Goal: Feedback & Contribution: Contribute content

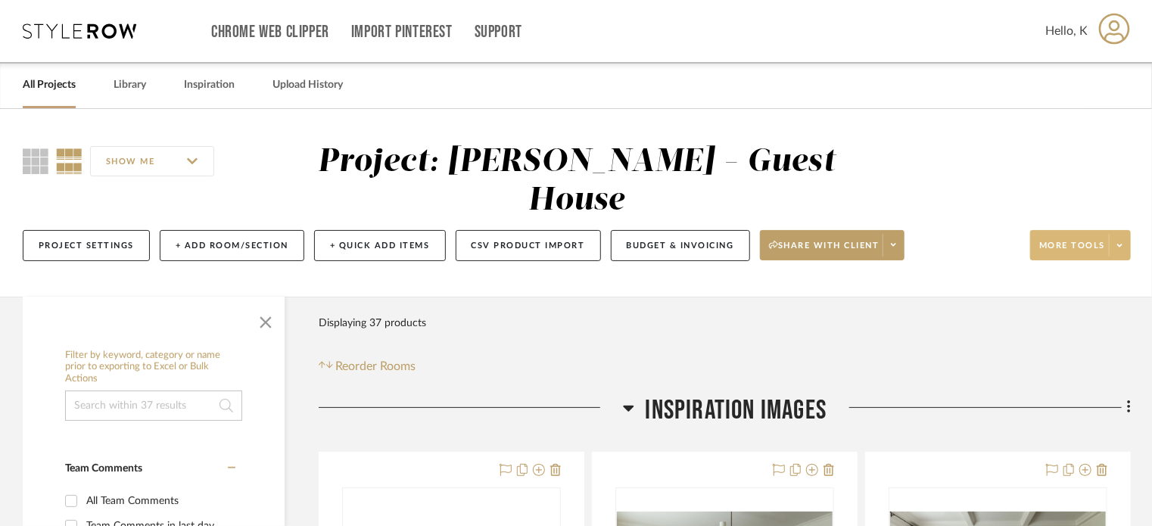
click at [1077, 240] on span "More tools" at bounding box center [1072, 251] width 66 height 23
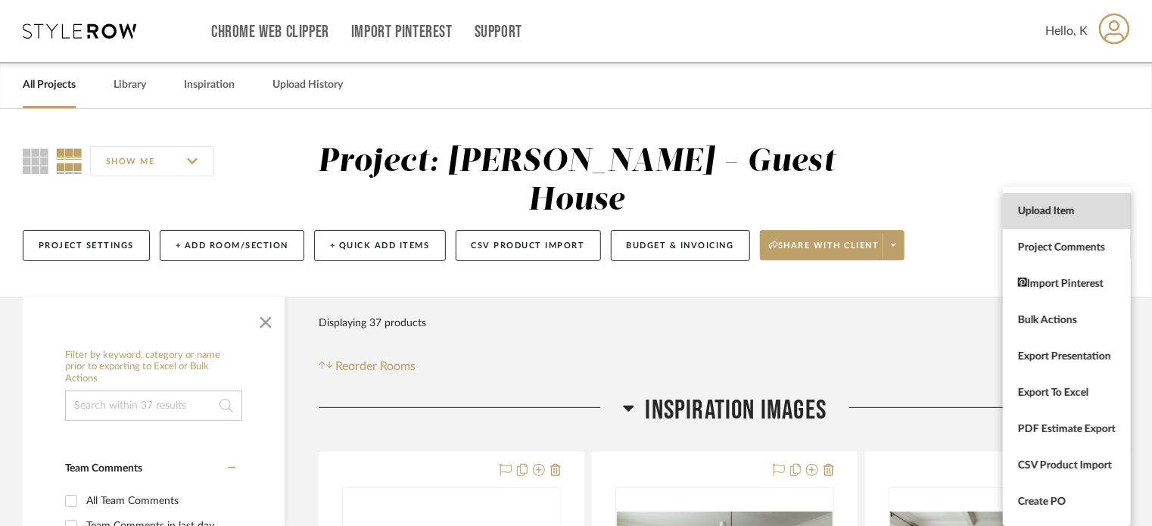
click at [1054, 202] on button "Upload Item" at bounding box center [1067, 211] width 128 height 36
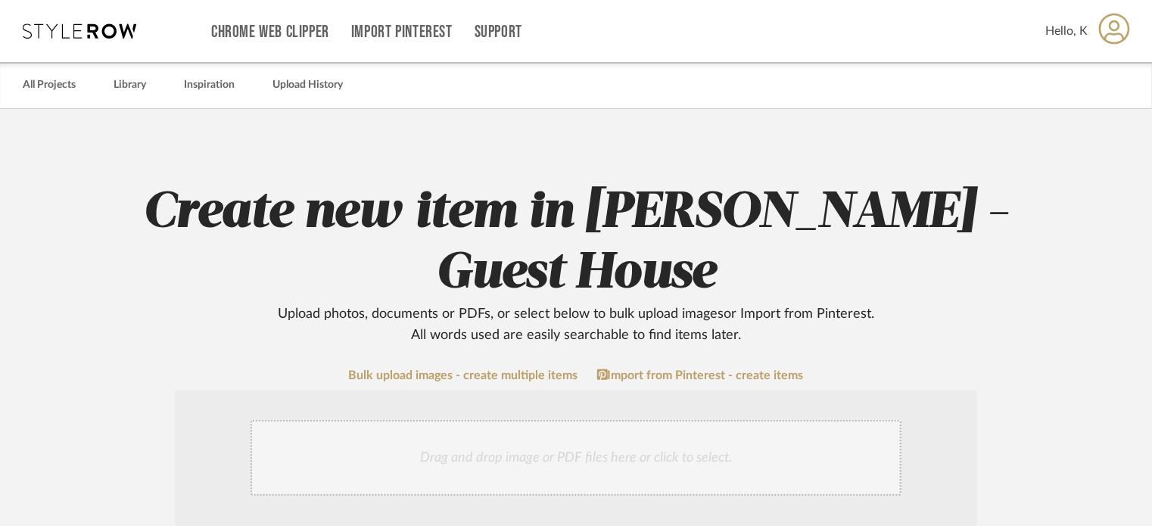
click at [560, 420] on div "Drag and drop image or PDF files here or click to select." at bounding box center [576, 458] width 651 height 76
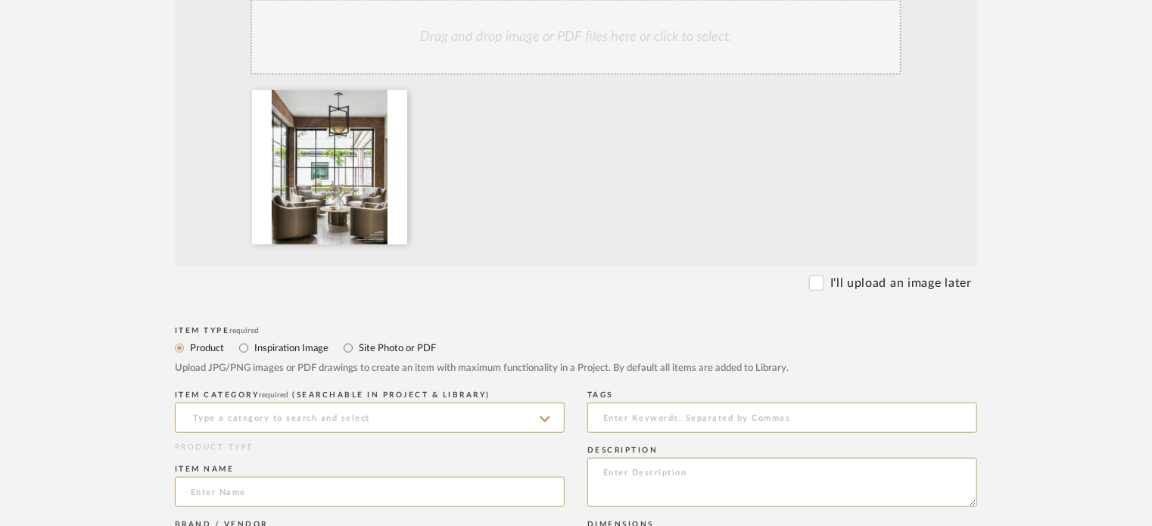
scroll to position [425, 0]
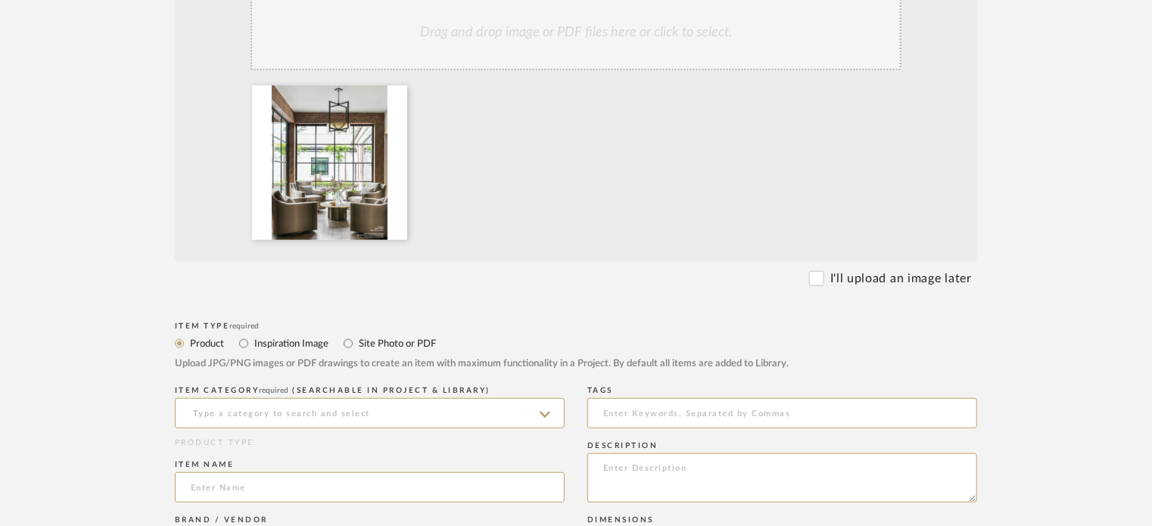
click at [304, 335] on label "Inspiration Image" at bounding box center [291, 343] width 76 height 17
click at [253, 335] on input "Inspiration Image" at bounding box center [244, 344] width 18 height 18
radio input "true"
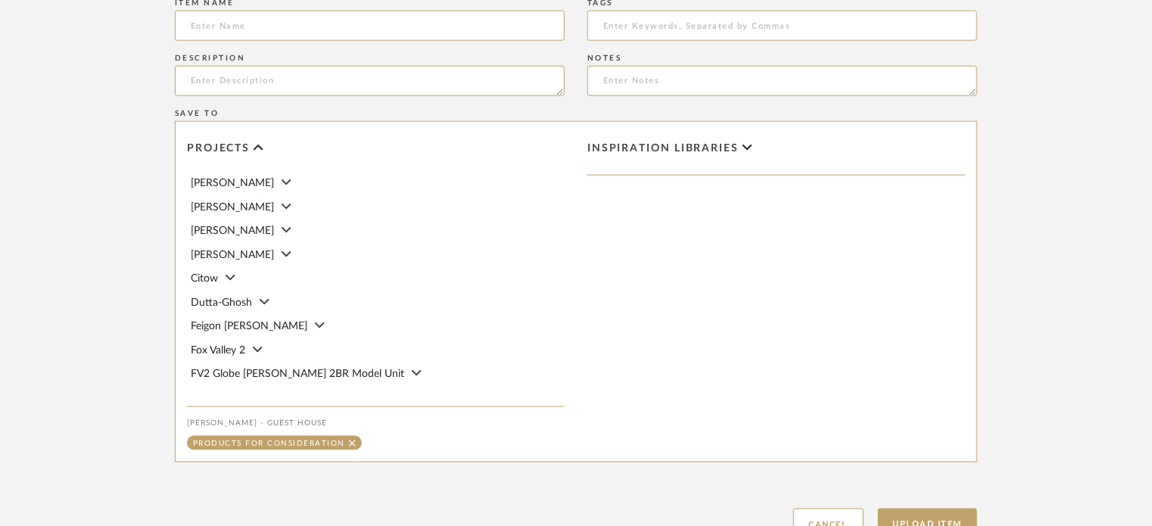
scroll to position [864, 0]
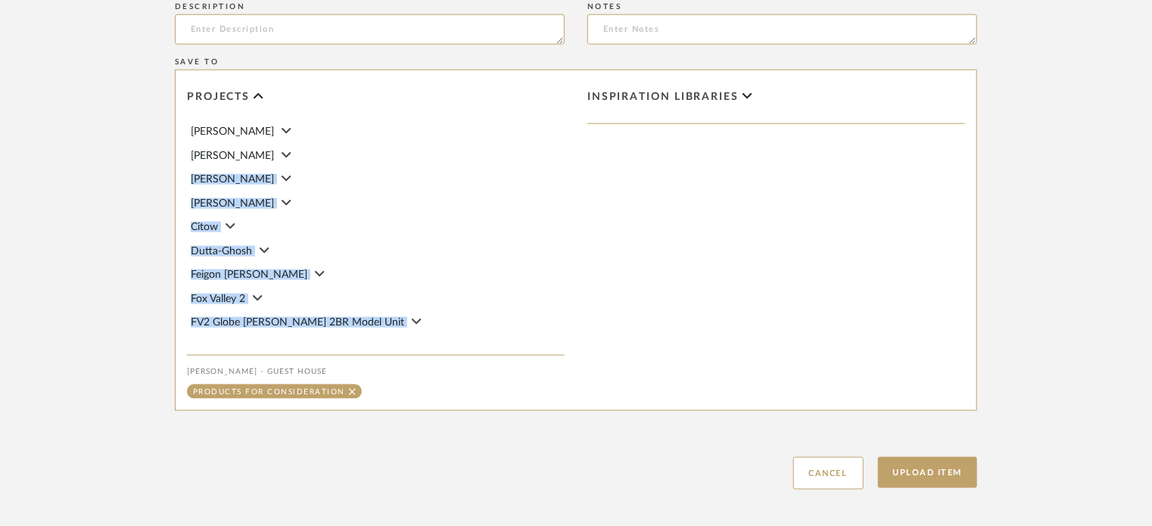
drag, startPoint x: 565, startPoint y: 82, endPoint x: 567, endPoint y: 264, distance: 181.7
click at [567, 264] on div "Projects [PERSON_NAME] [PERSON_NAME] Citow Dutta-Ghosh Feigon [PERSON_NAME] [PE…" at bounding box center [376, 240] width 400 height 340
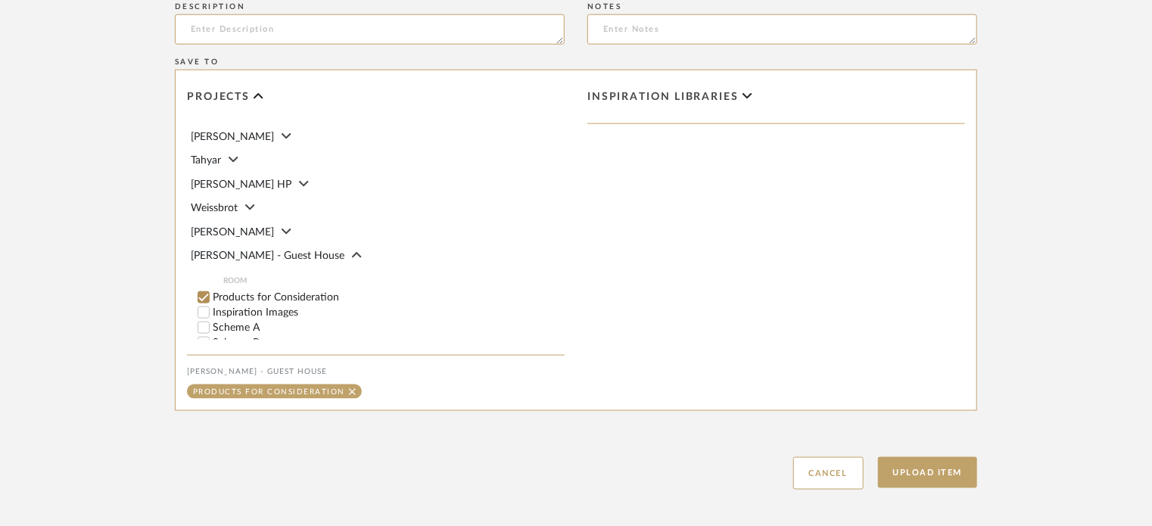
scroll to position [826, 0]
click at [301, 311] on label "Inspiration Images" at bounding box center [389, 316] width 352 height 11
click at [211, 309] on input "Inspiration Images" at bounding box center [203, 316] width 15 height 15
checkbox input "false"
drag, startPoint x: 560, startPoint y: 246, endPoint x: 563, endPoint y: 264, distance: 18.4
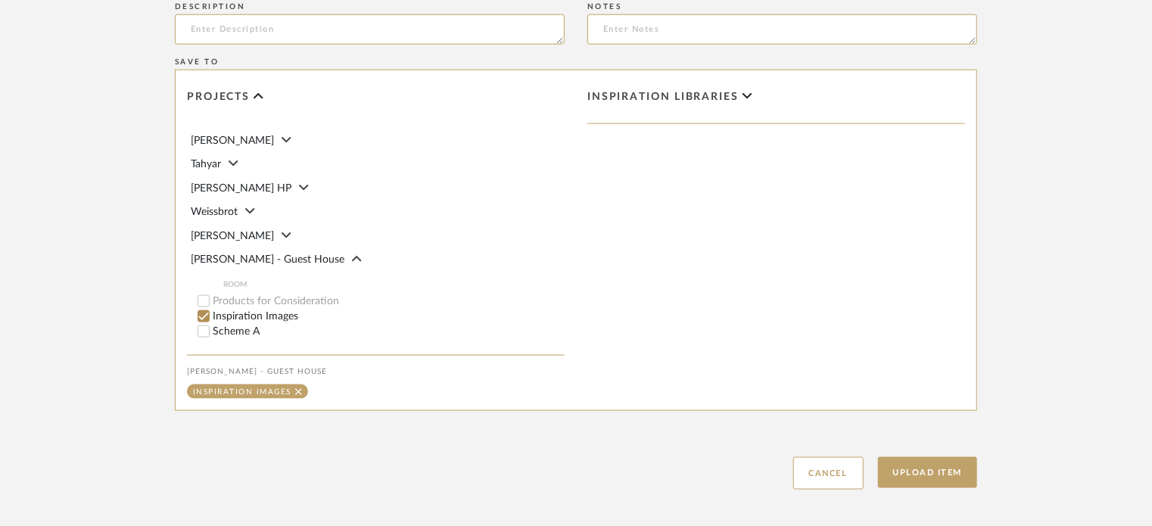
click at [563, 264] on div "[PERSON_NAME] [PERSON_NAME] Citow Dutta-Ghosh Feigon [PERSON_NAME] [PERSON_NAME…" at bounding box center [376, 231] width 378 height 216
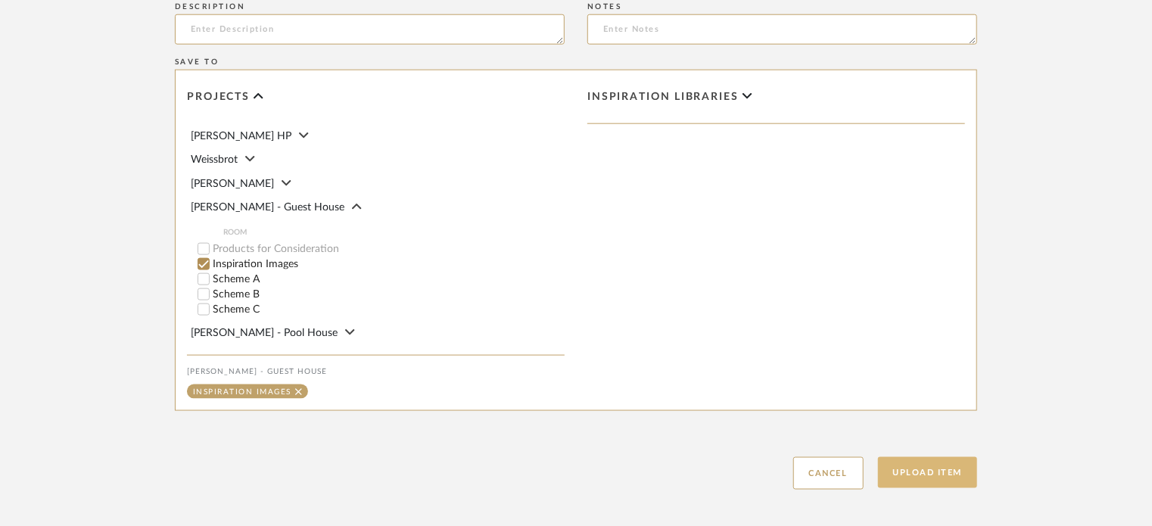
click at [943, 457] on button "Upload Item" at bounding box center [928, 472] width 100 height 31
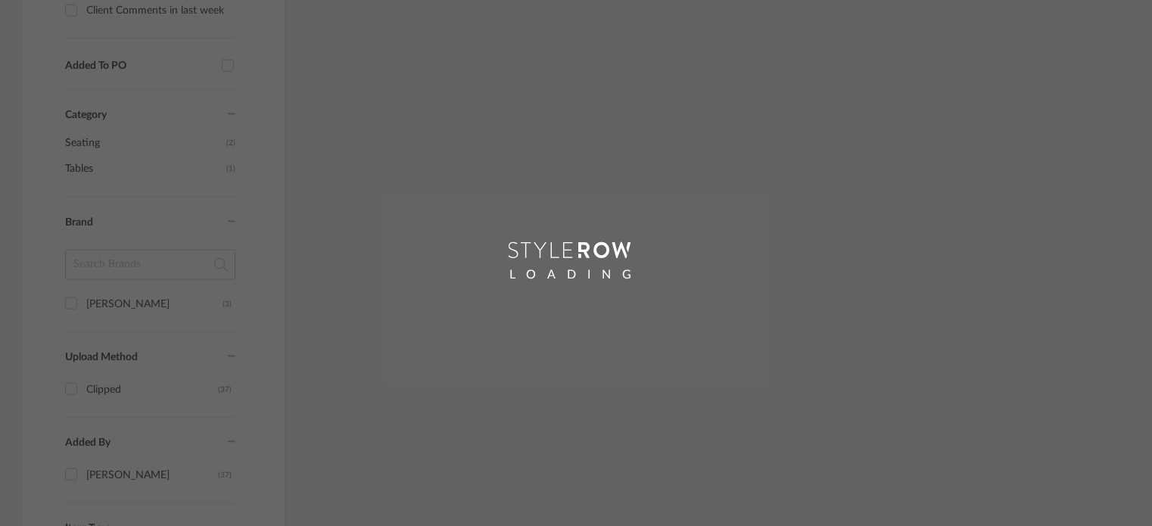
scroll to position [979, 0]
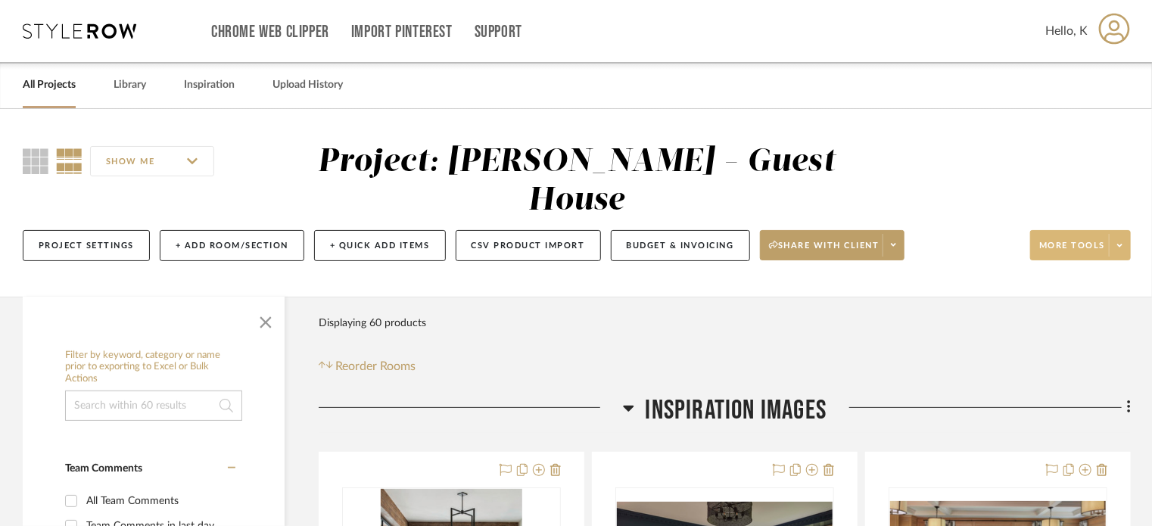
click at [1074, 240] on span "More tools" at bounding box center [1072, 251] width 66 height 23
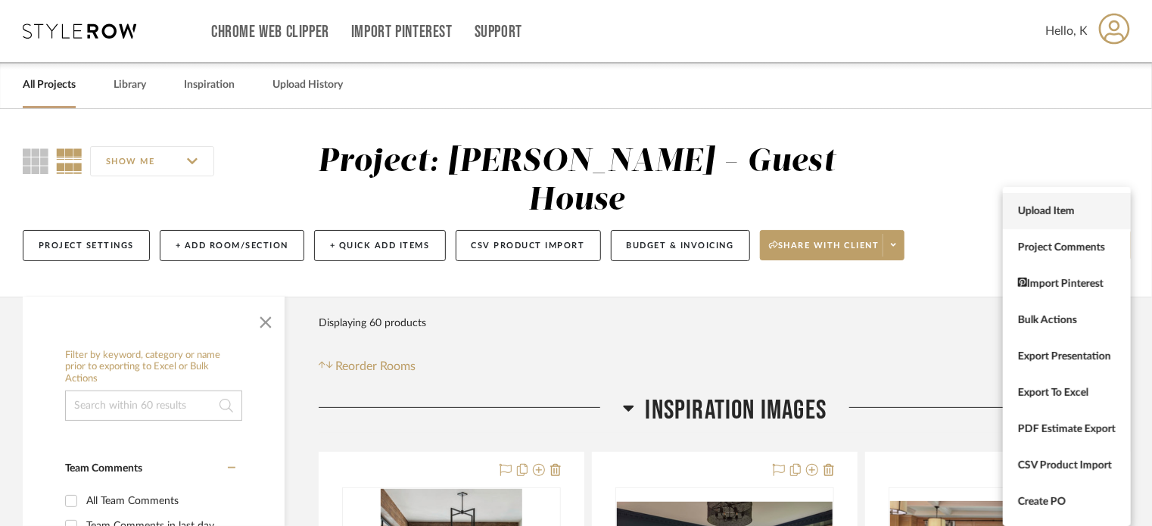
click at [1058, 209] on span "Upload Item" at bounding box center [1067, 211] width 98 height 13
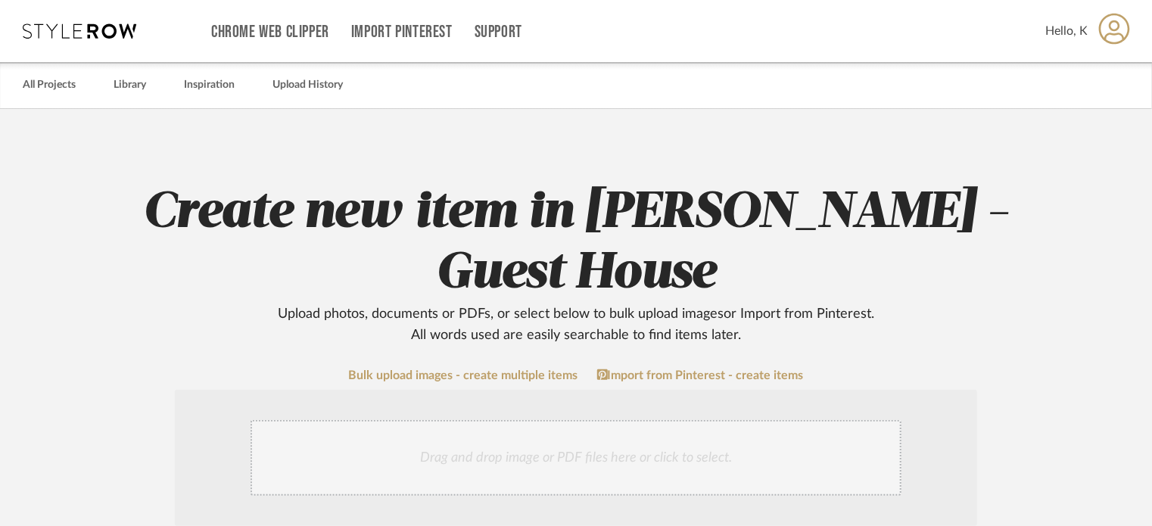
click at [587, 420] on div "Drag and drop image or PDF files here or click to select." at bounding box center [576, 458] width 651 height 76
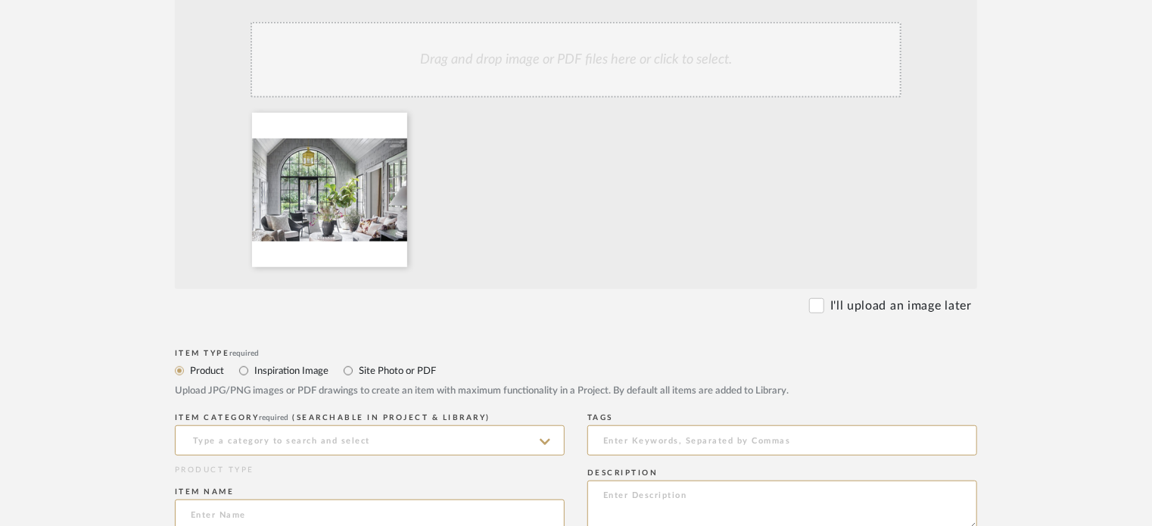
scroll to position [298, 0]
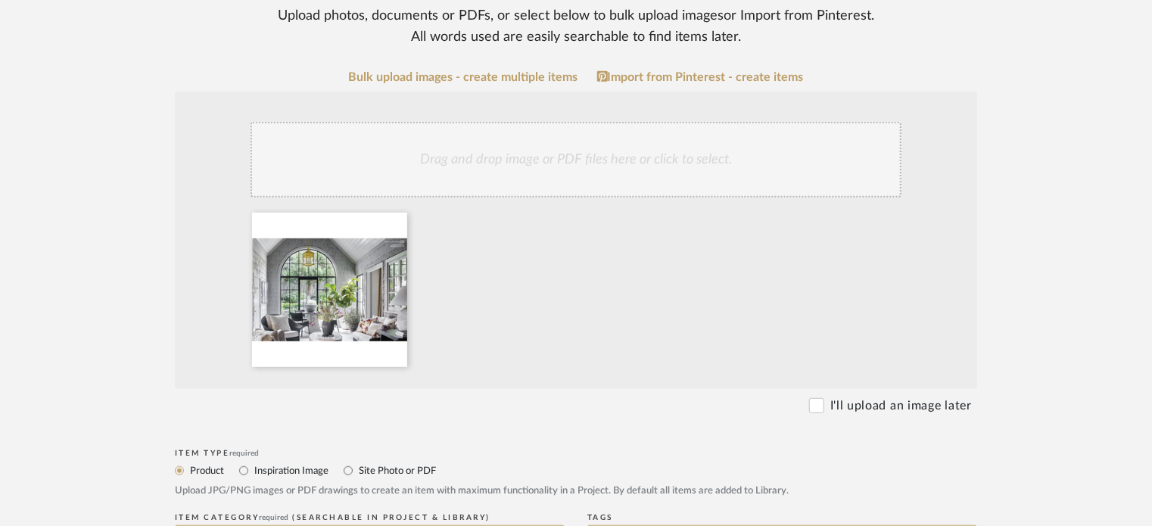
click at [262, 462] on label "Inspiration Image" at bounding box center [291, 470] width 76 height 17
click at [253, 462] on input "Inspiration Image" at bounding box center [244, 471] width 18 height 18
radio input "true"
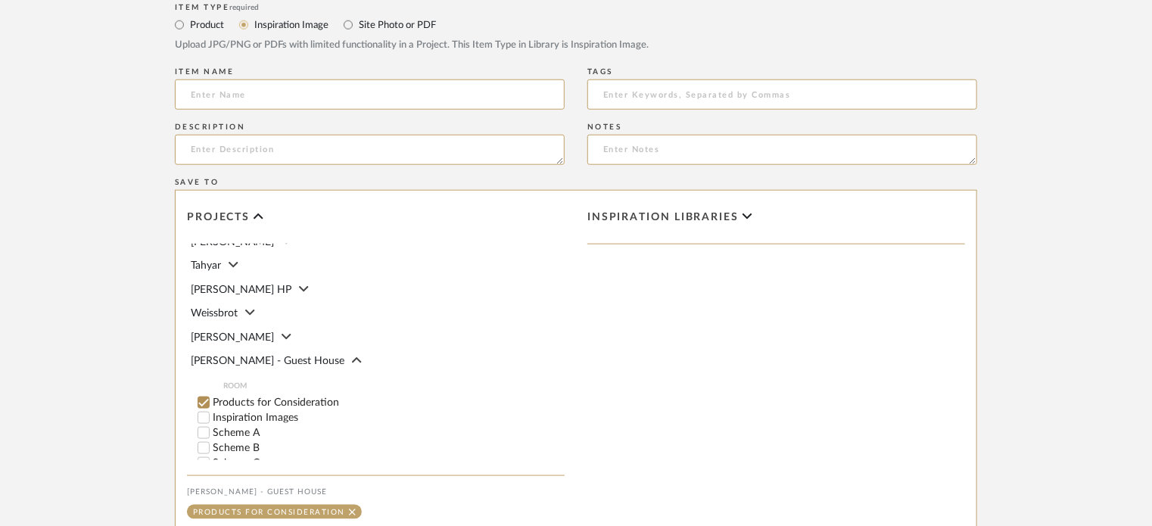
scroll to position [878, 0]
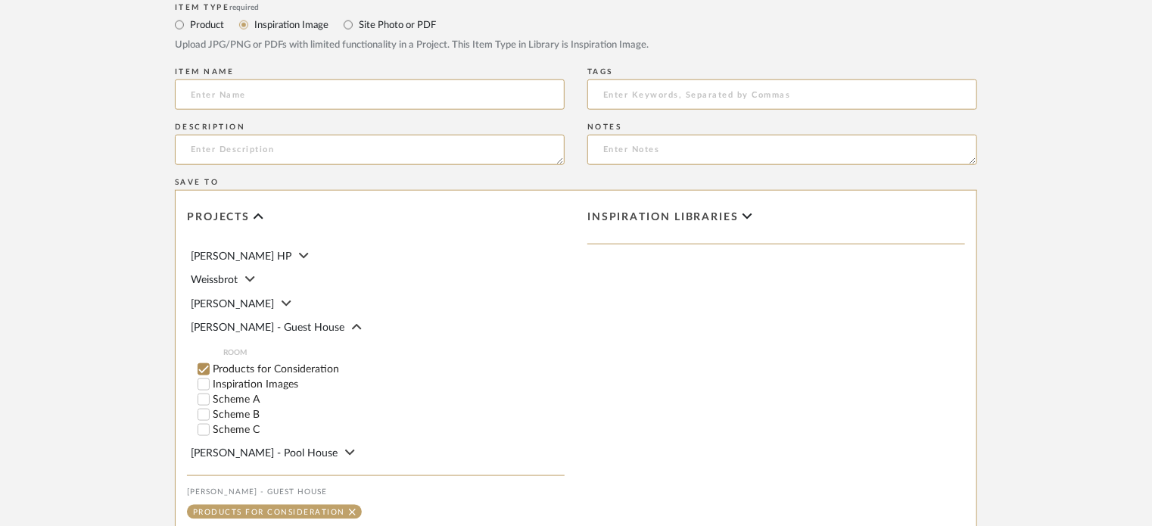
click at [279, 379] on label "Inspiration Images" at bounding box center [389, 384] width 352 height 11
click at [211, 377] on input "Inspiration Images" at bounding box center [203, 384] width 15 height 15
checkbox input "false"
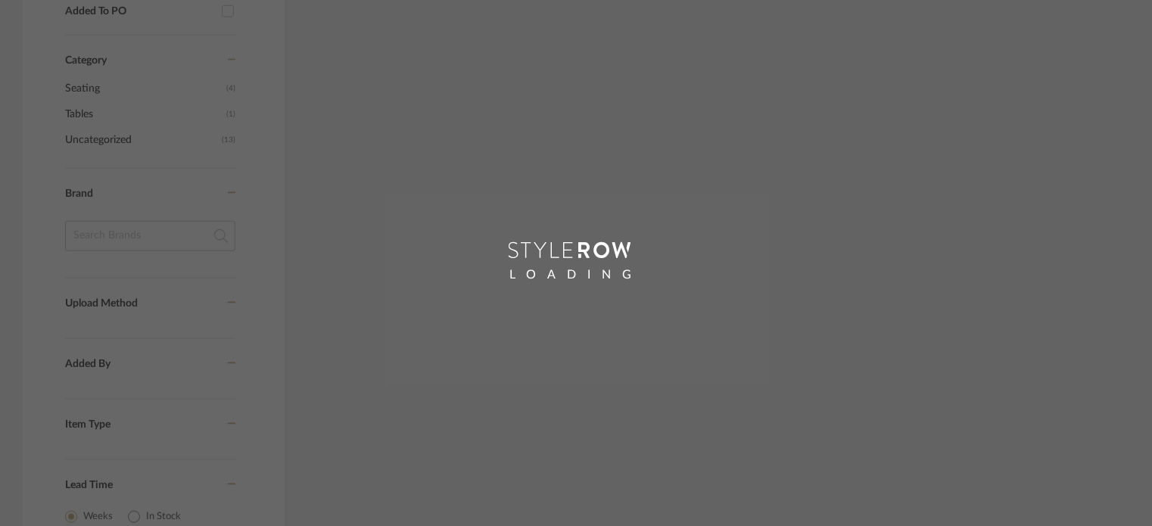
scroll to position [683, 0]
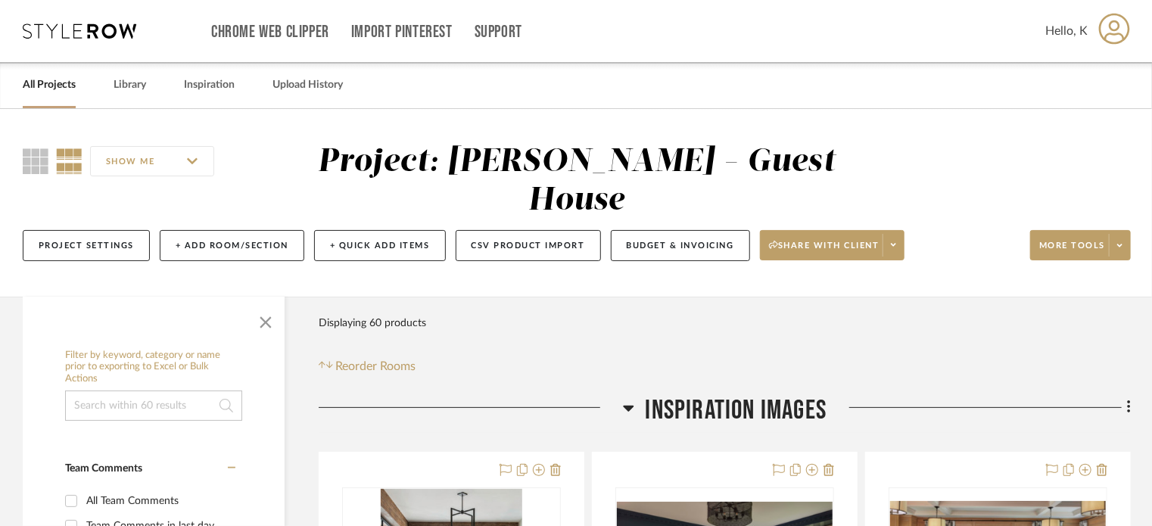
drag, startPoint x: 1069, startPoint y: 208, endPoint x: 1072, endPoint y: 163, distance: 45.5
click at [1072, 163] on div "SHOW ME Project: [PERSON_NAME] - Guest House Project Settings + Add Room/Sectio…" at bounding box center [576, 207] width 1152 height 128
click at [1114, 234] on span at bounding box center [1119, 245] width 21 height 23
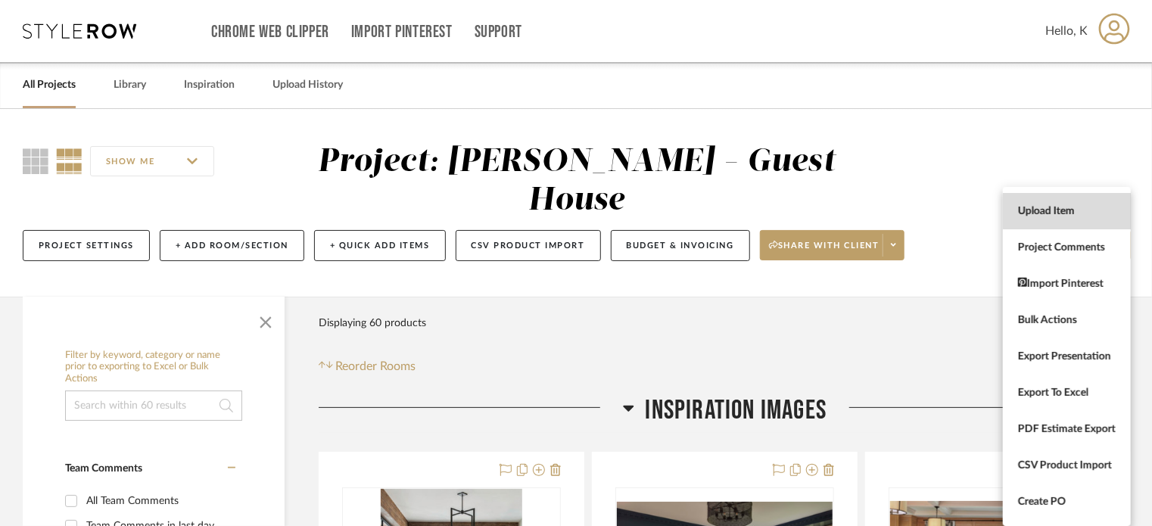
click at [1069, 208] on span "Upload Item" at bounding box center [1067, 211] width 98 height 13
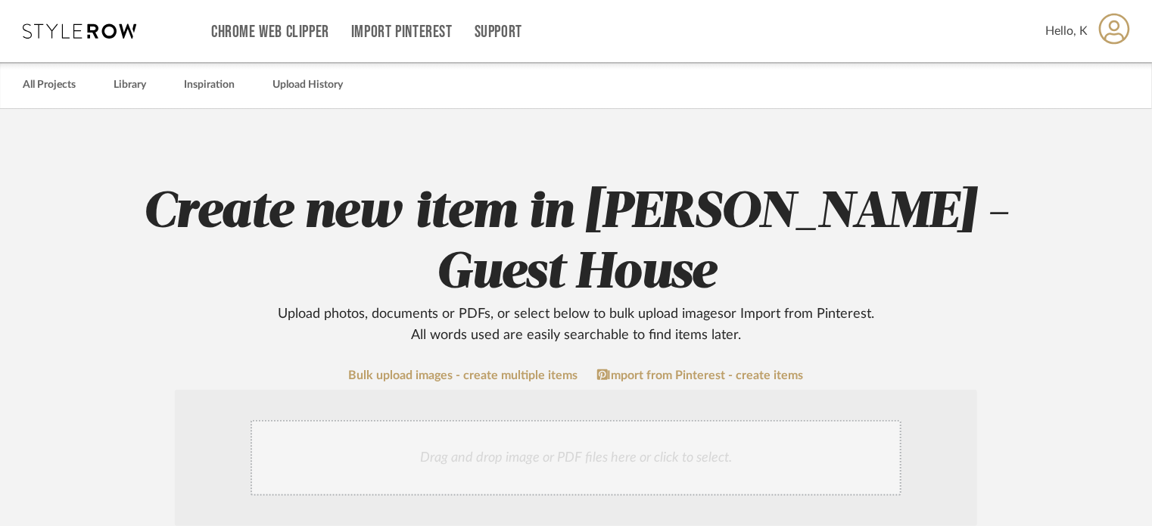
click at [645, 420] on div "Drag and drop image or PDF files here or click to select." at bounding box center [576, 458] width 651 height 76
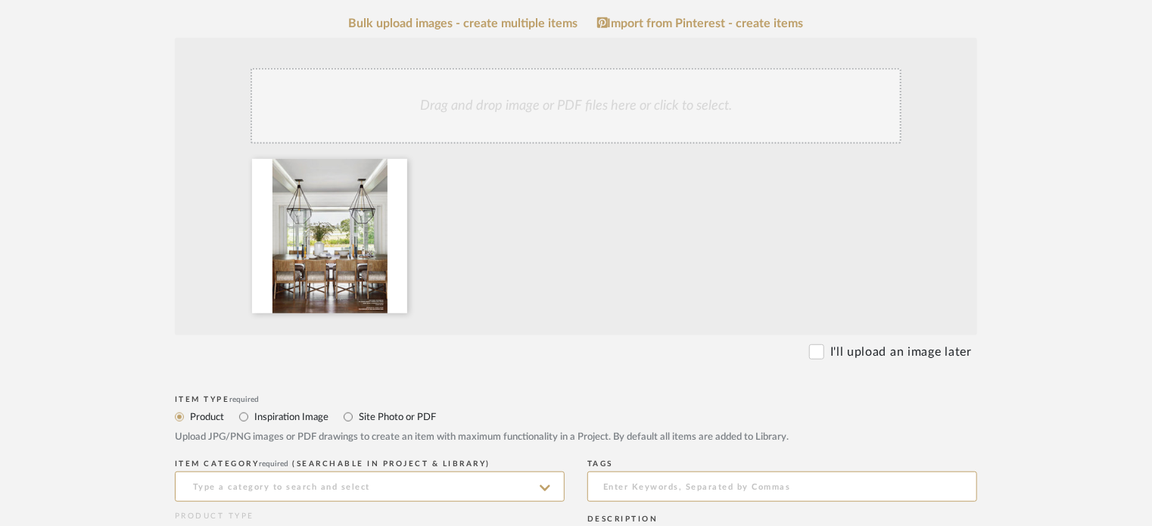
scroll to position [368, 0]
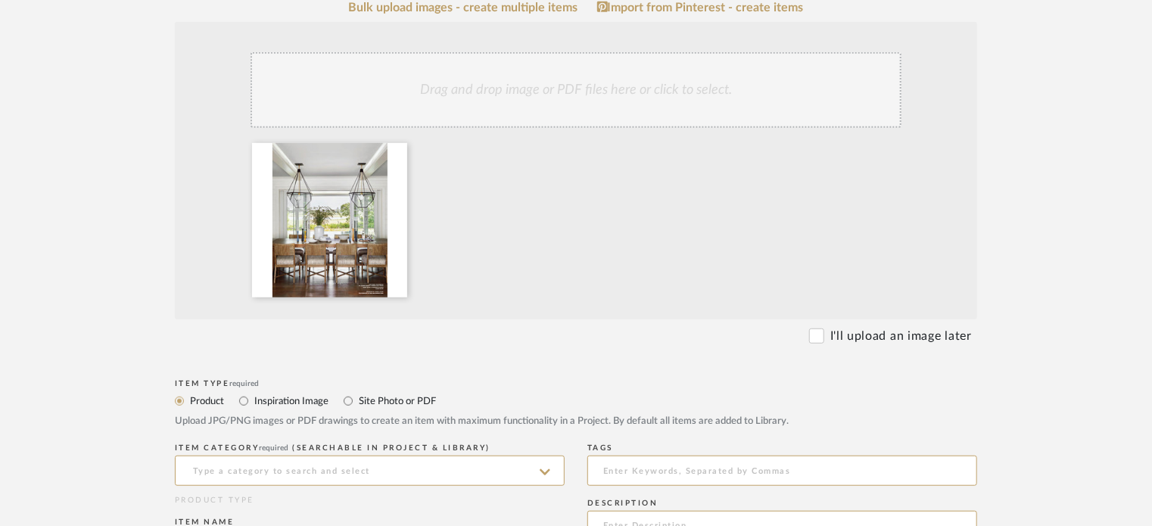
click at [269, 393] on label "Inspiration Image" at bounding box center [291, 401] width 76 height 17
click at [253, 392] on input "Inspiration Image" at bounding box center [244, 401] width 18 height 18
radio input "true"
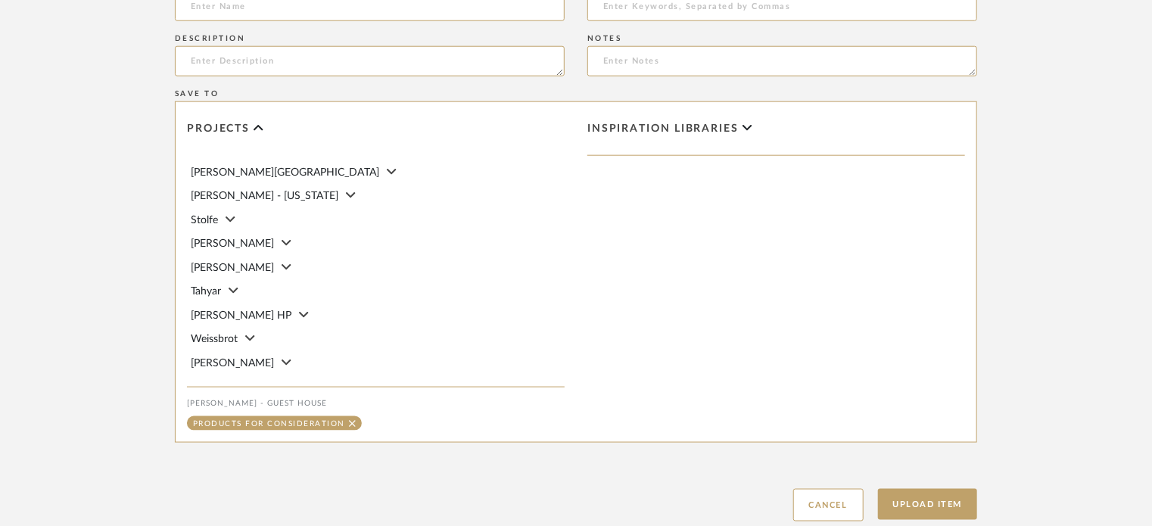
scroll to position [780, 0]
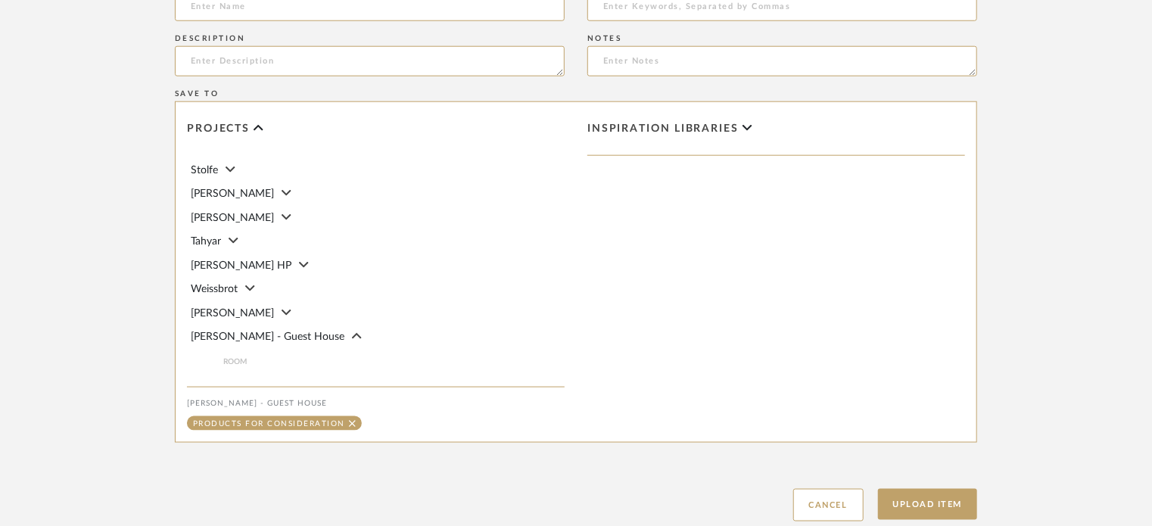
click at [288, 332] on span "[PERSON_NAME] - Guest House" at bounding box center [268, 337] width 154 height 11
click at [285, 335] on span "[PERSON_NAME] - Guest House" at bounding box center [268, 340] width 154 height 11
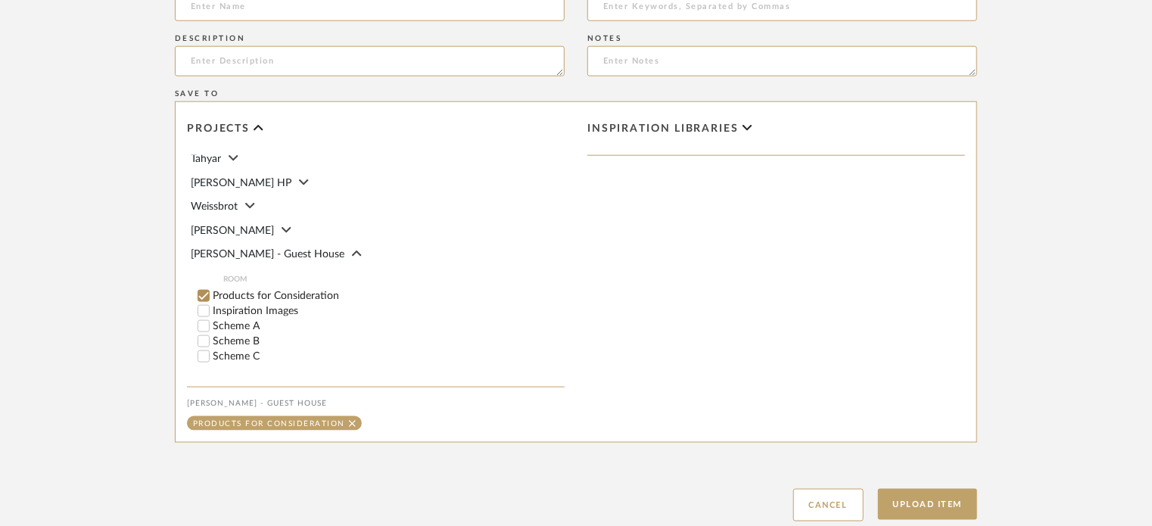
scroll to position [878, 0]
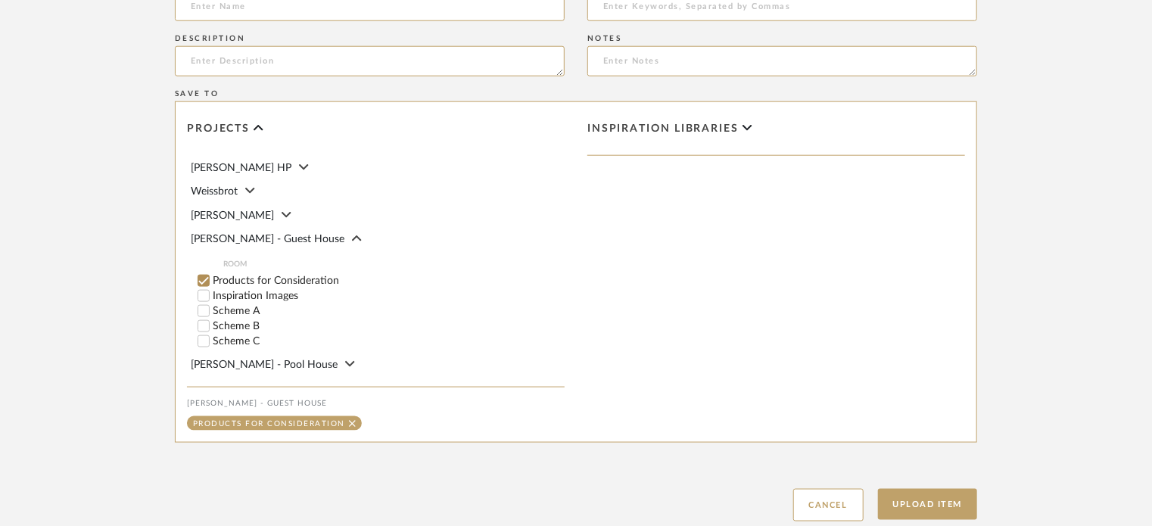
click at [283, 291] on label "Inspiration Images" at bounding box center [389, 296] width 352 height 11
click at [211, 288] on input "Inspiration Images" at bounding box center [203, 295] width 15 height 15
checkbox input "false"
click at [938, 489] on button "Upload Item" at bounding box center [928, 504] width 100 height 31
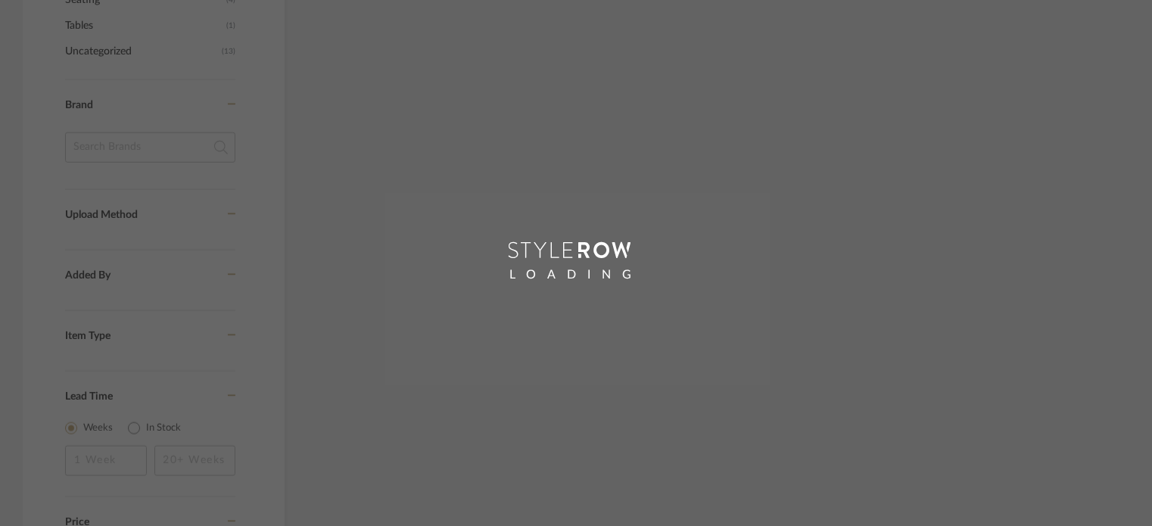
scroll to position [987, 0]
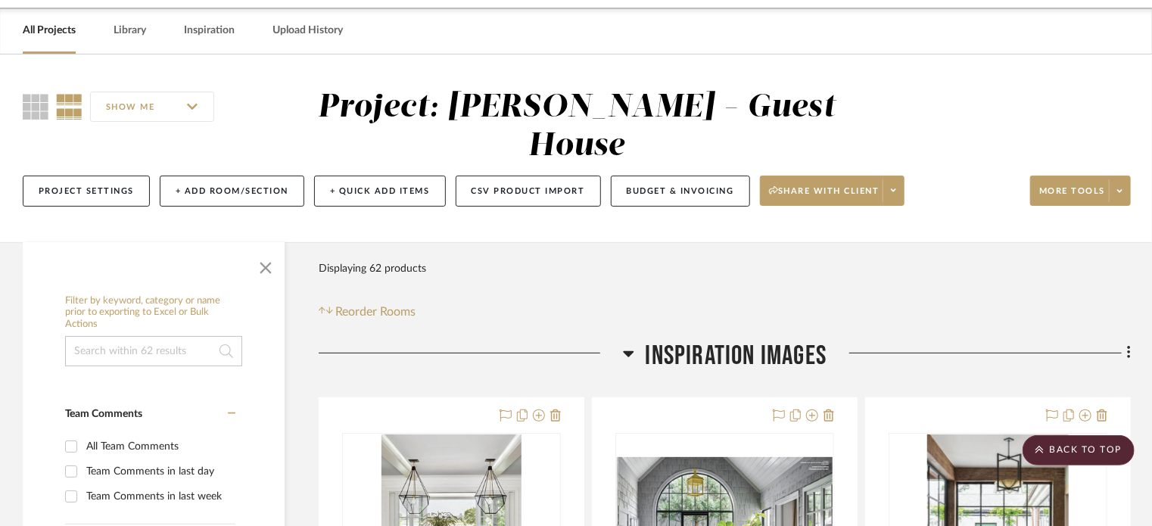
scroll to position [18, 0]
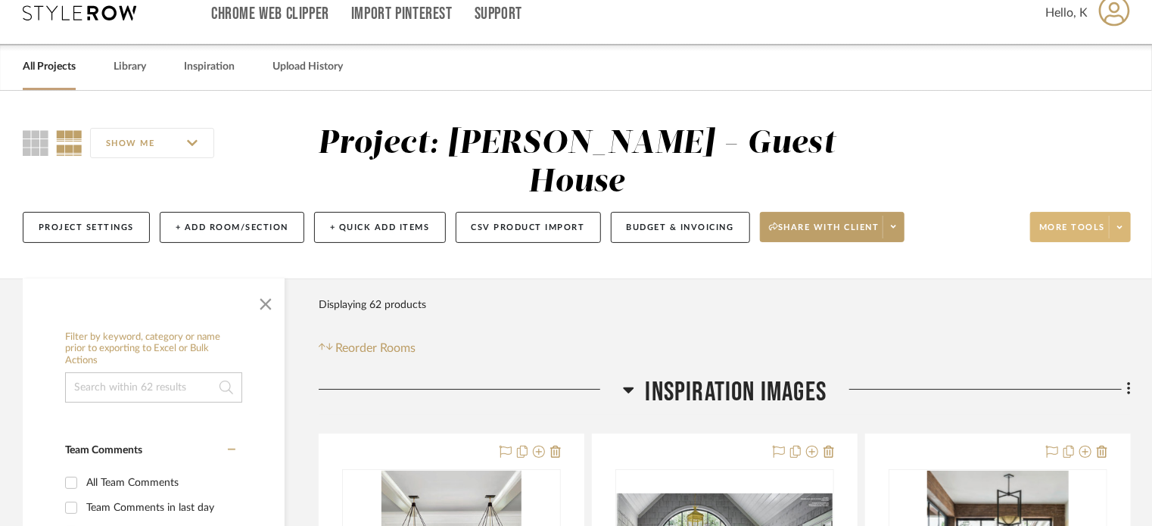
click at [1081, 222] on span "More tools" at bounding box center [1072, 233] width 66 height 23
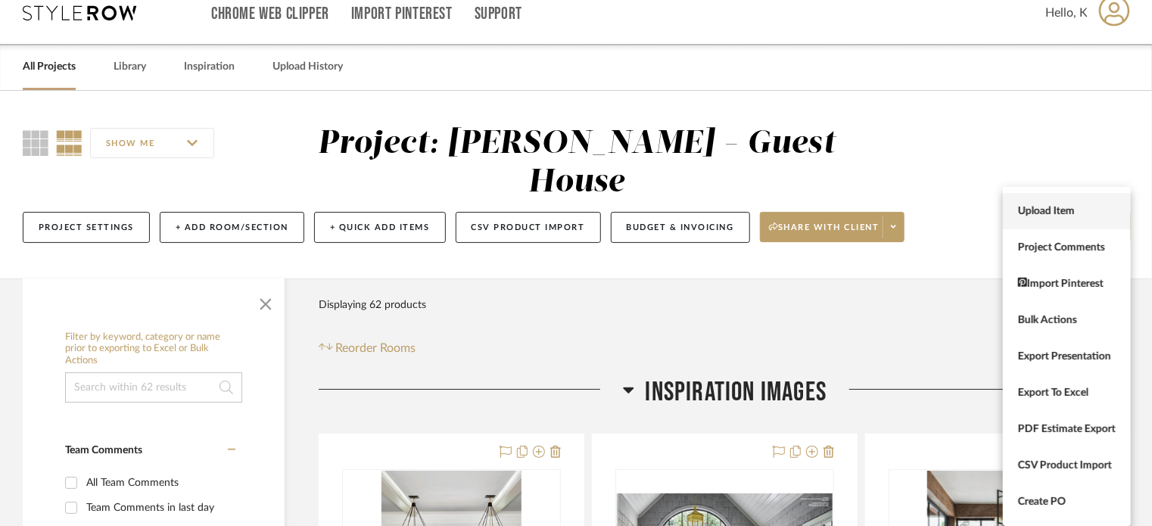
click at [1063, 207] on span "Upload Item" at bounding box center [1067, 211] width 98 height 13
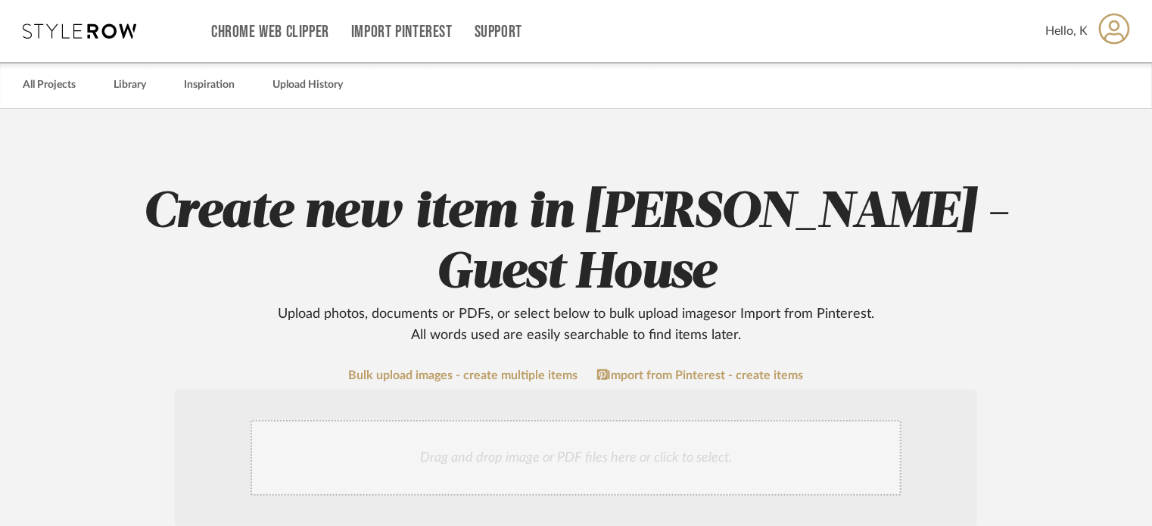
click at [705, 420] on div "Drag and drop image or PDF files here or click to select." at bounding box center [576, 458] width 651 height 76
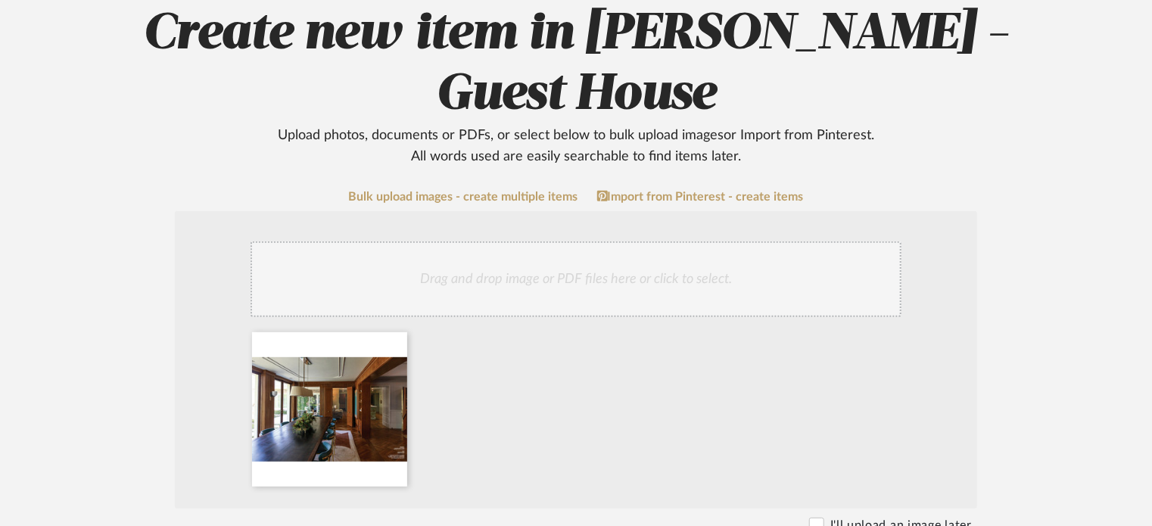
scroll to position [192, 0]
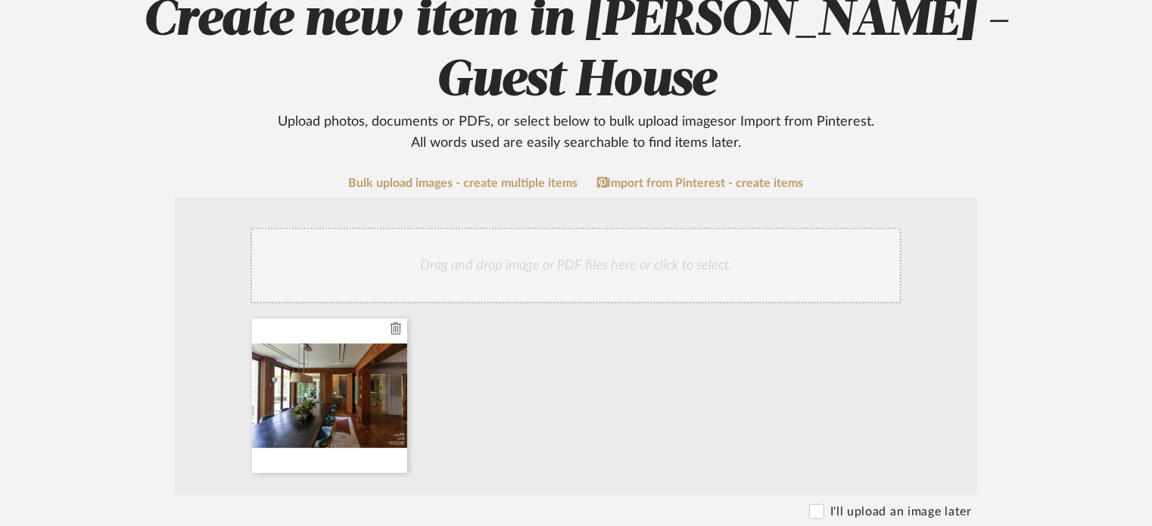
click at [392, 322] on icon at bounding box center [396, 328] width 11 height 12
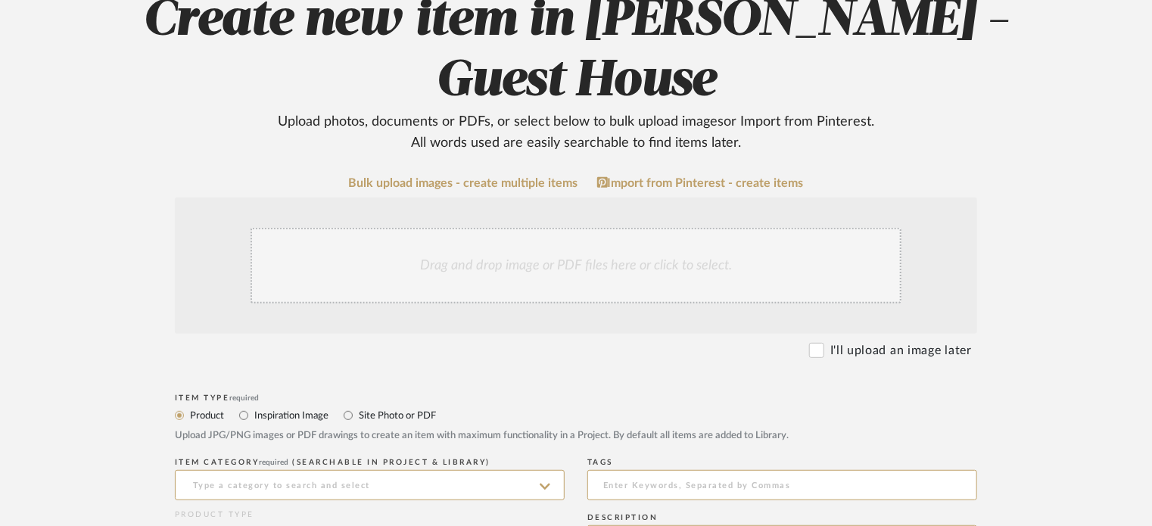
click at [524, 228] on div "Drag and drop image or PDF files here or click to select." at bounding box center [576, 266] width 651 height 76
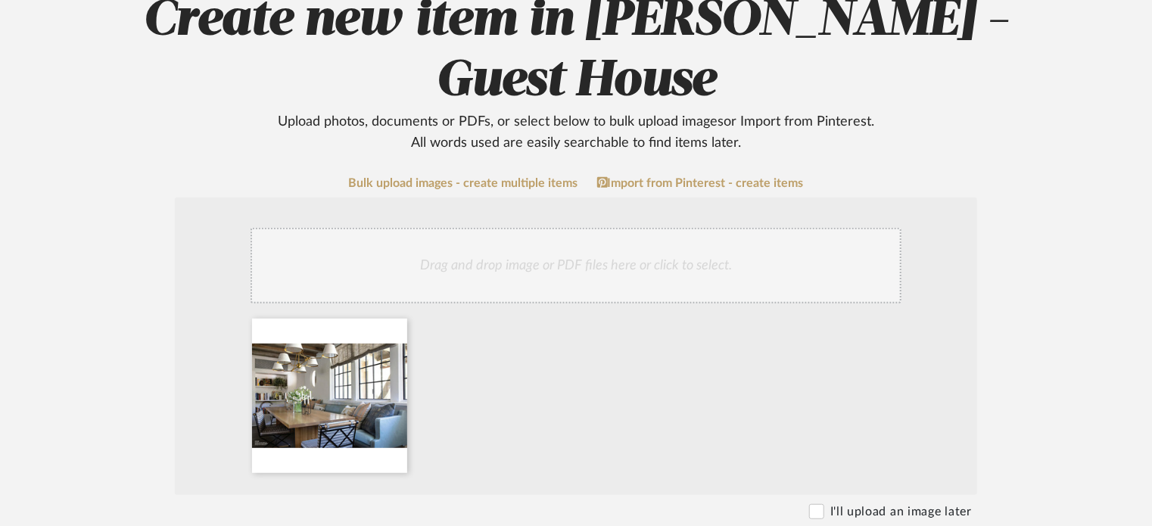
click at [666, 337] on div at bounding box center [578, 399] width 666 height 161
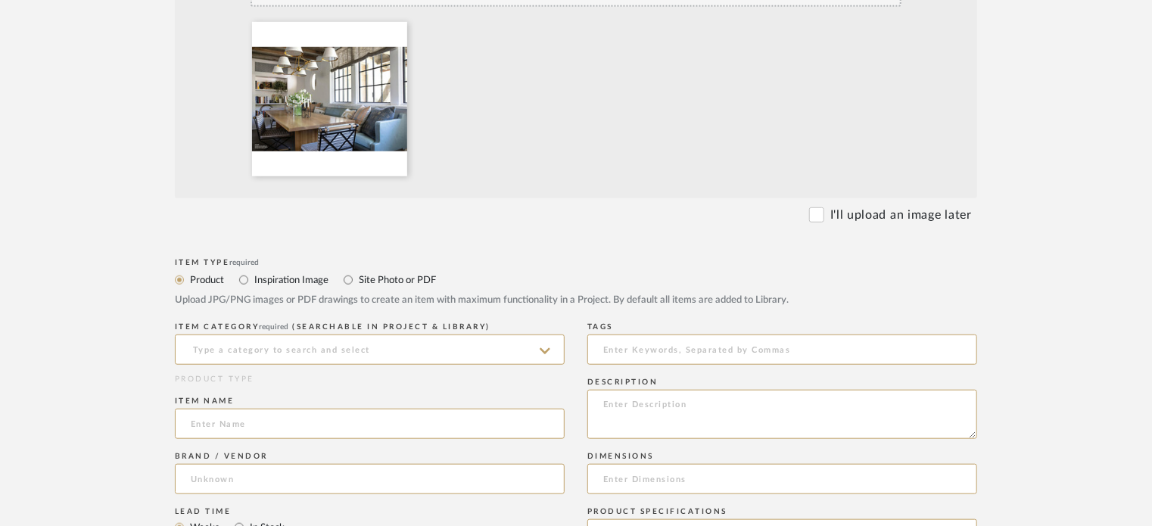
scroll to position [413, 0]
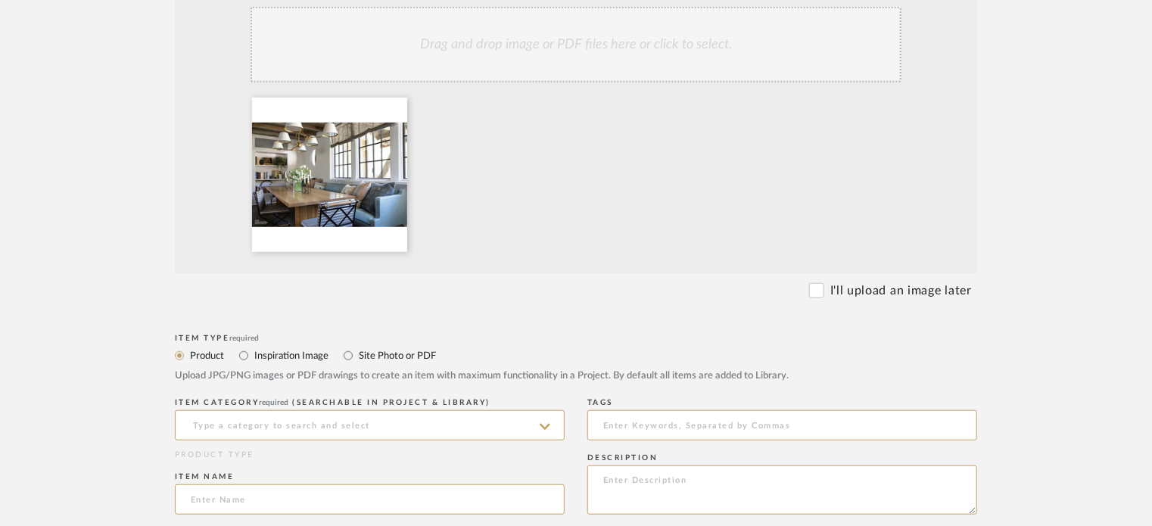
click at [285, 347] on label "Inspiration Image" at bounding box center [291, 355] width 76 height 17
click at [253, 347] on input "Inspiration Image" at bounding box center [244, 356] width 18 height 18
radio input "true"
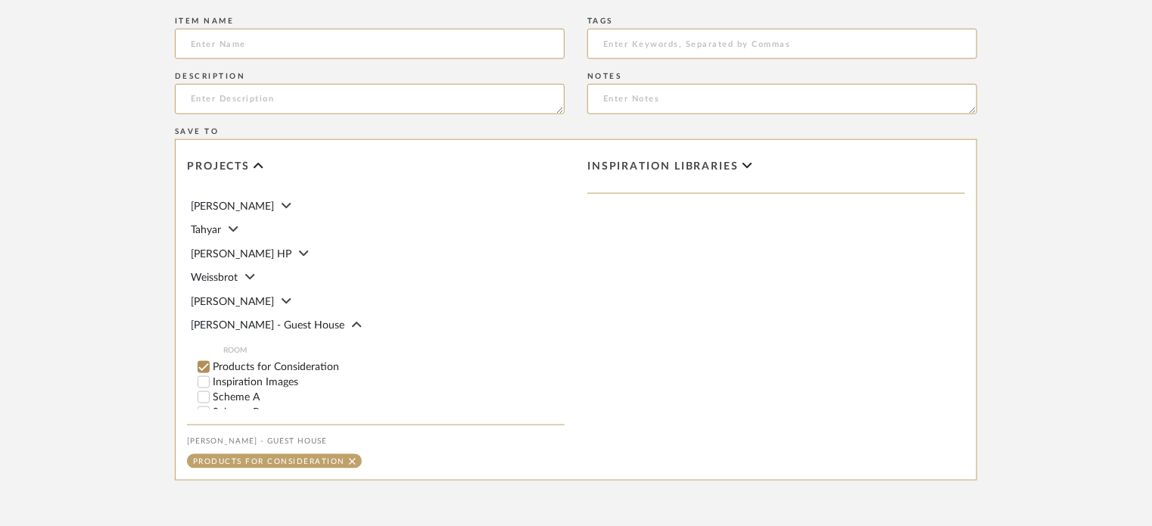
scroll to position [878, 0]
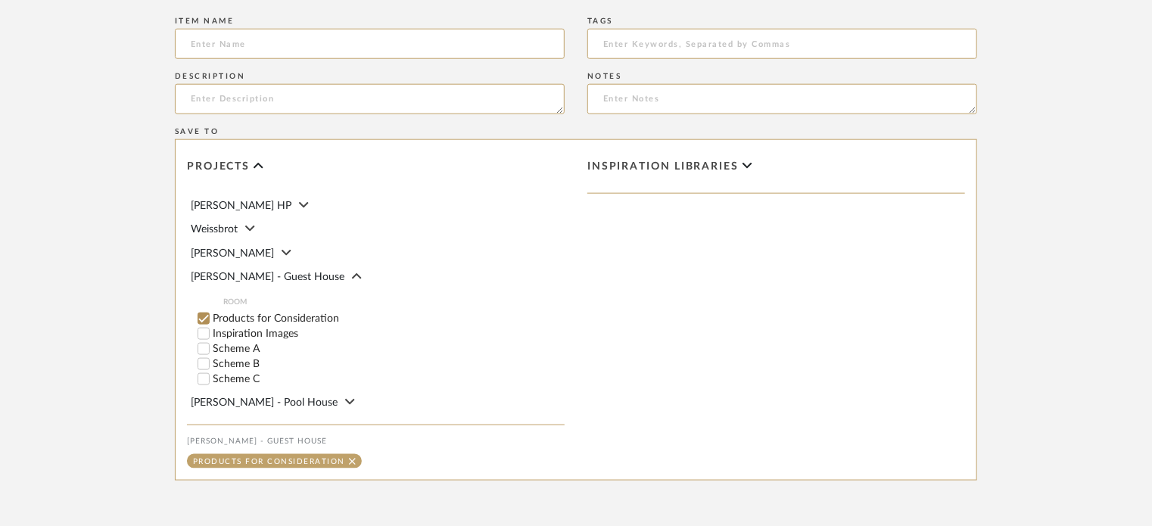
click at [269, 328] on label "Inspiration Images" at bounding box center [389, 333] width 352 height 11
click at [211, 326] on input "Inspiration Images" at bounding box center [203, 333] width 15 height 15
checkbox input "false"
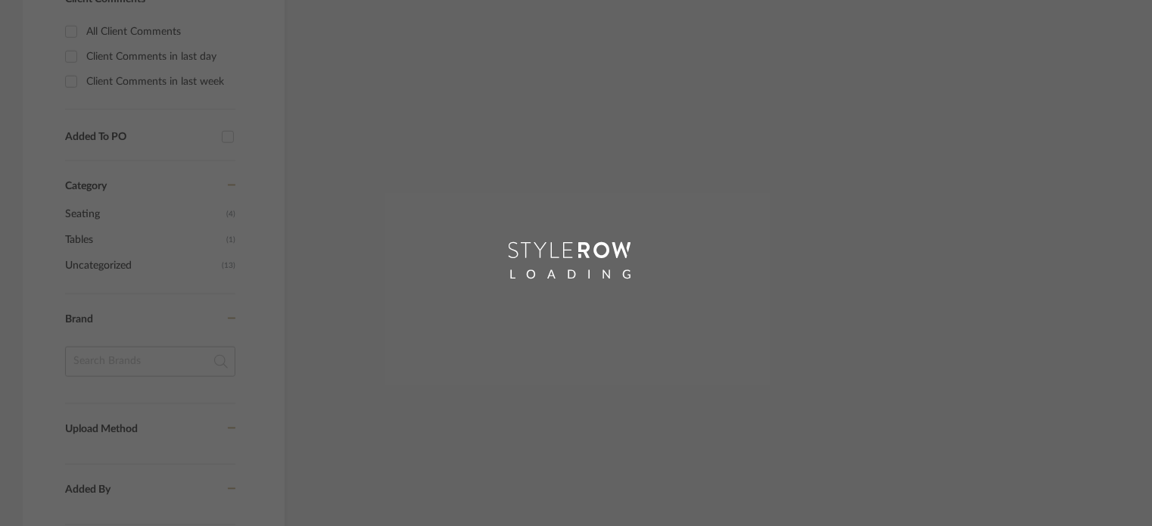
scroll to position [908, 0]
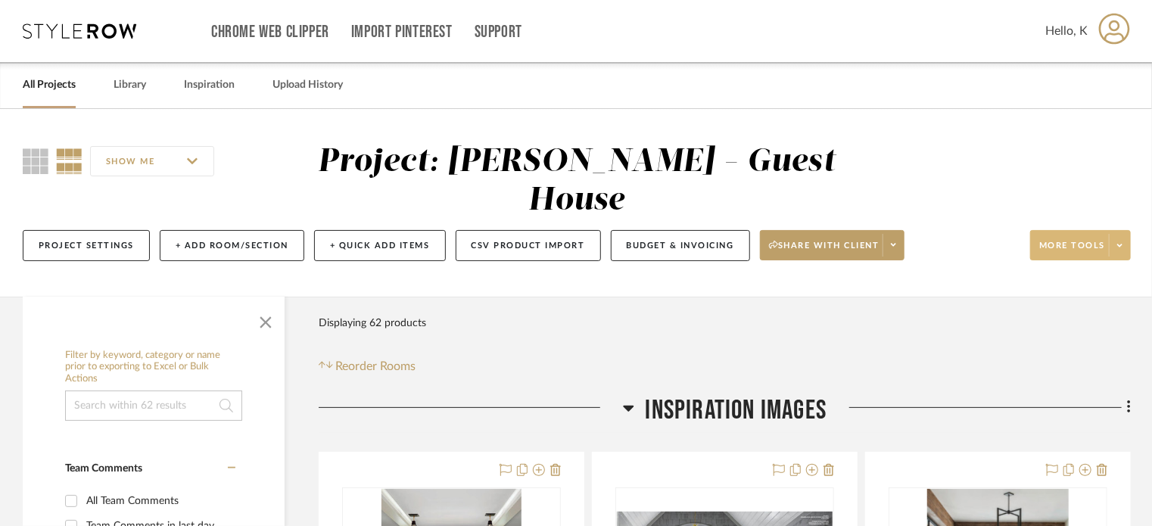
click at [1116, 234] on span at bounding box center [1119, 245] width 21 height 23
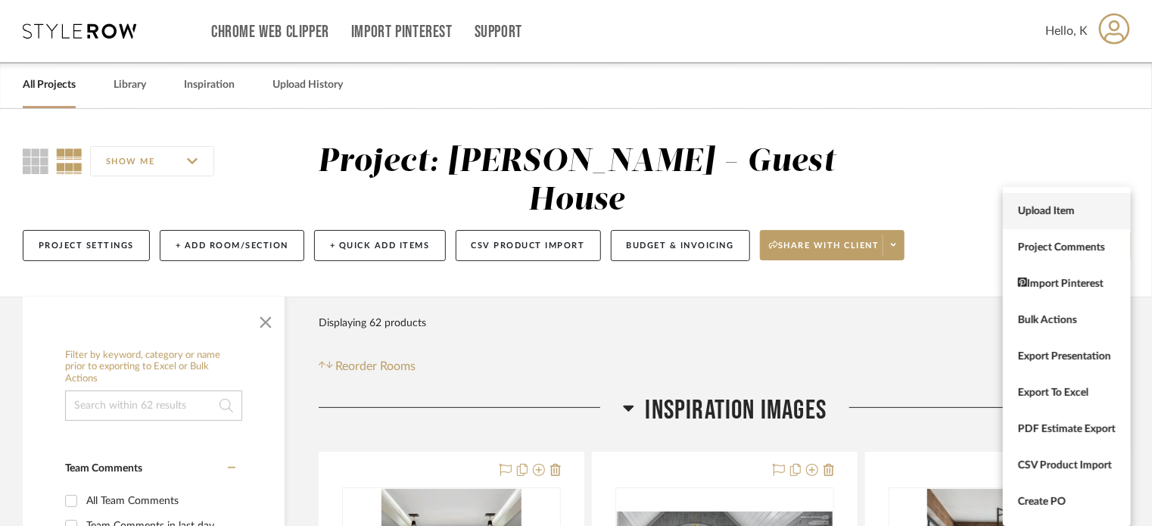
click at [1069, 205] on span "Upload Item" at bounding box center [1067, 211] width 98 height 13
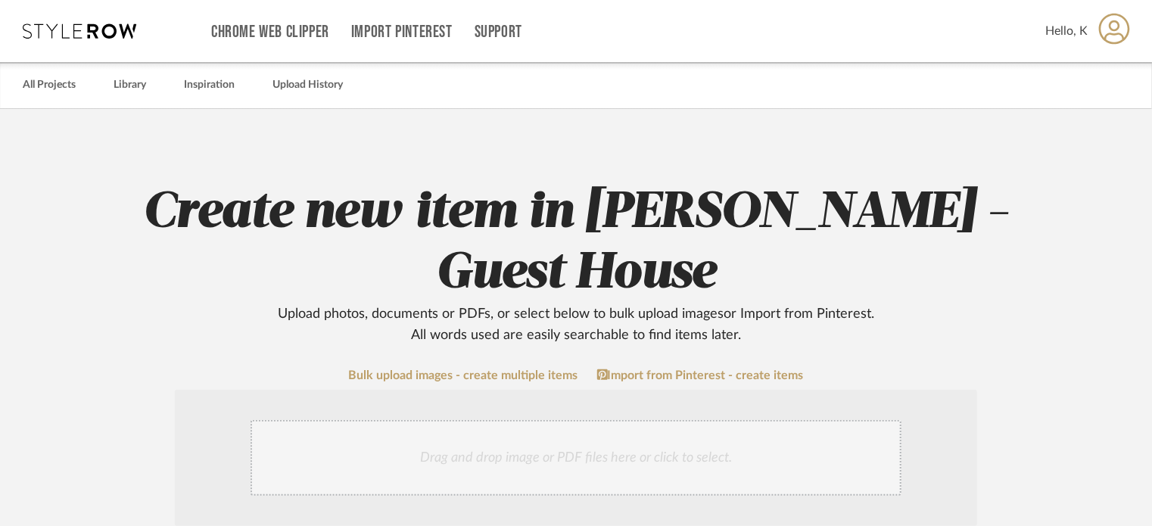
click at [708, 420] on div "Drag and drop image or PDF files here or click to select." at bounding box center [576, 458] width 651 height 76
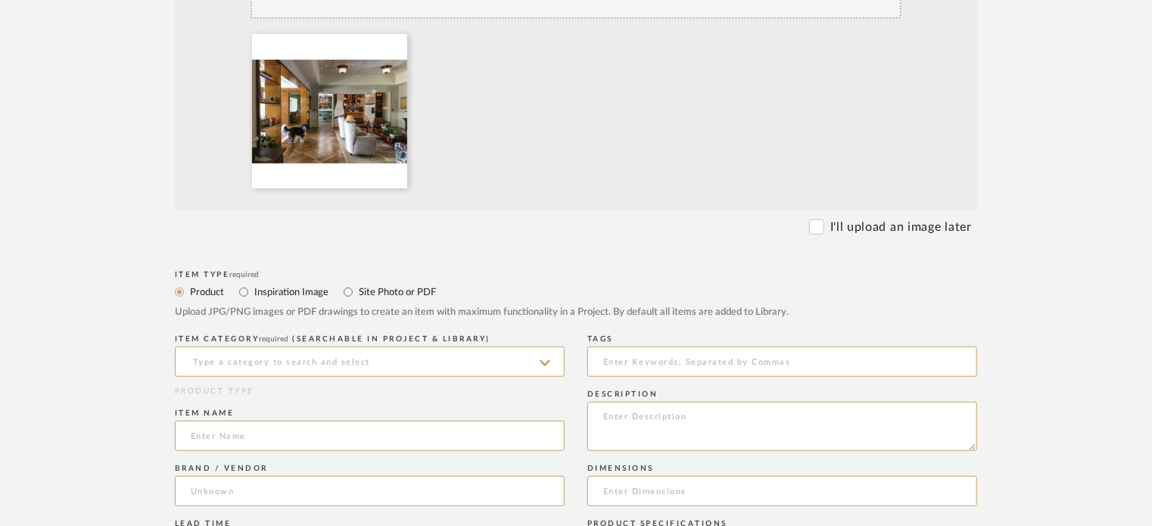
scroll to position [497, 0]
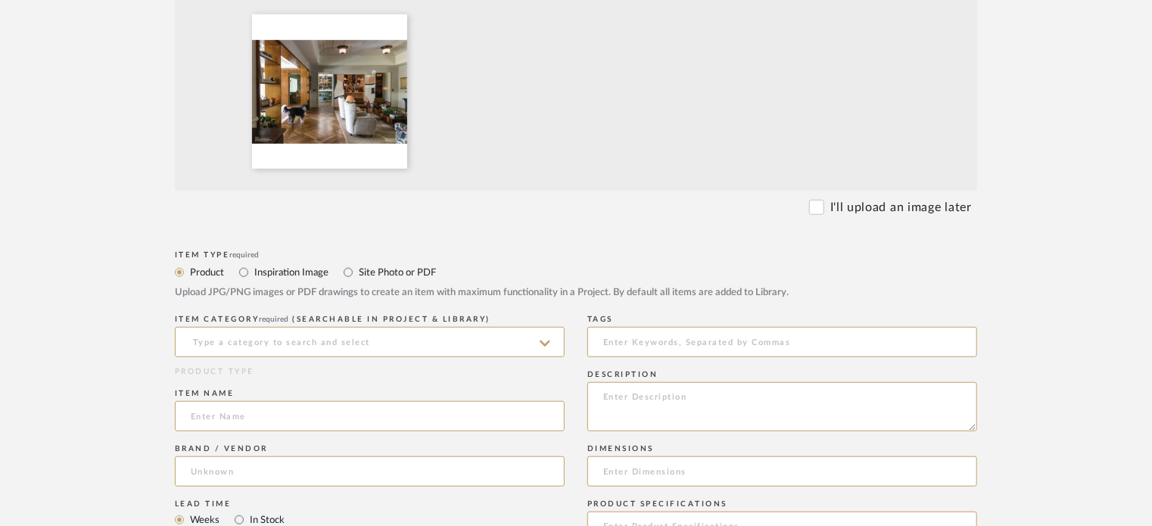
click at [303, 264] on label "Inspiration Image" at bounding box center [291, 272] width 76 height 17
click at [253, 263] on input "Inspiration Image" at bounding box center [244, 272] width 18 height 18
radio input "true"
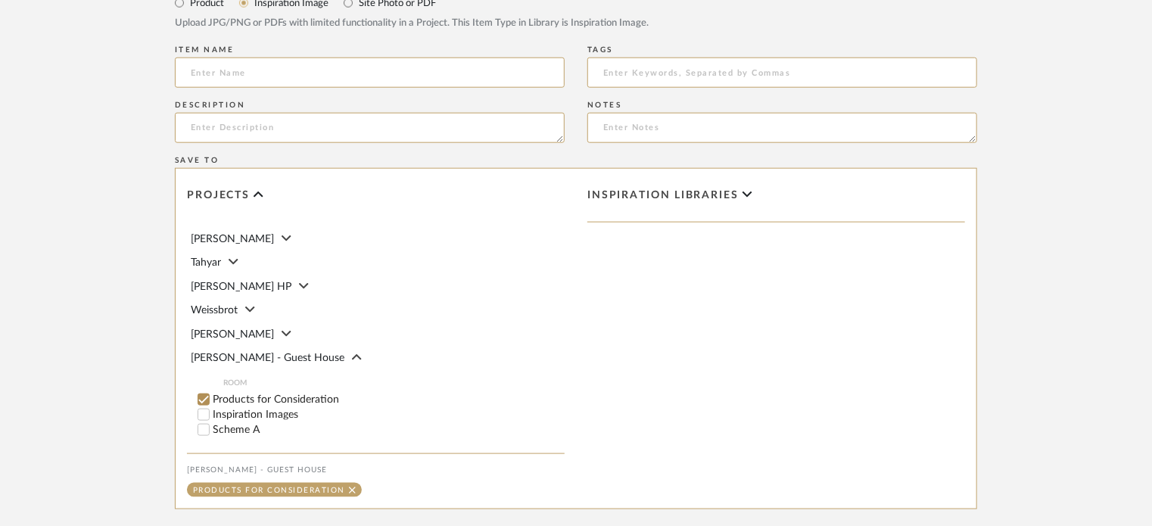
scroll to position [878, 0]
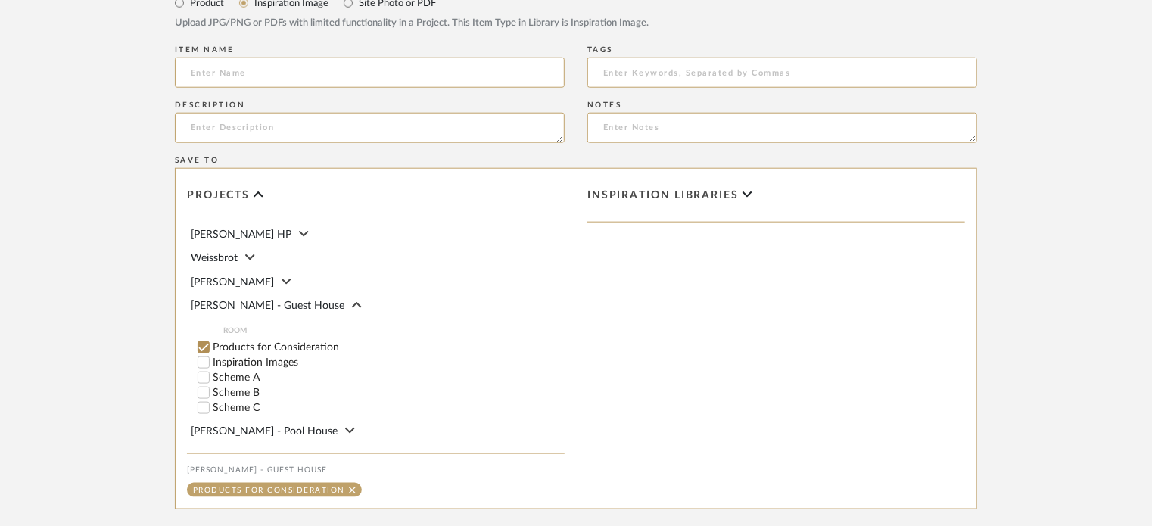
click at [279, 357] on label "Inspiration Images" at bounding box center [389, 362] width 352 height 11
click at [211, 355] on input "Inspiration Images" at bounding box center [203, 362] width 15 height 15
checkbox input "false"
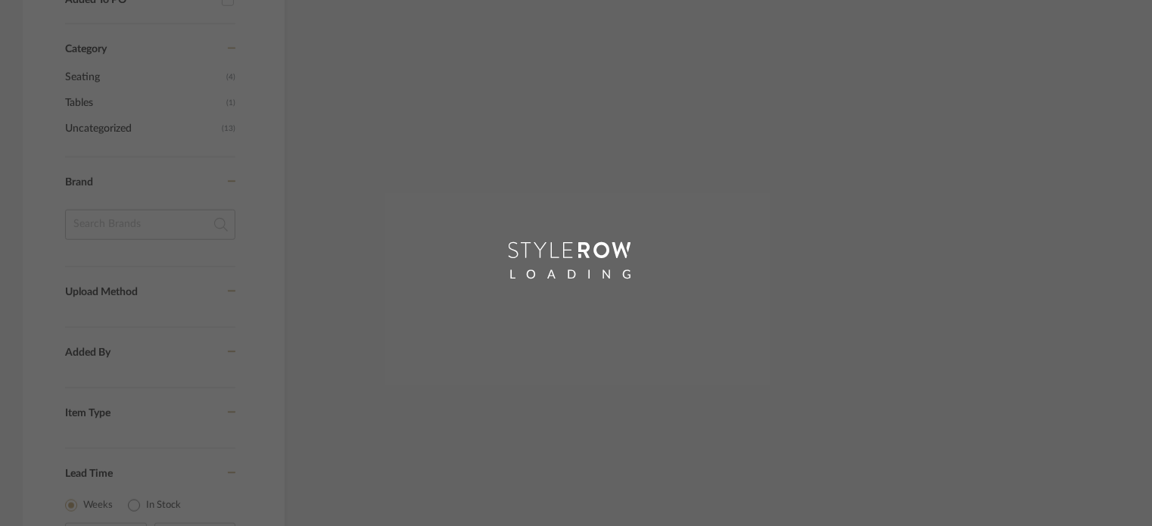
scroll to position [686, 0]
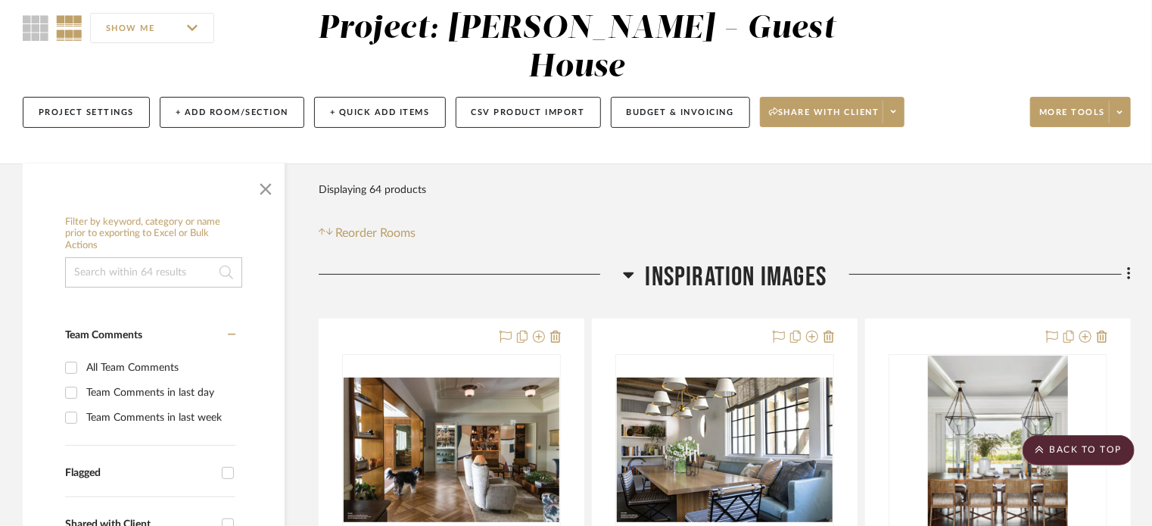
scroll to position [95, 0]
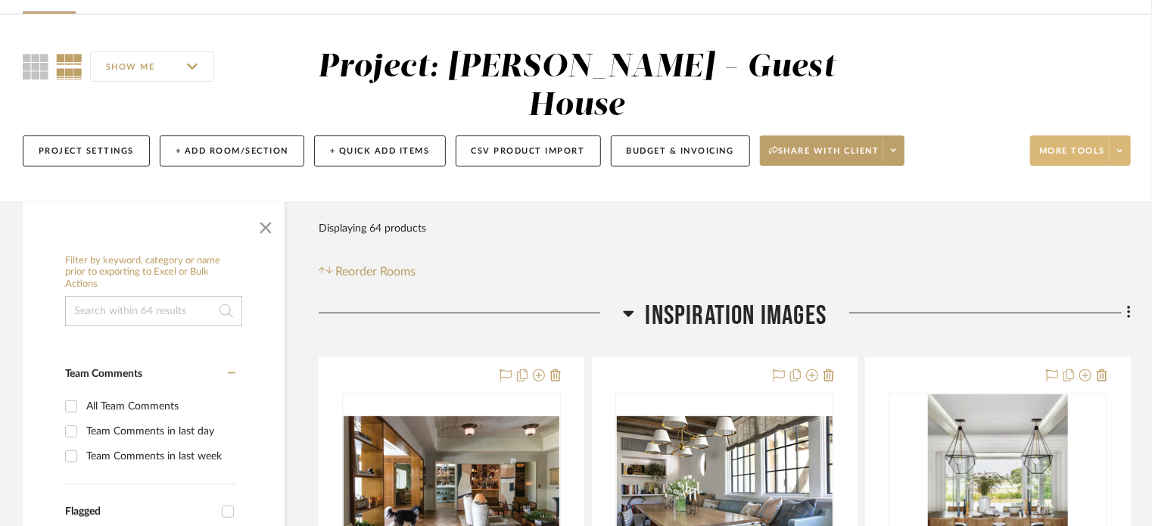
click at [1081, 145] on span "More tools" at bounding box center [1072, 156] width 66 height 23
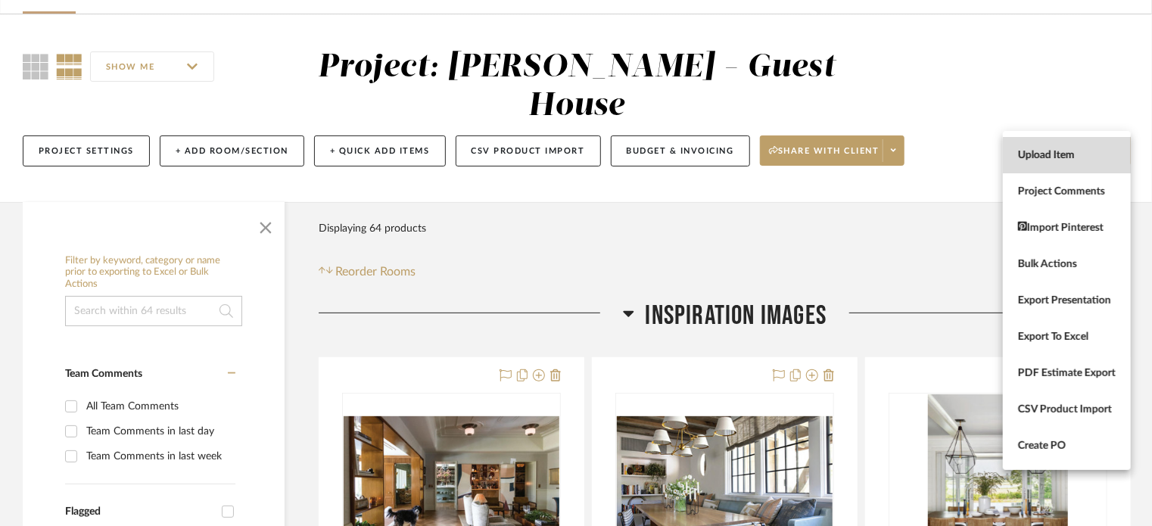
click at [1044, 153] on span "Upload Item" at bounding box center [1067, 154] width 98 height 13
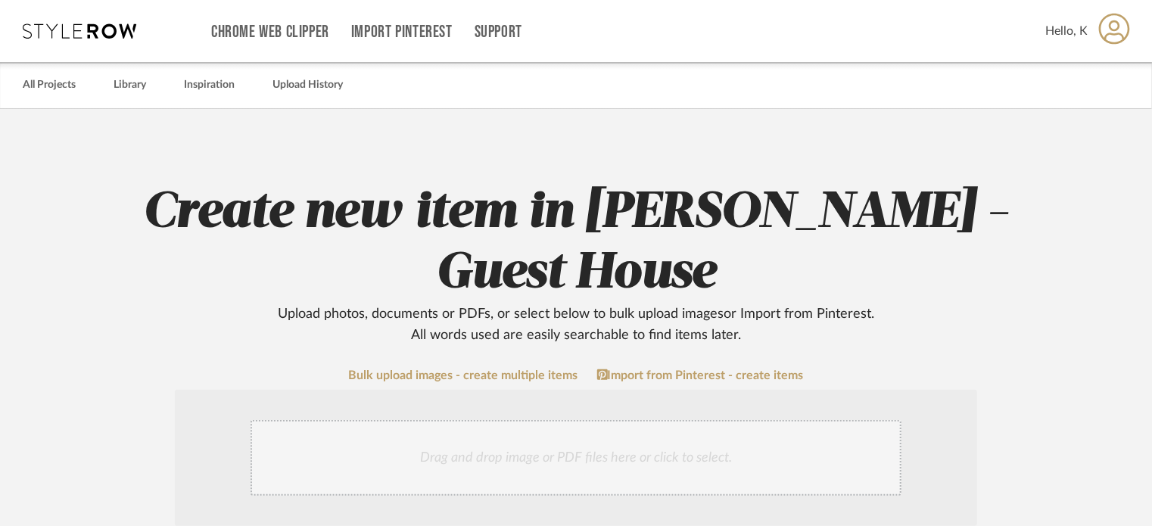
click at [689, 420] on div "Drag and drop image or PDF files here or click to select." at bounding box center [576, 458] width 651 height 76
click at [50, 81] on link "All Projects" at bounding box center [49, 85] width 53 height 20
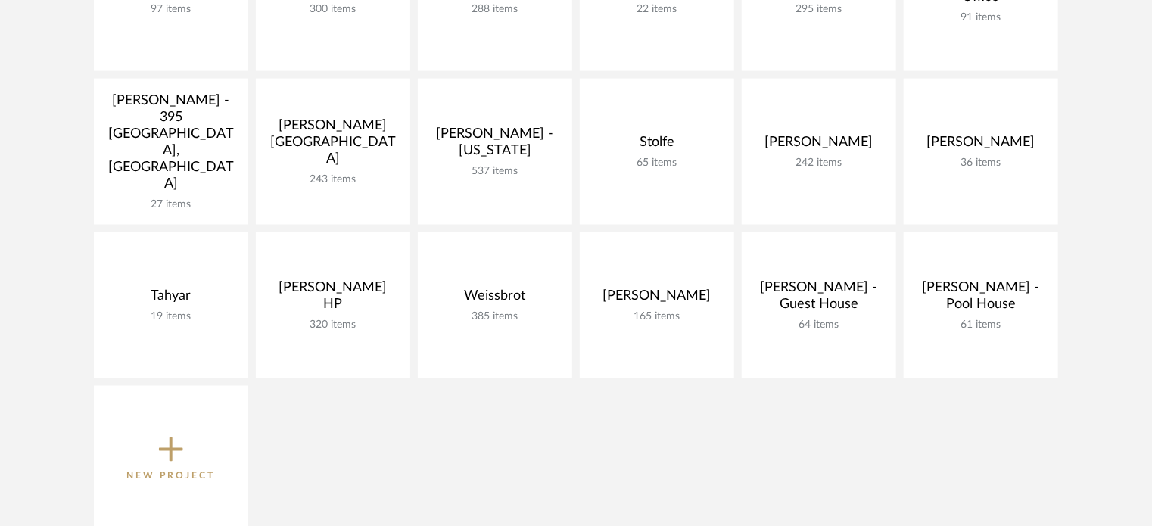
scroll to position [1068, 0]
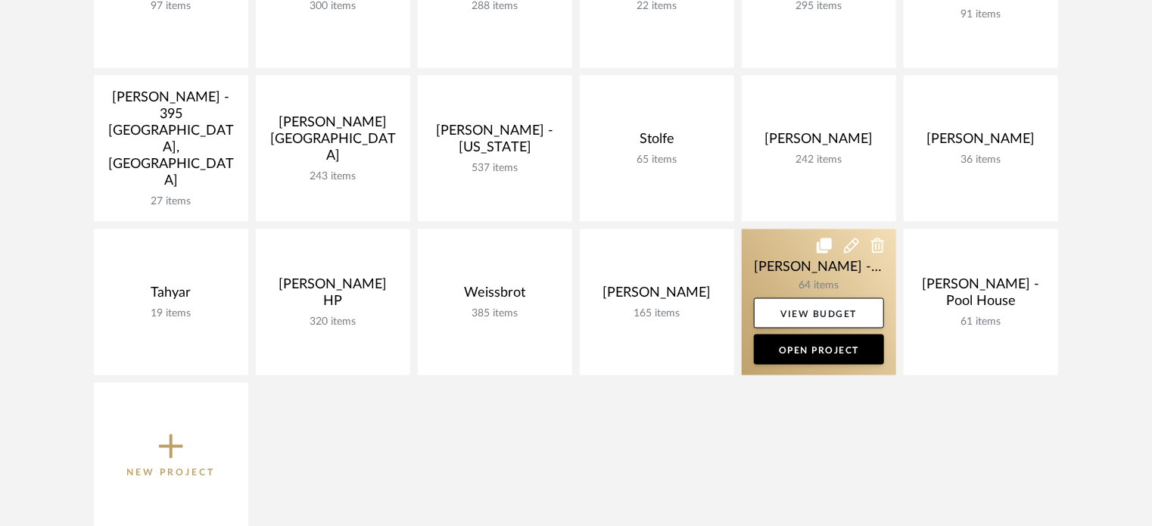
click at [864, 272] on link at bounding box center [819, 302] width 154 height 146
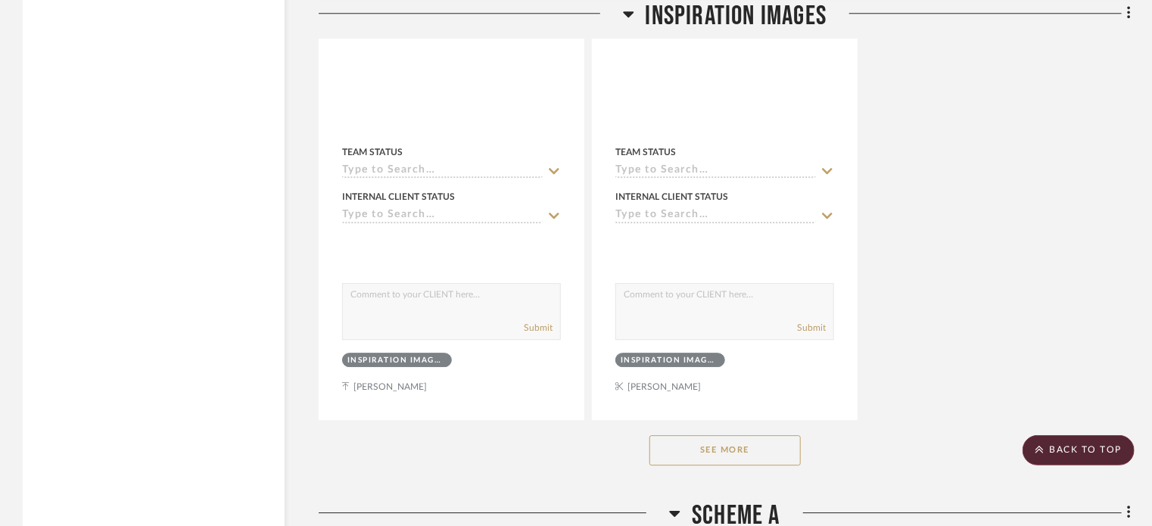
scroll to position [2205, 0]
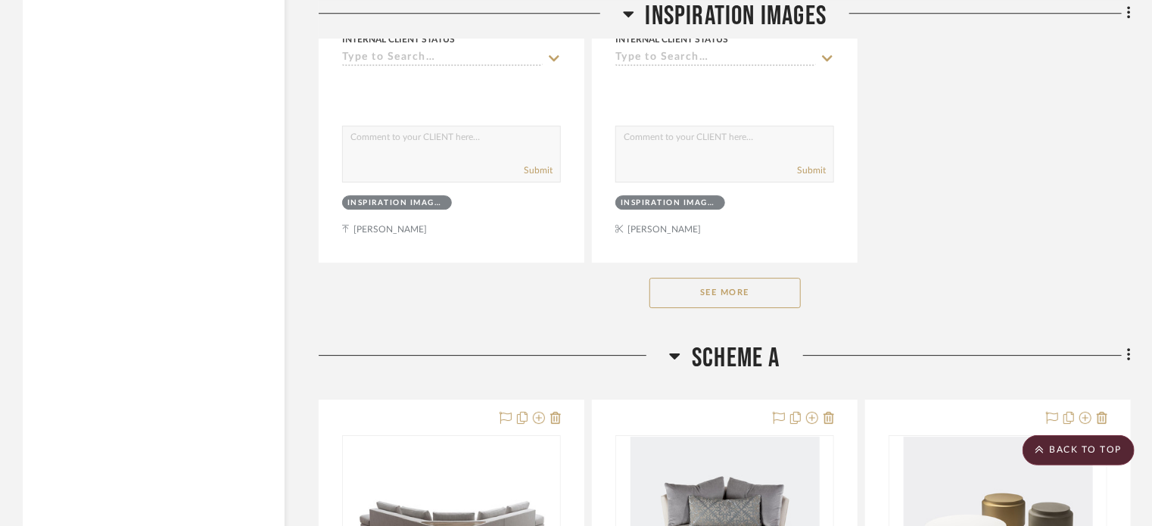
click at [729, 278] on button "See More" at bounding box center [724, 293] width 151 height 30
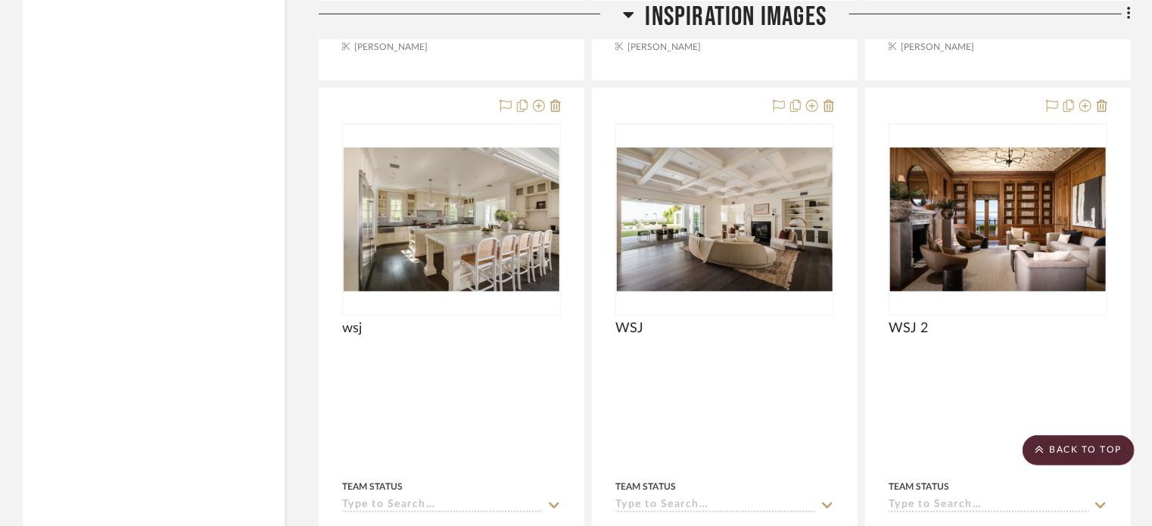
scroll to position [11724, 0]
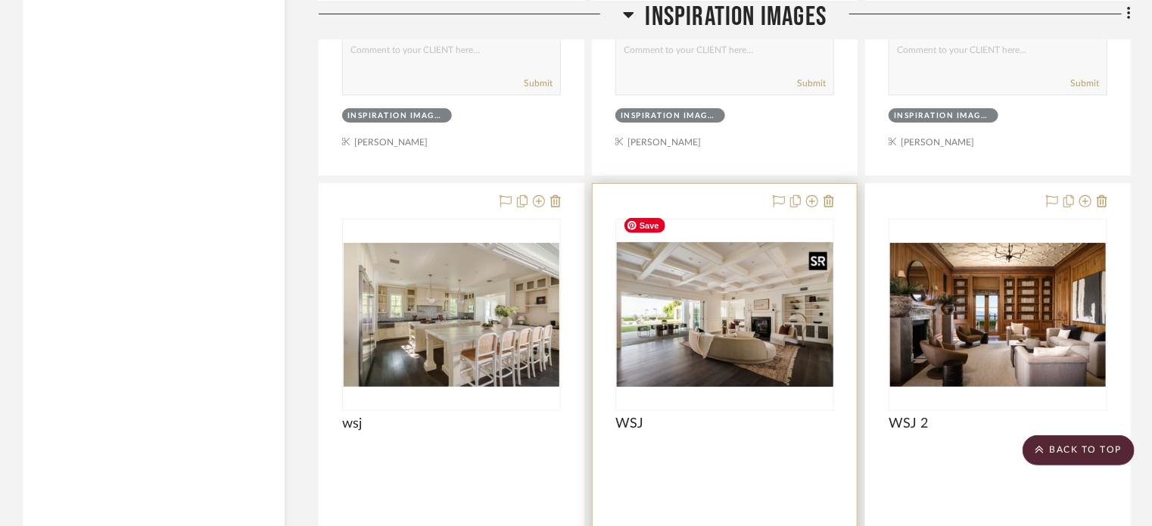
click at [784, 316] on div at bounding box center [724, 315] width 219 height 192
click at [728, 311] on img "0" at bounding box center [725, 315] width 216 height 144
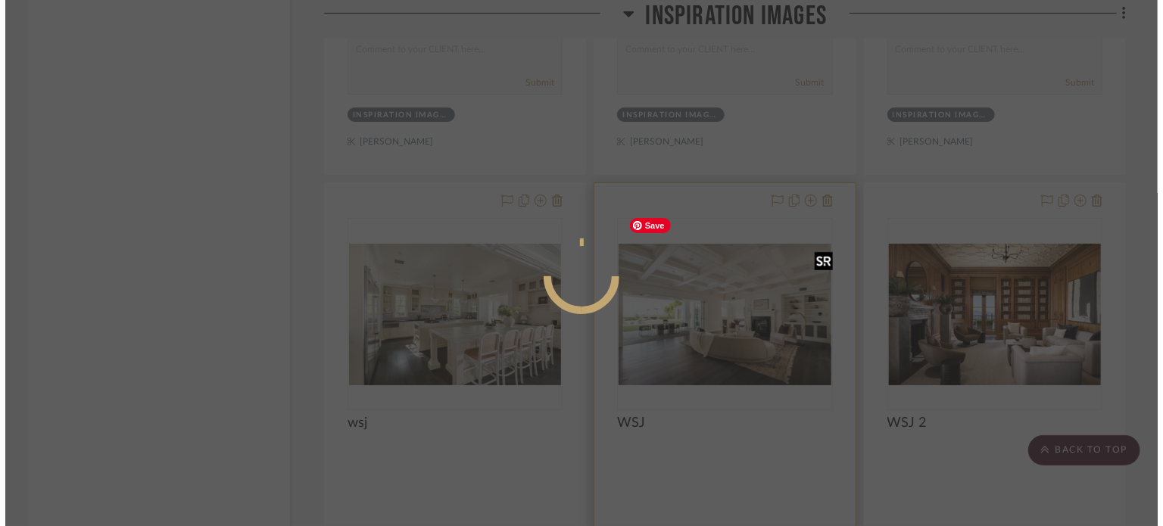
scroll to position [0, 0]
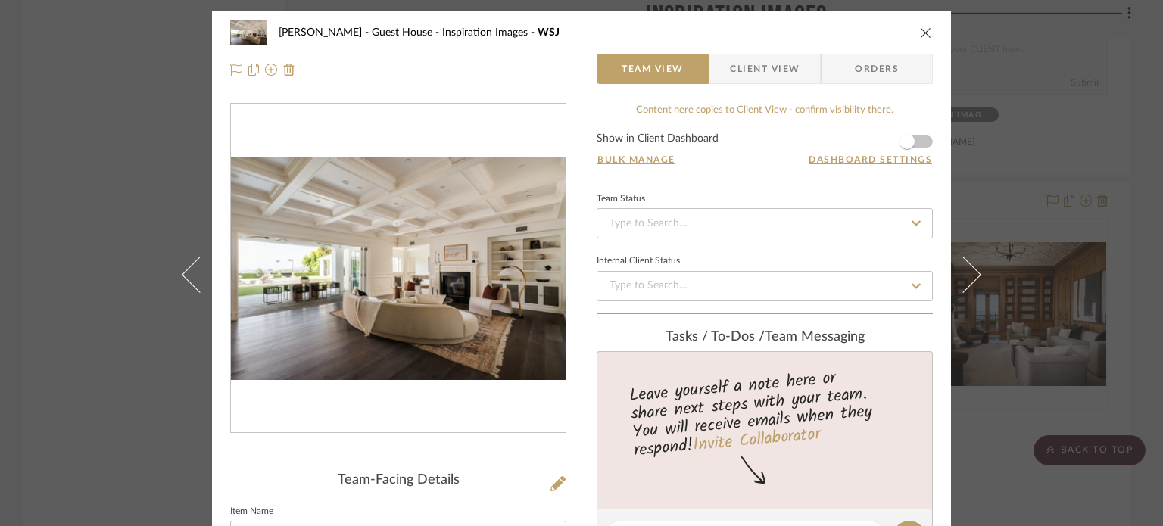
click at [920, 35] on icon "close" at bounding box center [926, 32] width 12 height 12
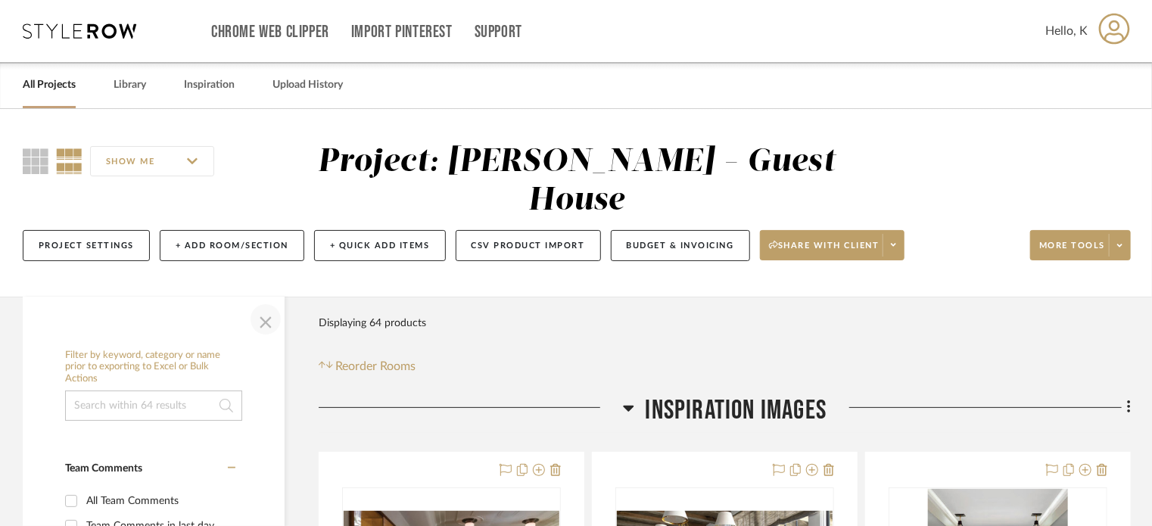
click at [263, 301] on span "button" at bounding box center [265, 319] width 36 height 36
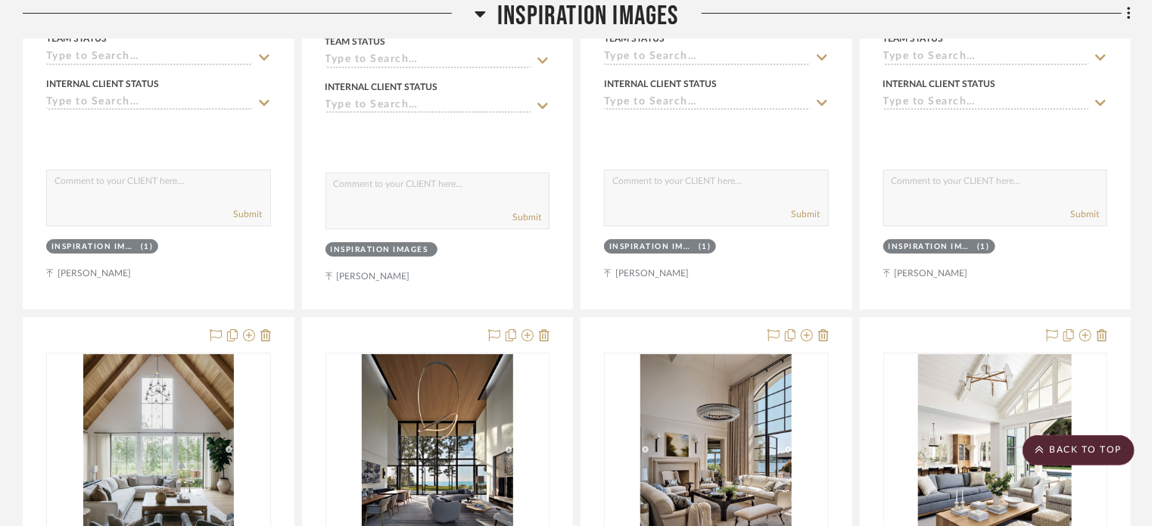
scroll to position [2890, 0]
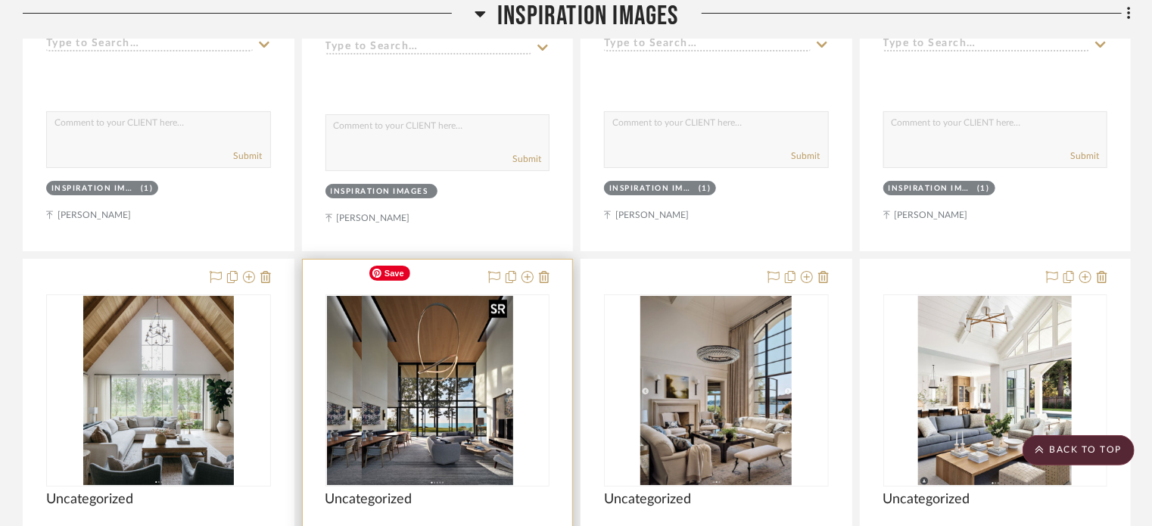
click at [421, 329] on div at bounding box center [437, 390] width 225 height 192
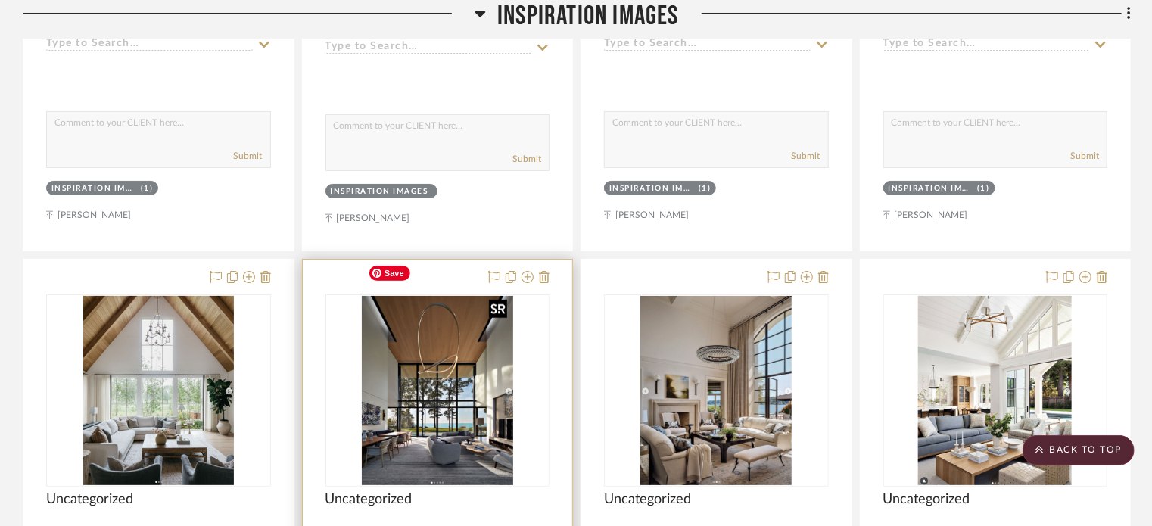
click at [449, 341] on img "0" at bounding box center [437, 390] width 151 height 189
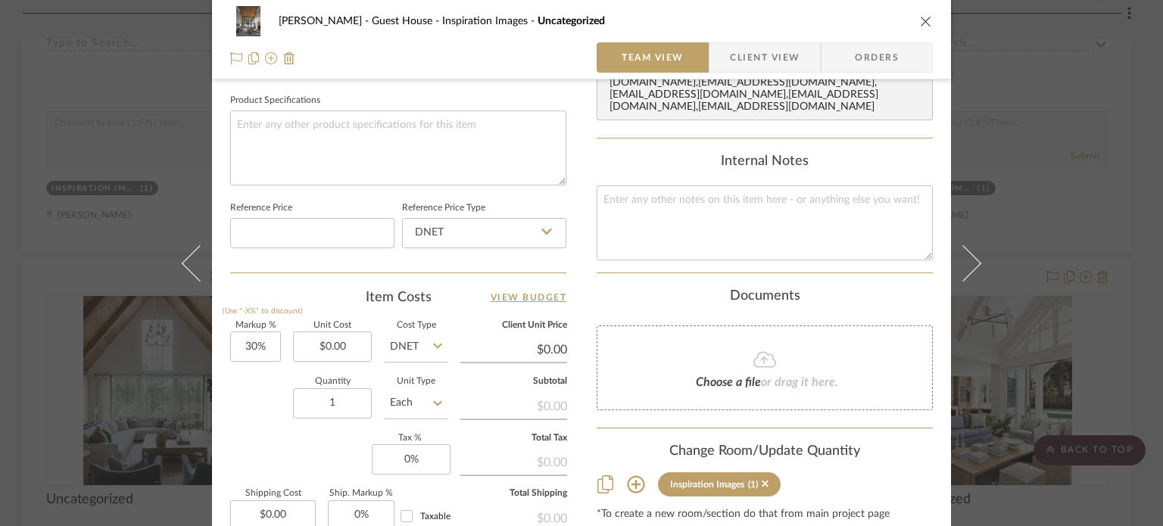
scroll to position [710, 0]
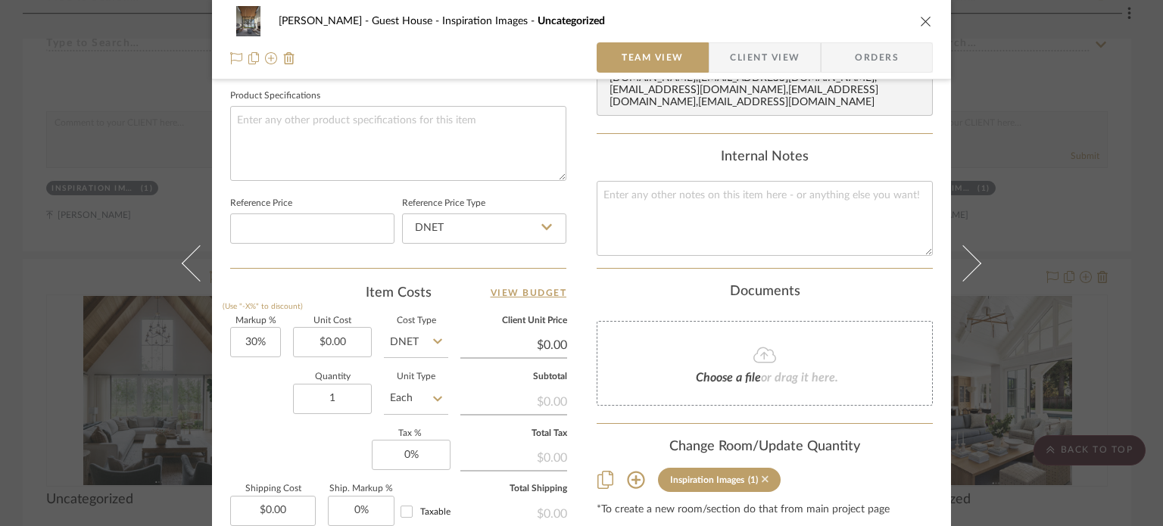
click at [761, 476] on icon at bounding box center [764, 479] width 7 height 7
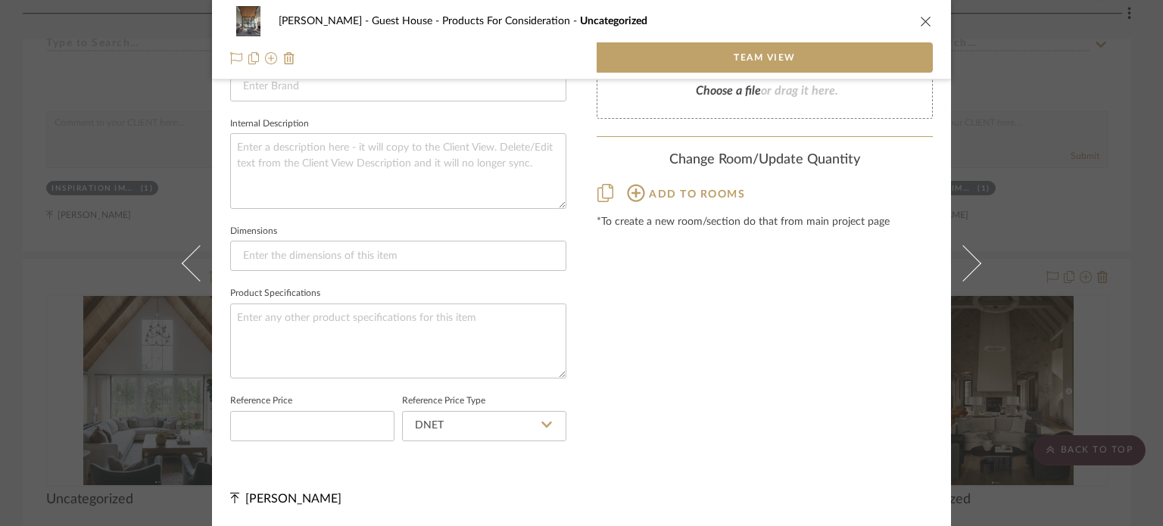
scroll to position [531, 0]
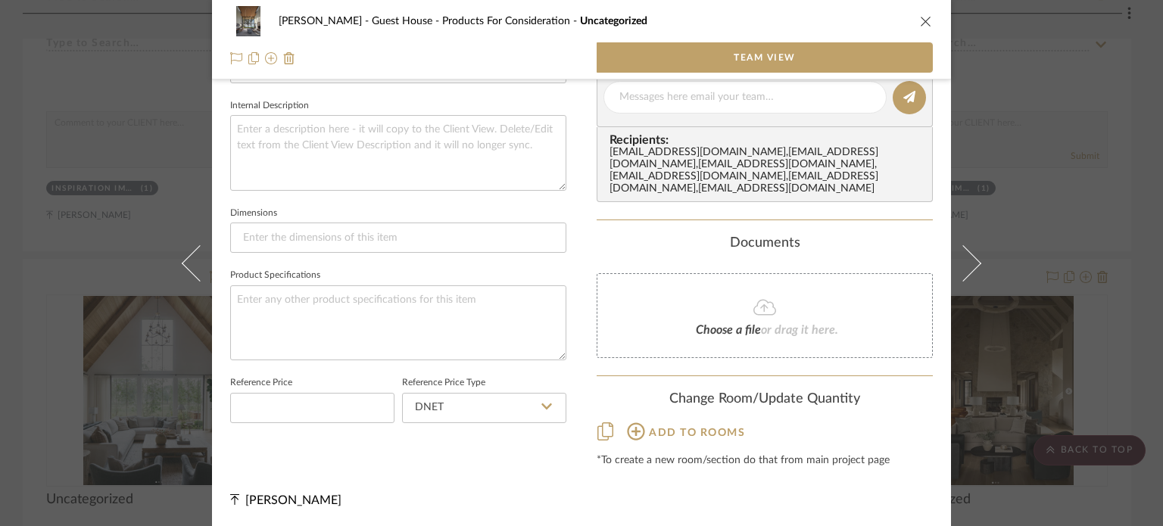
click at [1051, 183] on div "[PERSON_NAME] - Guest House Products For Consideration Uncategorized Team View …" at bounding box center [581, 263] width 1163 height 526
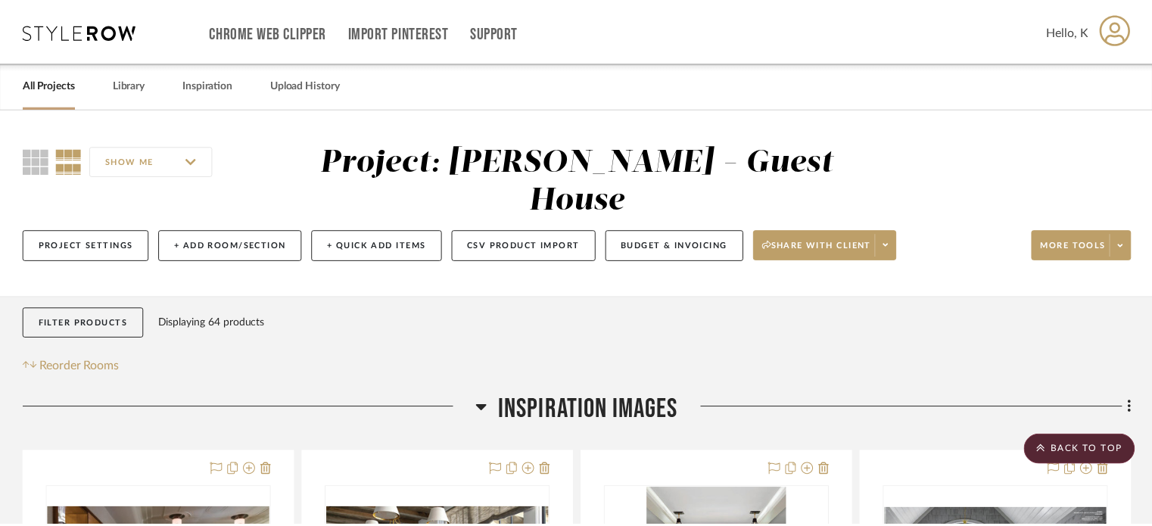
scroll to position [2890, 0]
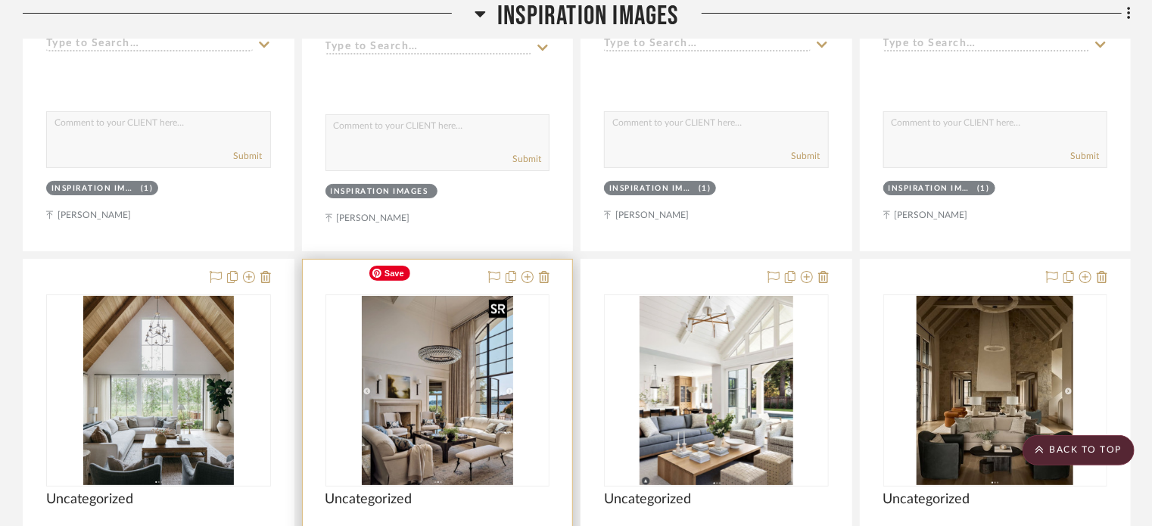
click at [477, 372] on img "0" at bounding box center [437, 390] width 151 height 189
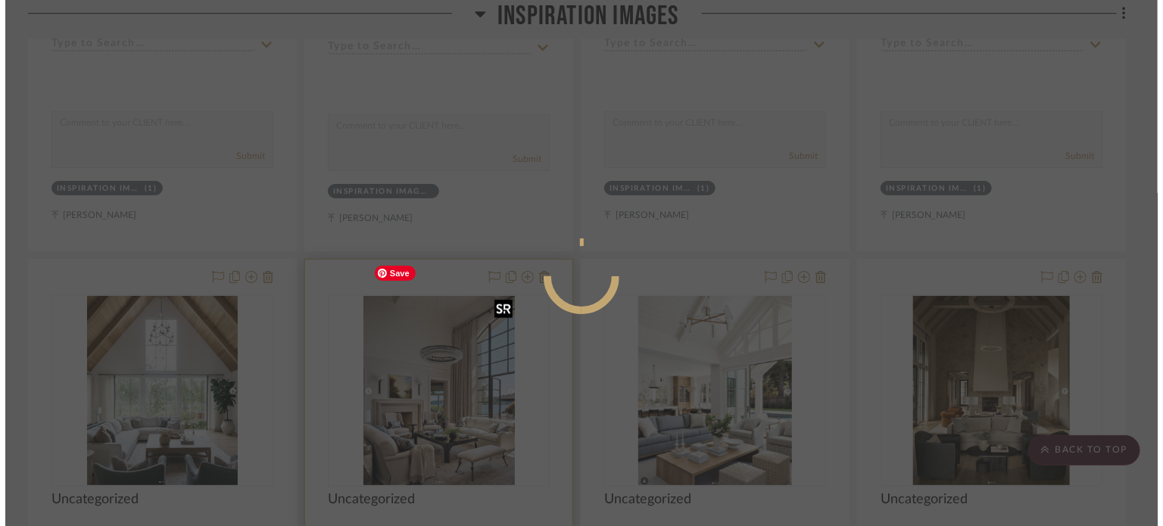
scroll to position [0, 0]
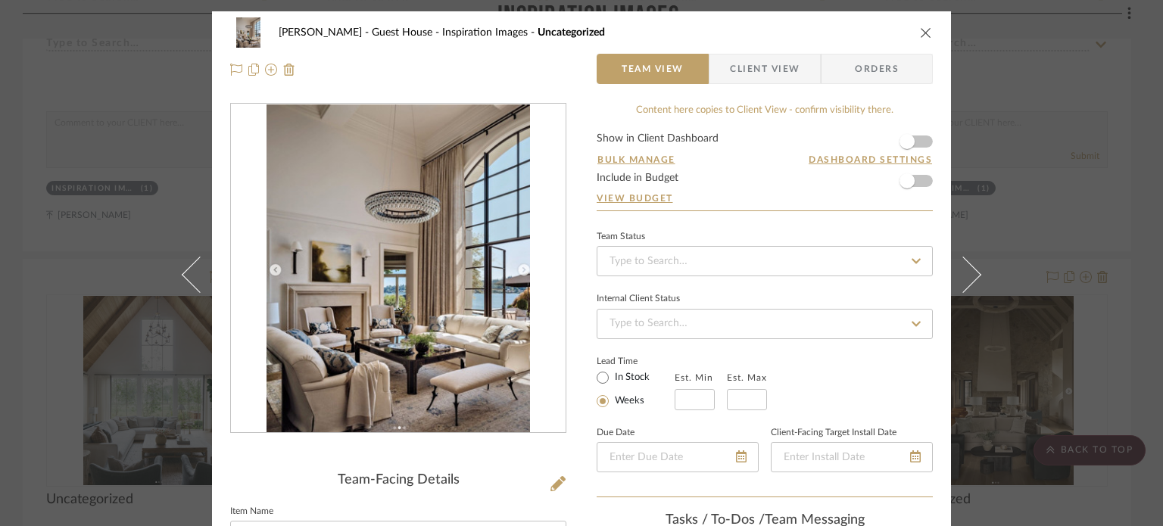
click at [1006, 317] on div "[PERSON_NAME] - Guest House Inspiration Images Uncategorized Team View Client V…" at bounding box center [581, 263] width 1163 height 526
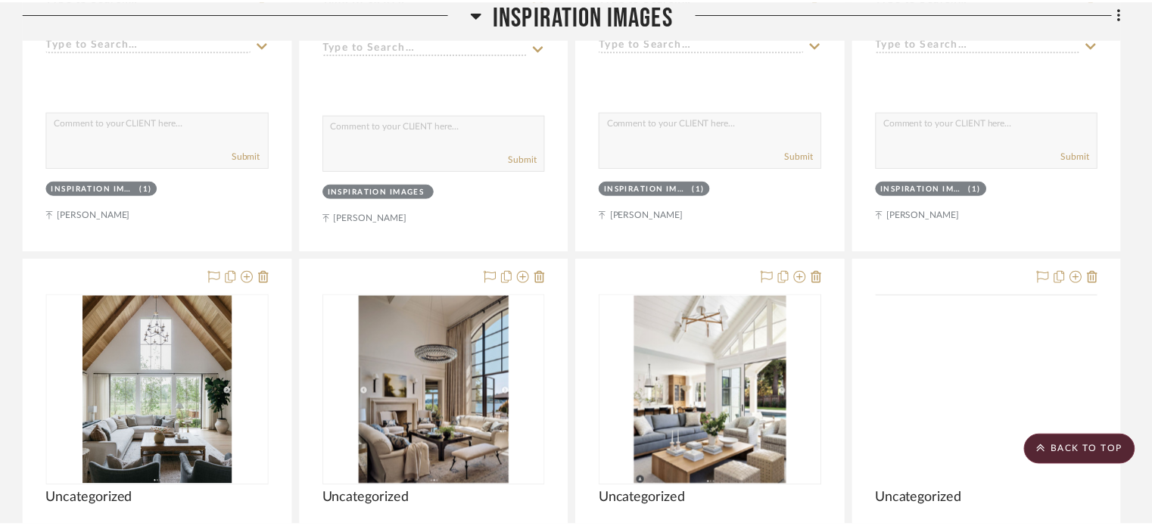
scroll to position [2890, 0]
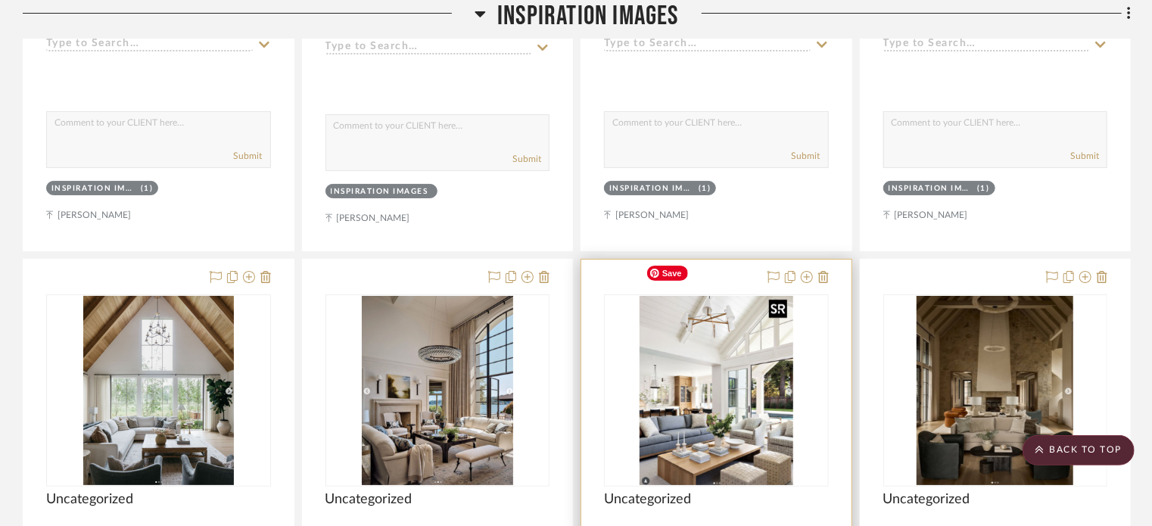
click at [739, 381] on img "0" at bounding box center [717, 390] width 154 height 189
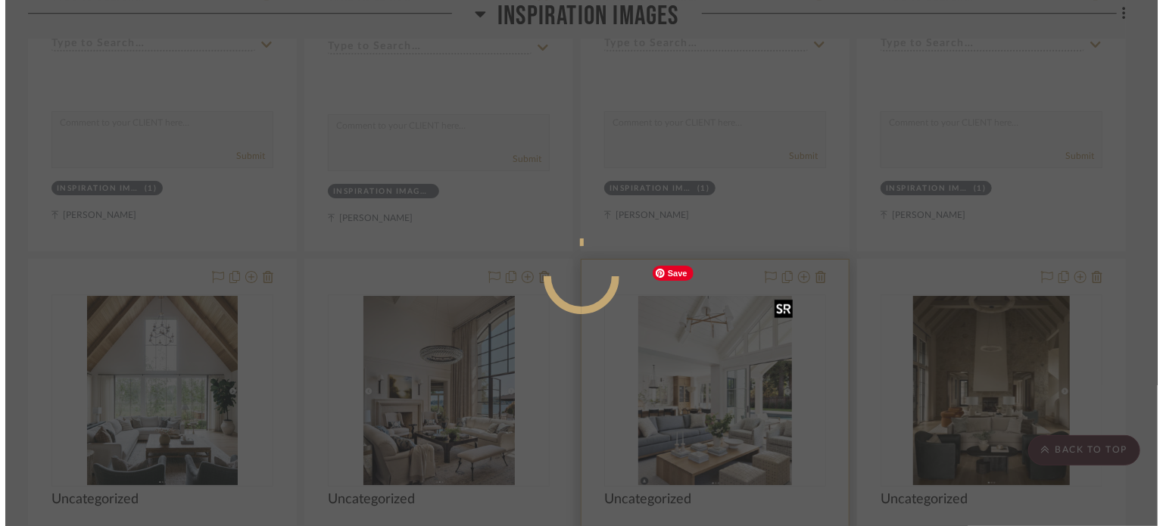
scroll to position [0, 0]
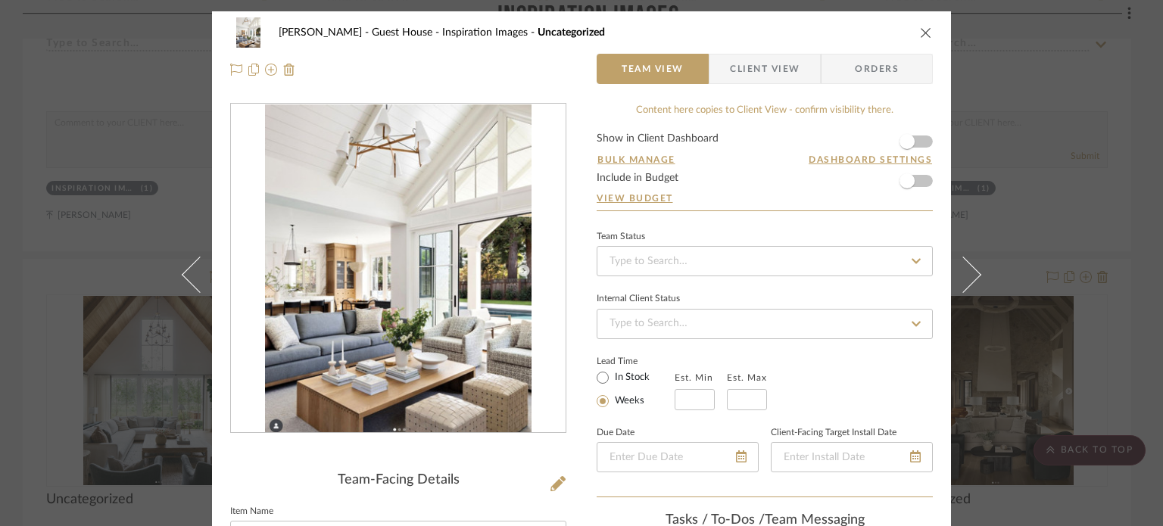
click at [1034, 241] on div "[PERSON_NAME] - Guest House Inspiration Images Uncategorized Team View Client V…" at bounding box center [581, 263] width 1163 height 526
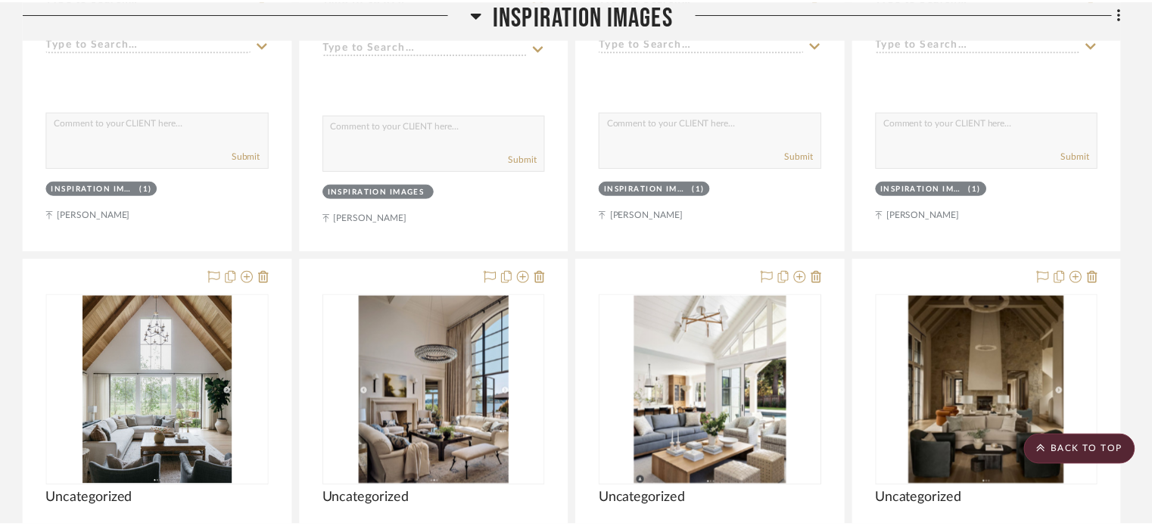
scroll to position [2890, 0]
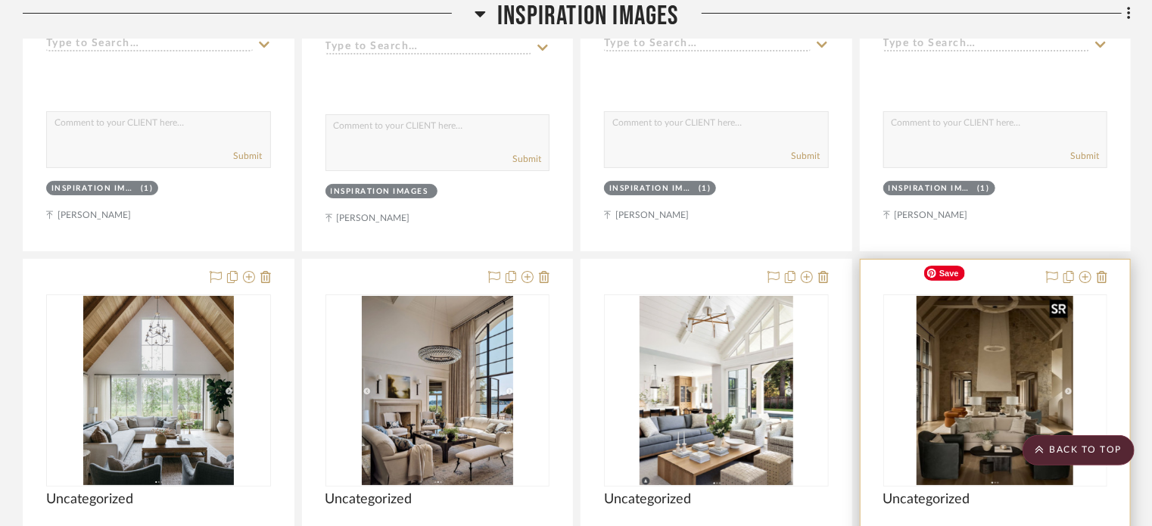
click at [991, 341] on img "0" at bounding box center [995, 390] width 157 height 189
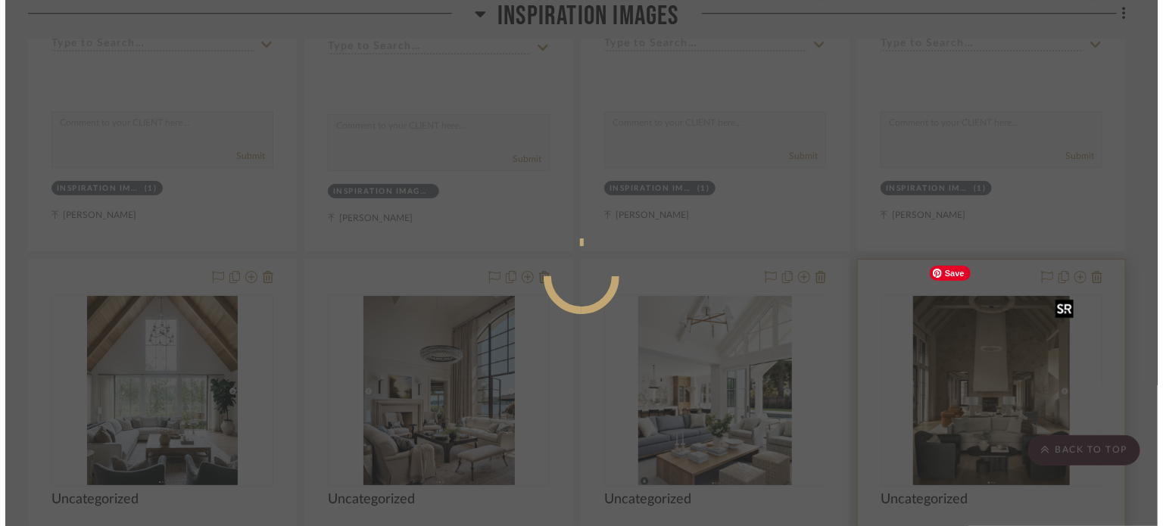
scroll to position [0, 0]
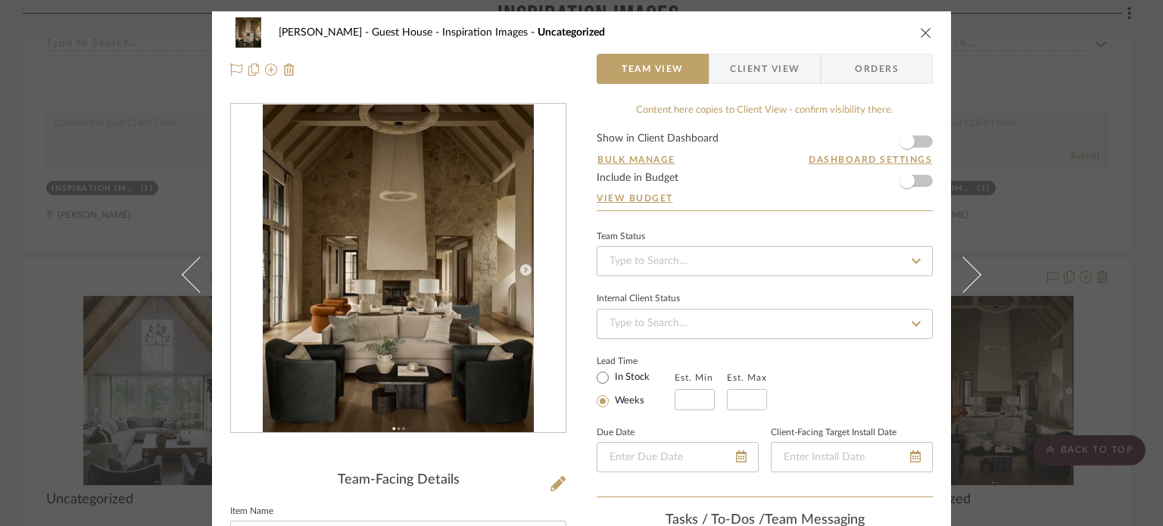
click at [1024, 224] on div "[PERSON_NAME] - Guest House Inspiration Images Uncategorized Team View Client V…" at bounding box center [581, 263] width 1163 height 526
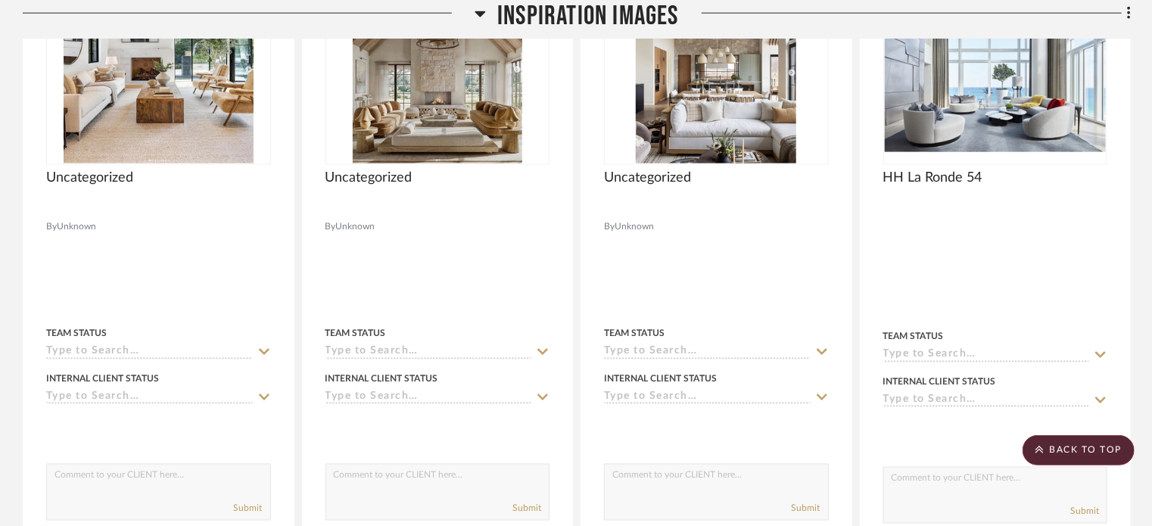
scroll to position [3912, 0]
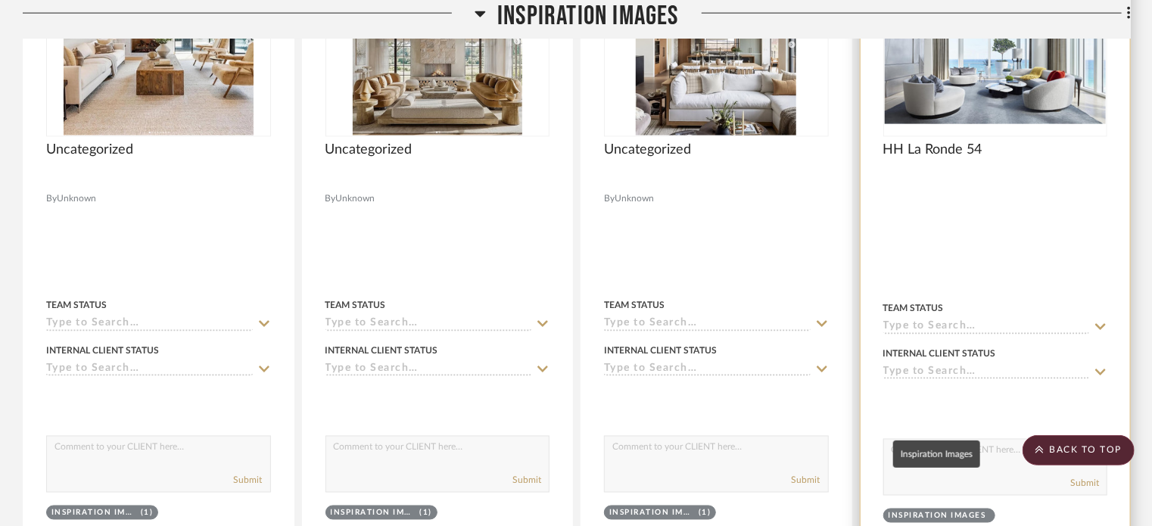
click at [963, 511] on div "Inspiration Images" at bounding box center [938, 516] width 98 height 11
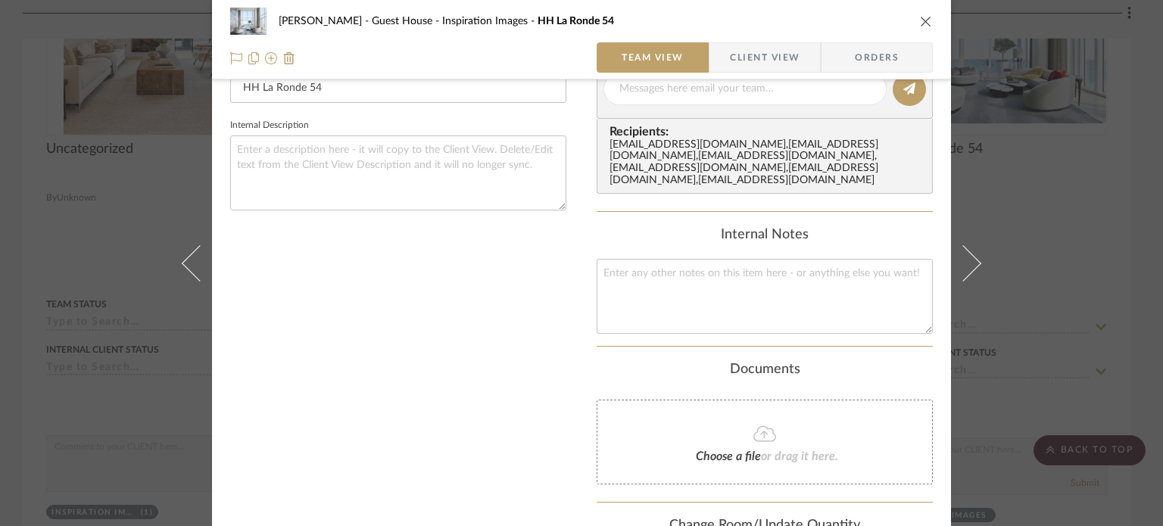
scroll to position [503, 0]
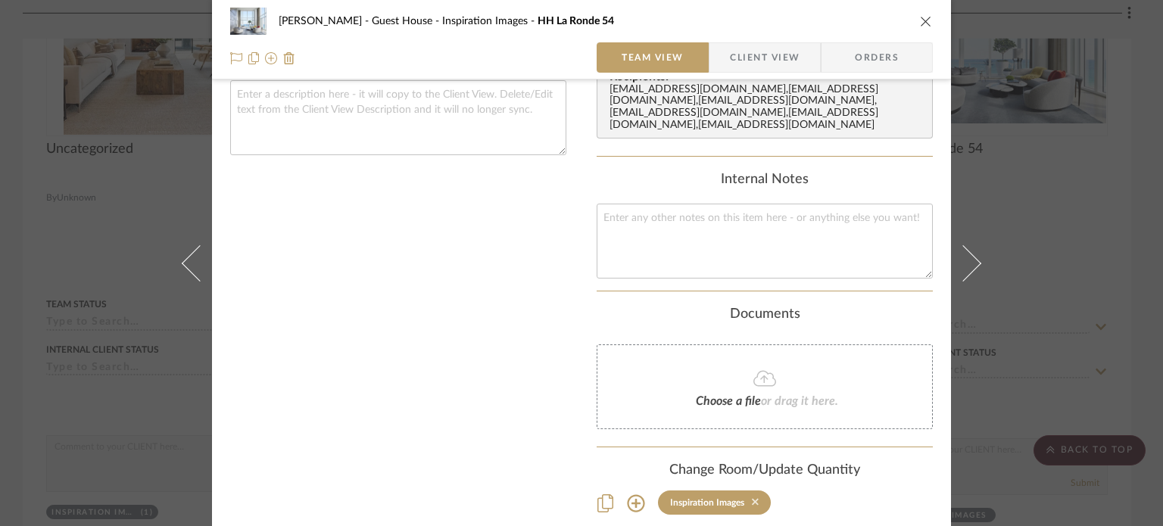
click at [752, 499] on icon at bounding box center [755, 502] width 7 height 11
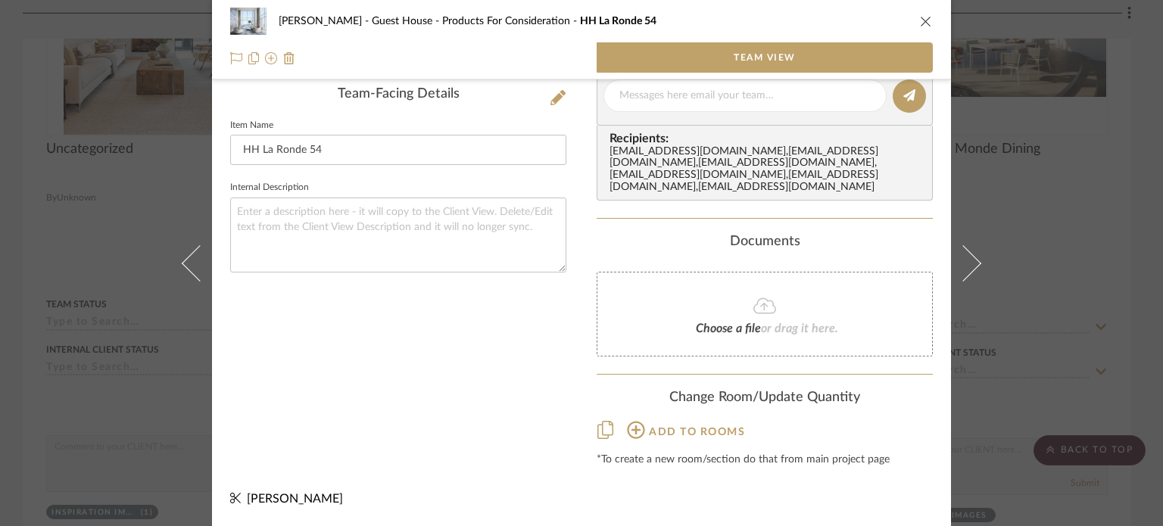
scroll to position [384, 0]
click at [1037, 311] on div "[PERSON_NAME] - Guest House Products For Consideration HH La Ronde 54 Team View…" at bounding box center [581, 263] width 1163 height 526
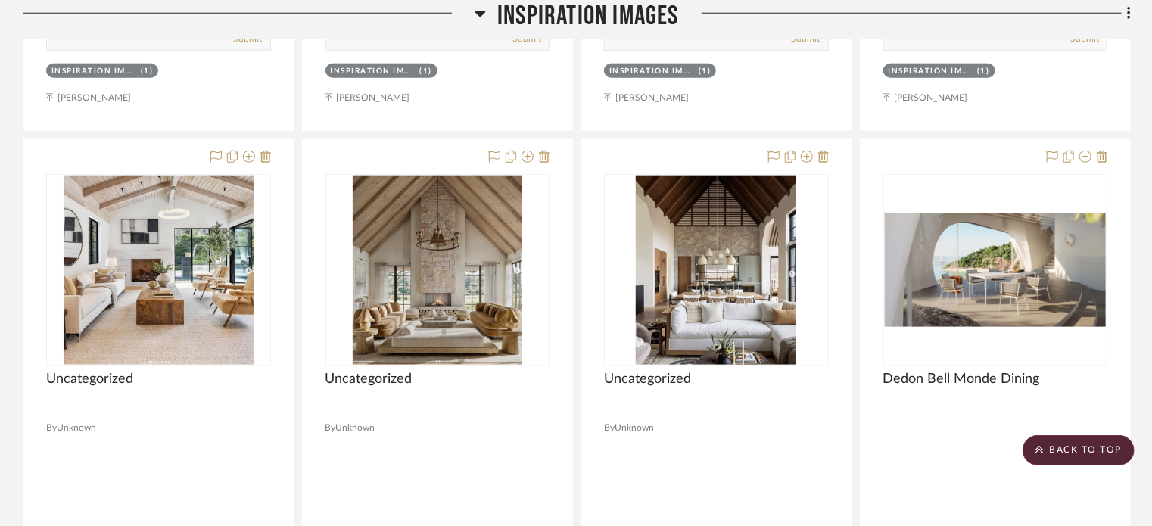
scroll to position [3697, 0]
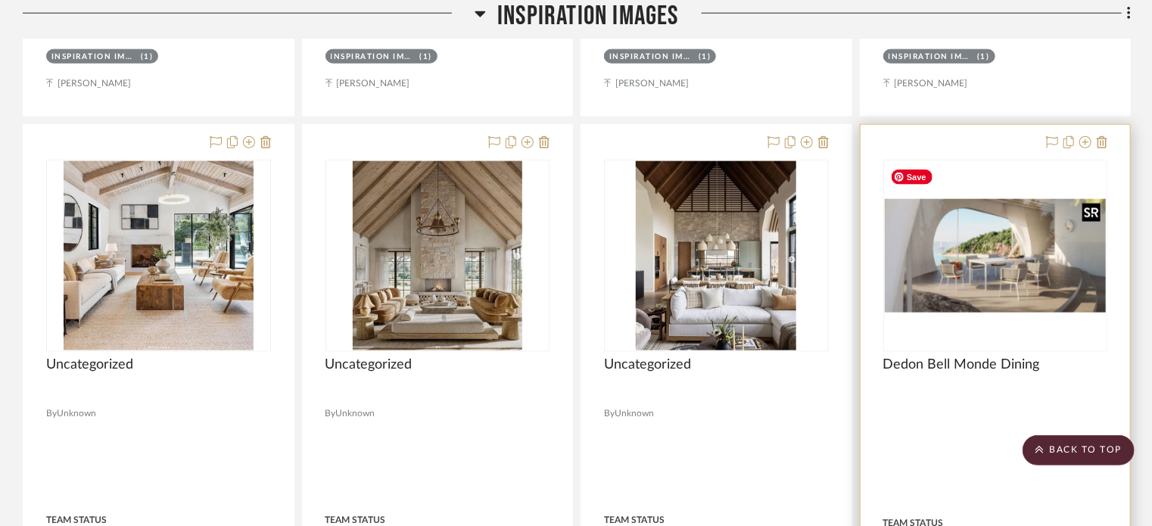
click at [1005, 219] on img "0" at bounding box center [996, 256] width 222 height 114
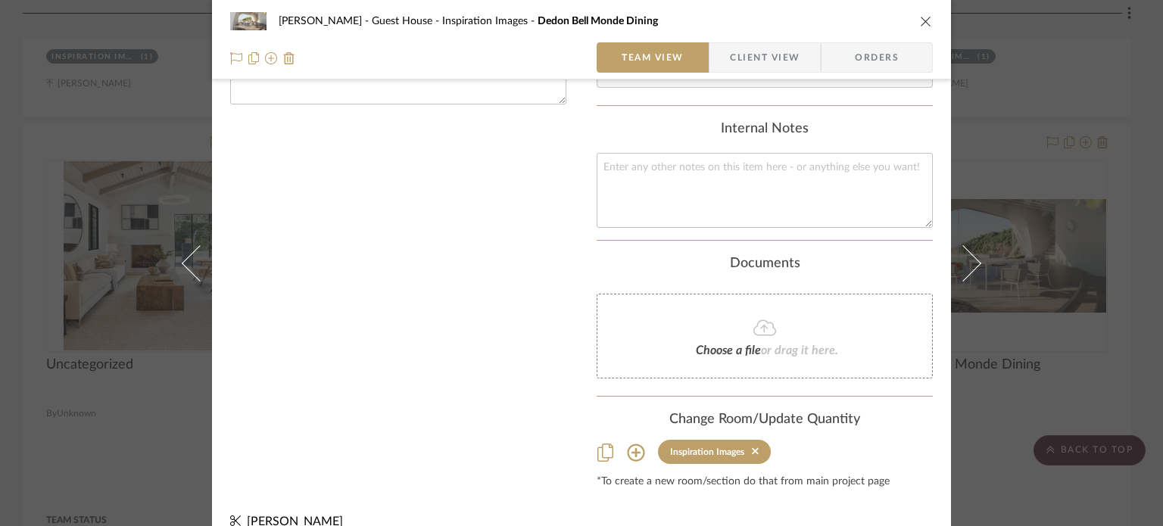
scroll to position [574, 0]
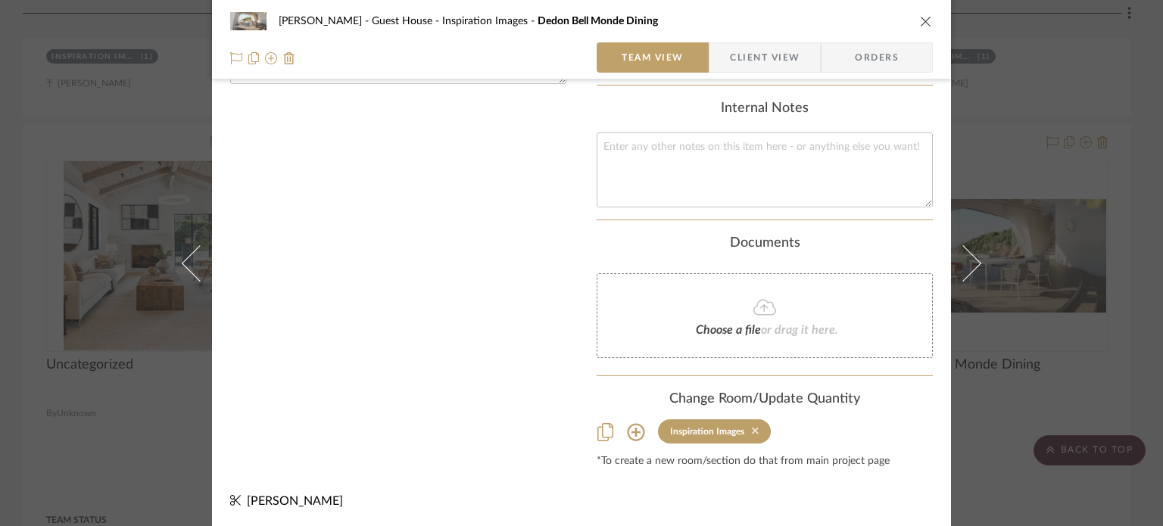
click at [752, 428] on icon at bounding box center [755, 430] width 7 height 11
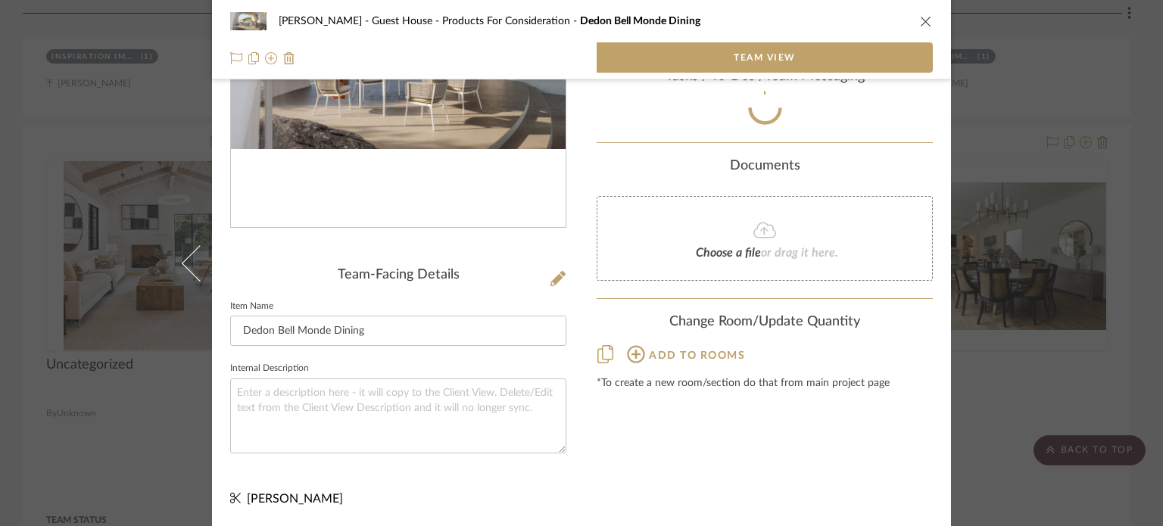
scroll to position [384, 0]
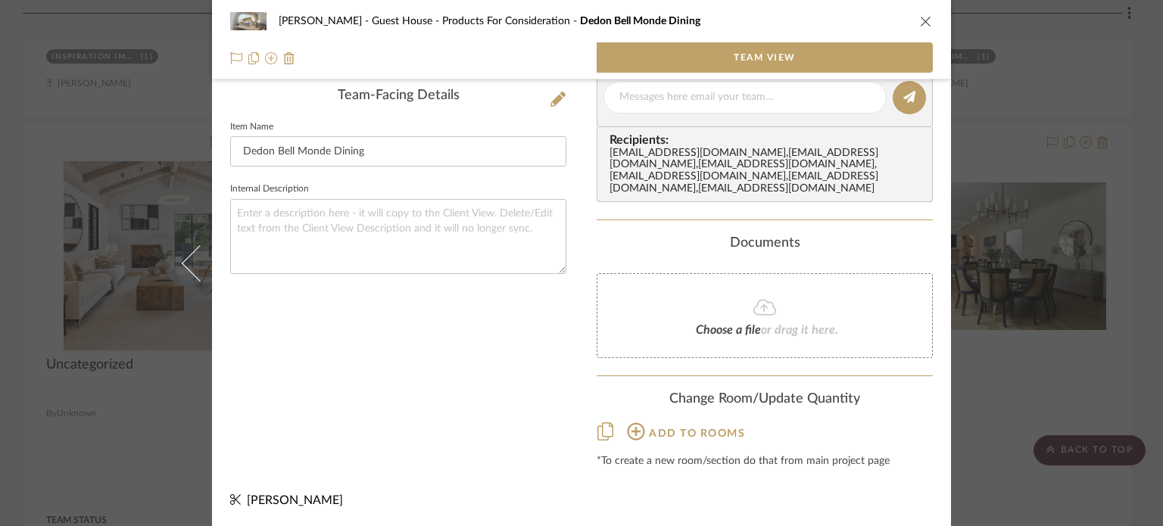
click at [980, 433] on mat-dialog-content "[PERSON_NAME] - Guest House Products For Consideration Dedon Bell Monde Dining …" at bounding box center [581, 77] width 823 height 901
click at [920, 20] on icon "close" at bounding box center [926, 21] width 12 height 12
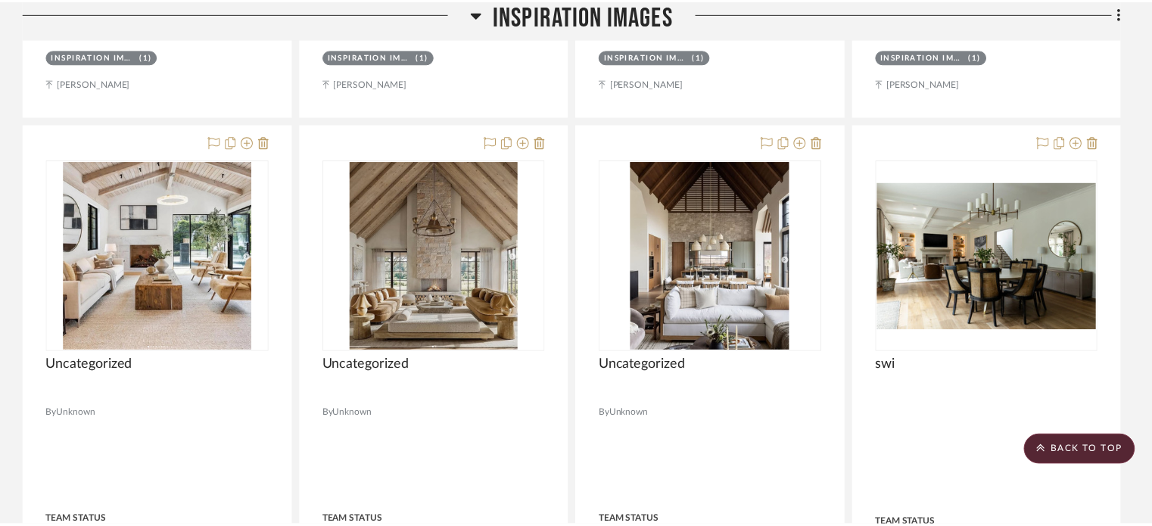
scroll to position [3697, 0]
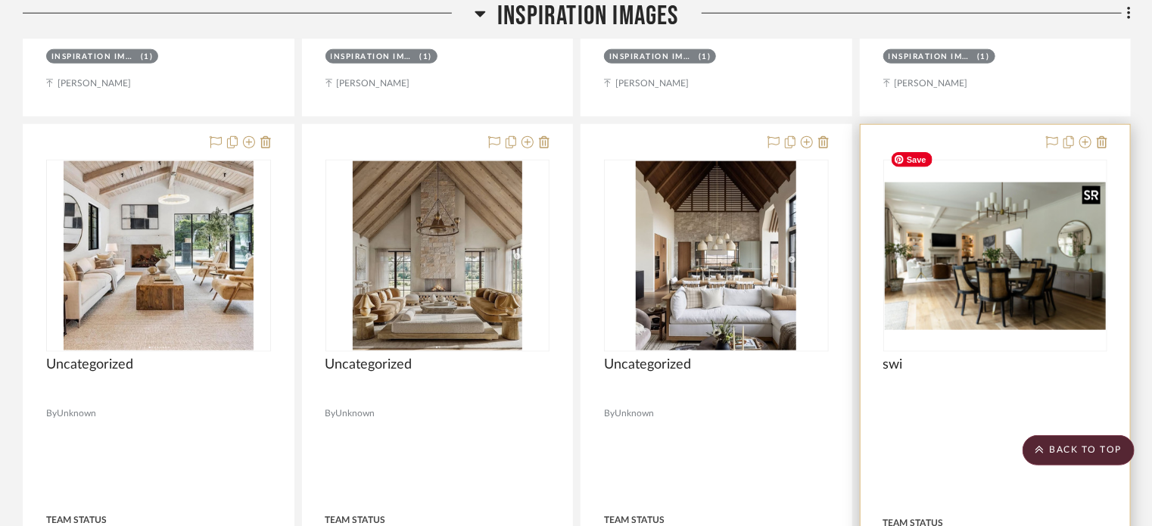
click at [970, 233] on img "0" at bounding box center [996, 256] width 222 height 148
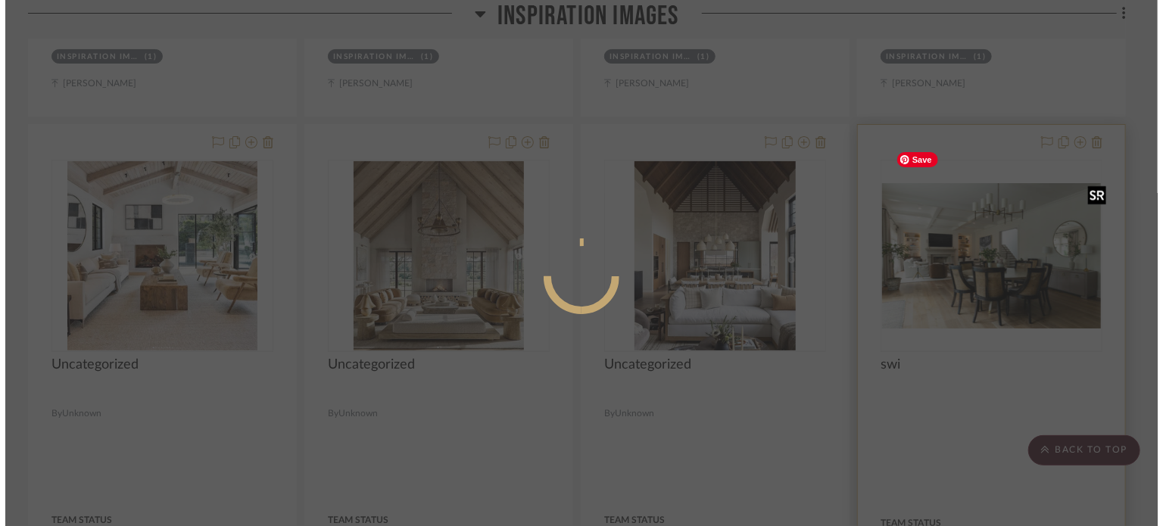
scroll to position [0, 0]
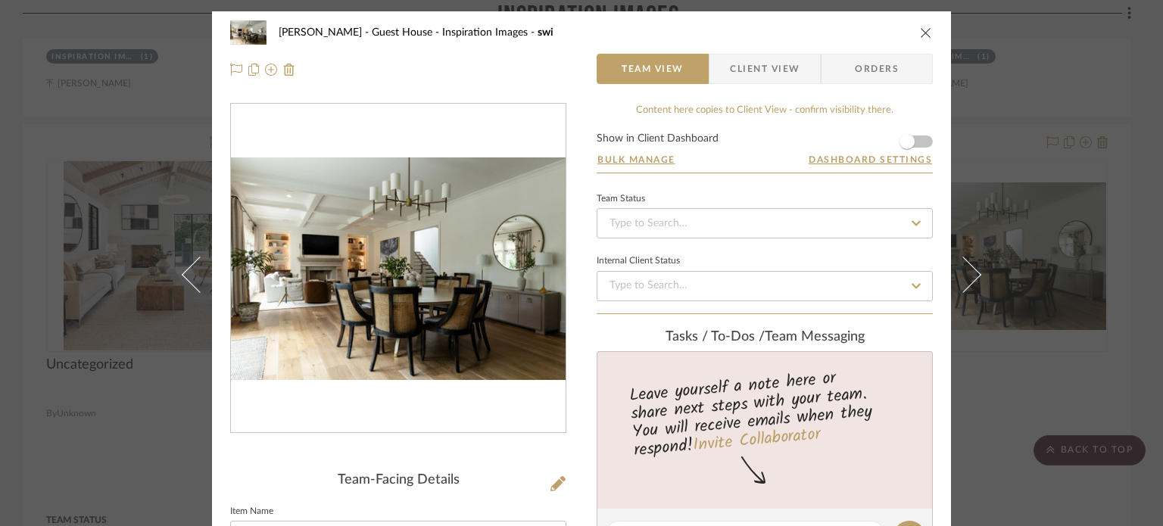
click at [924, 33] on icon "close" at bounding box center [926, 32] width 12 height 12
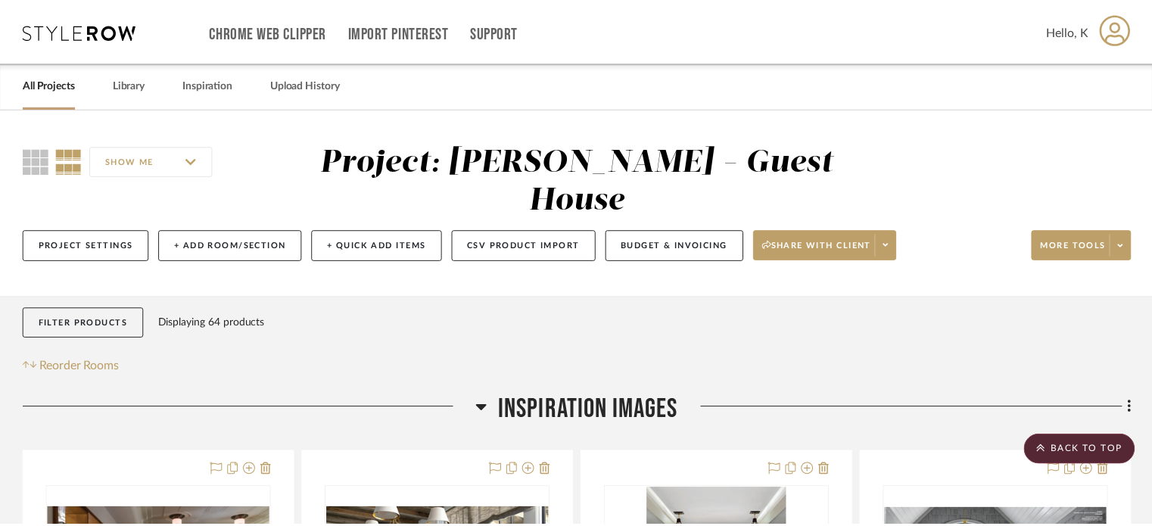
scroll to position [3697, 0]
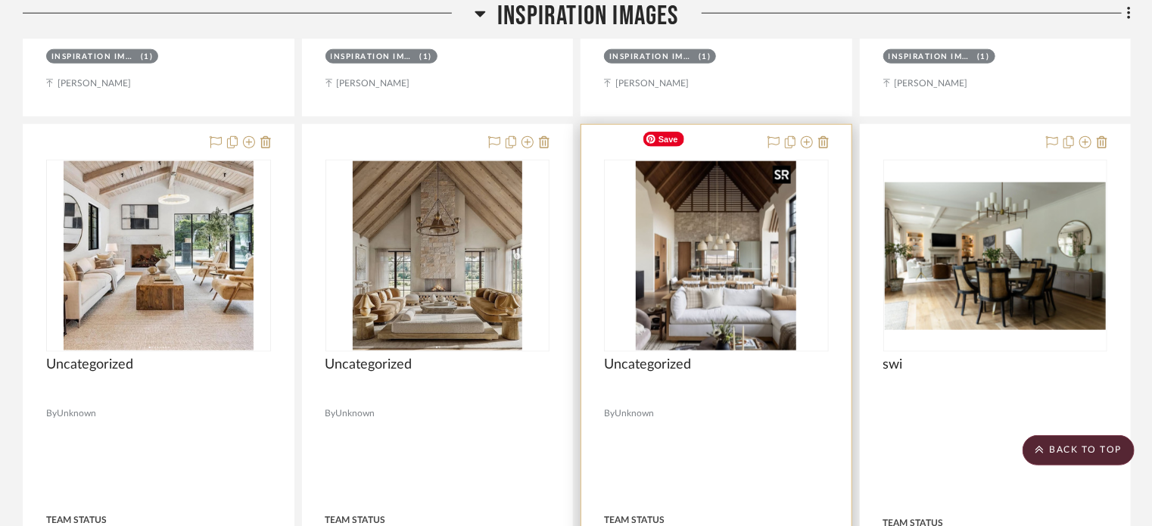
click at [743, 242] on img "0" at bounding box center [716, 255] width 160 height 189
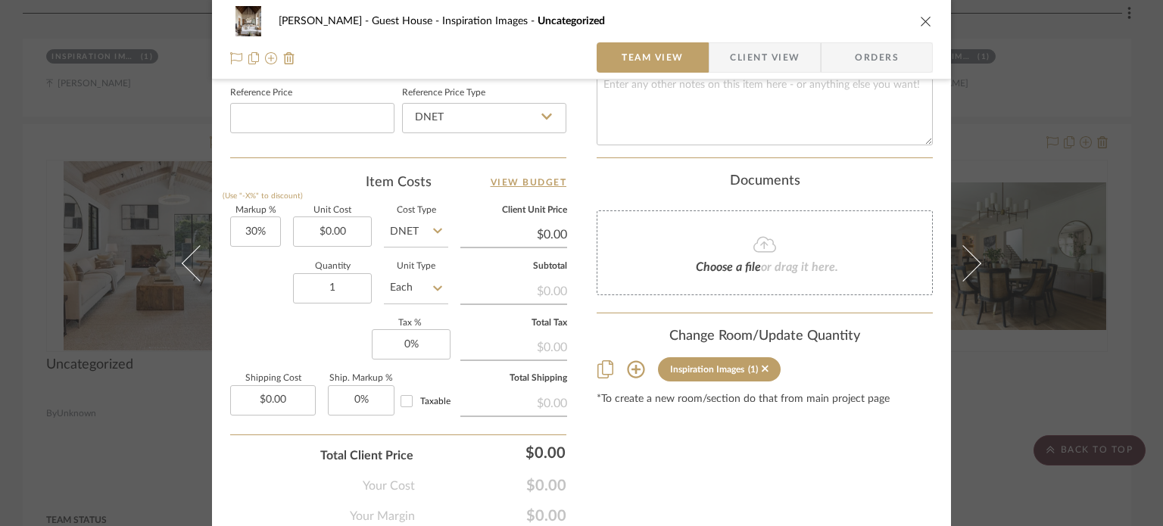
scroll to position [878, 0]
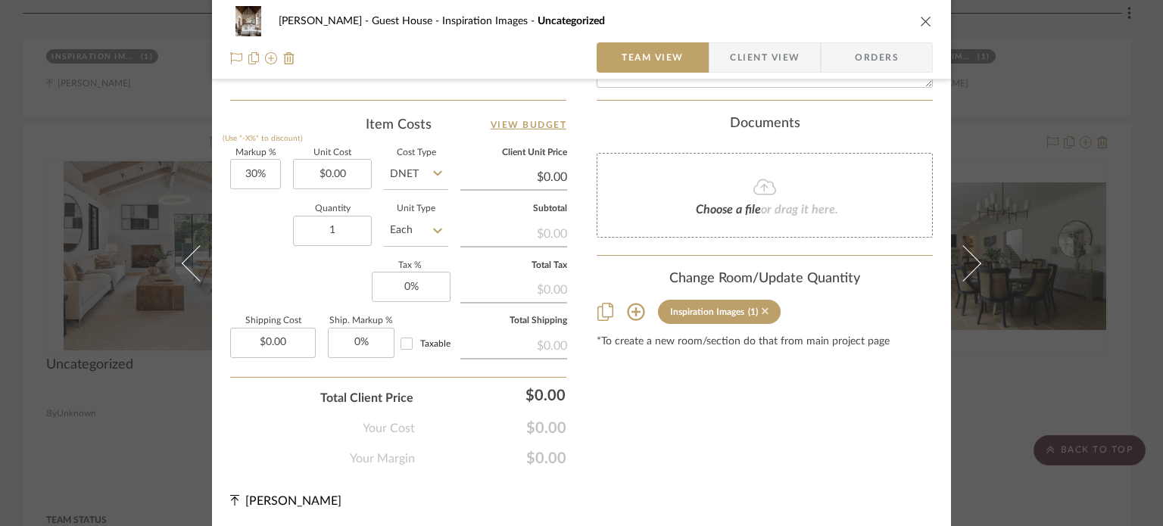
click at [761, 308] on icon at bounding box center [764, 311] width 7 height 7
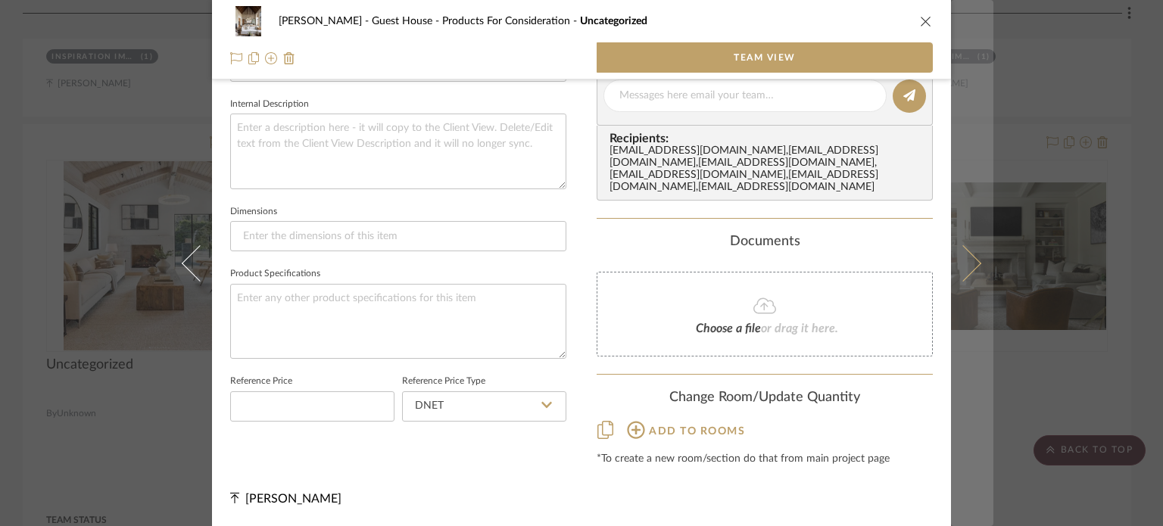
scroll to position [531, 0]
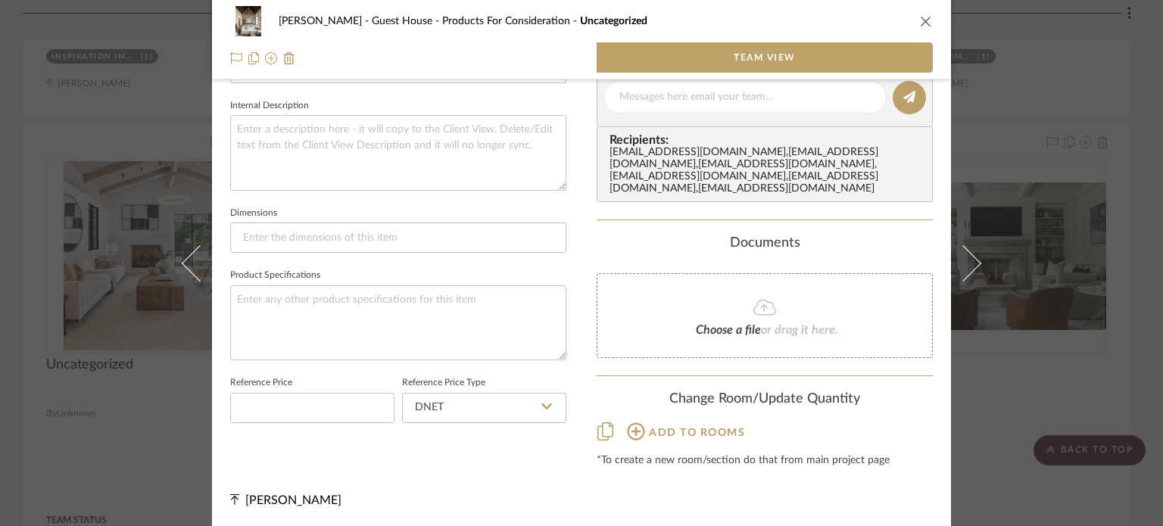
click at [1021, 371] on div "[PERSON_NAME] - Guest House Products For Consideration Uncategorized Team View …" at bounding box center [581, 263] width 1163 height 526
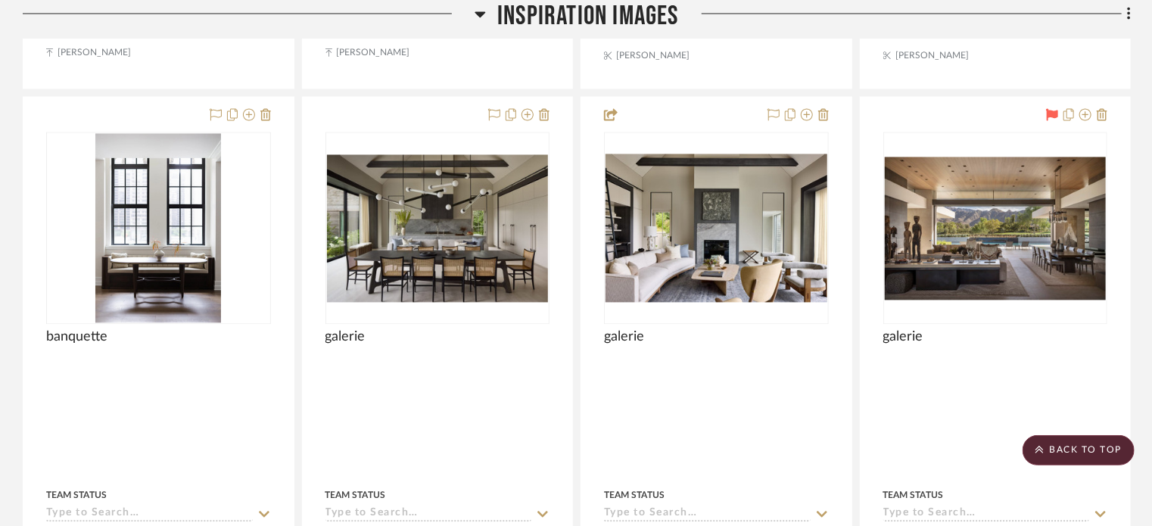
scroll to position [4412, 0]
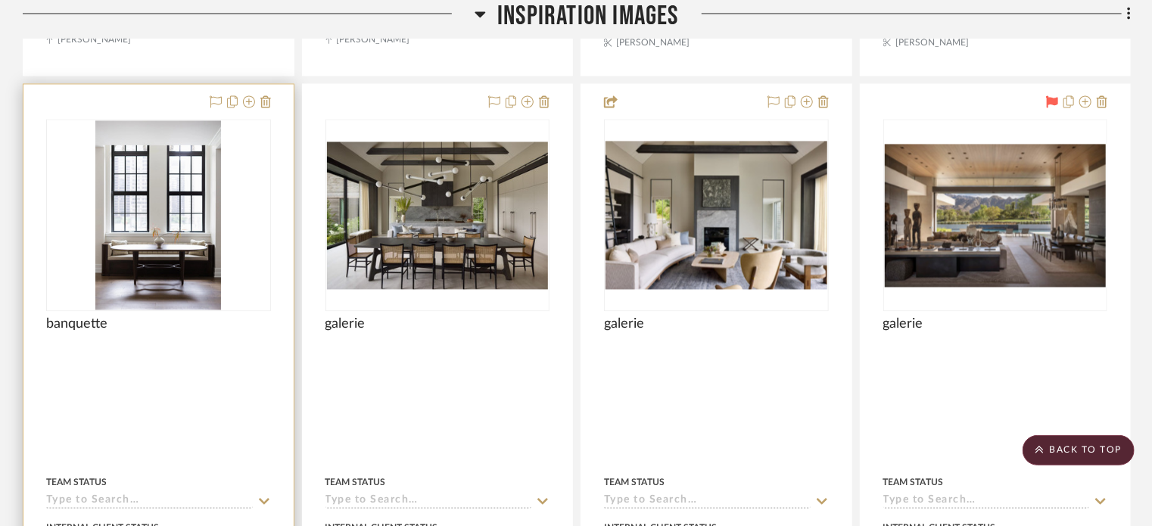
click at [231, 349] on div at bounding box center [158, 356] width 225 height 14
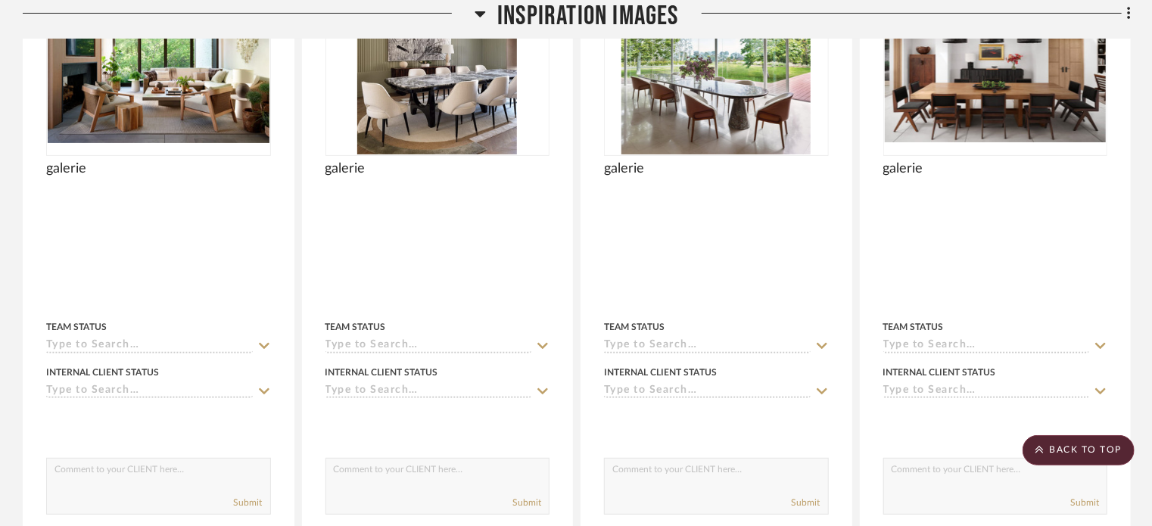
scroll to position [5956, 0]
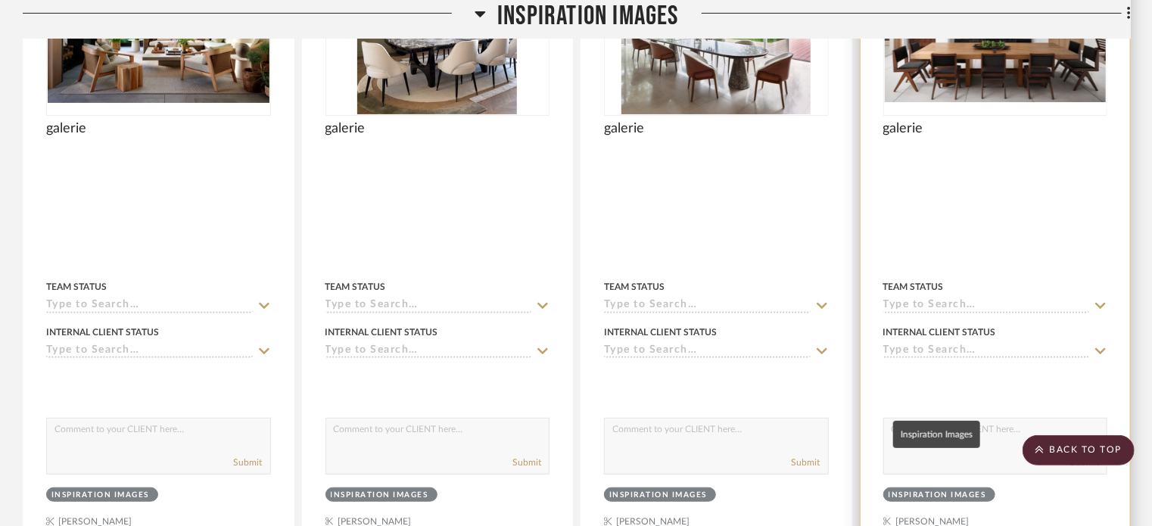
click at [968, 490] on div "Inspiration Images" at bounding box center [938, 495] width 98 height 11
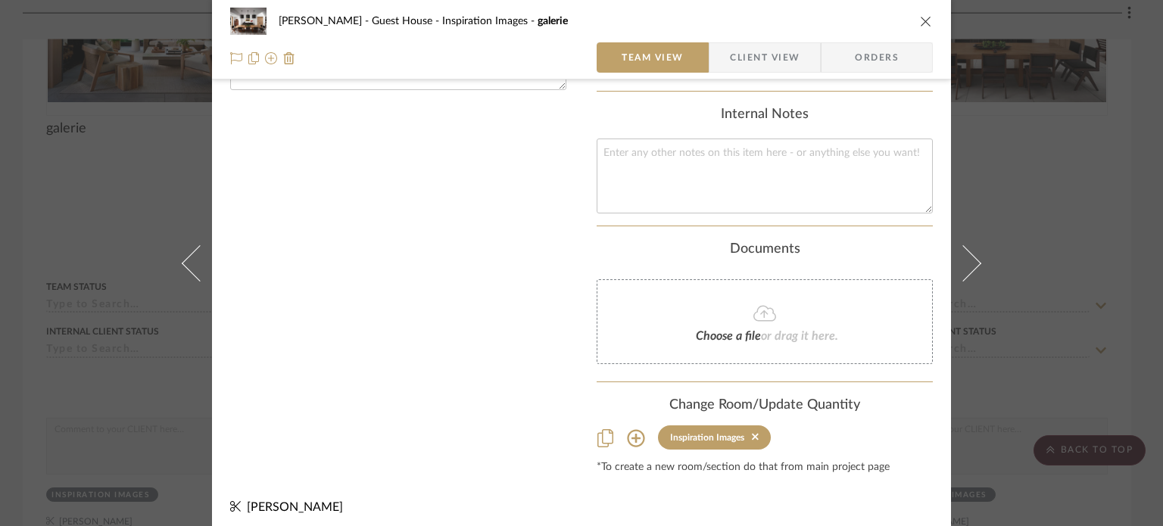
scroll to position [574, 0]
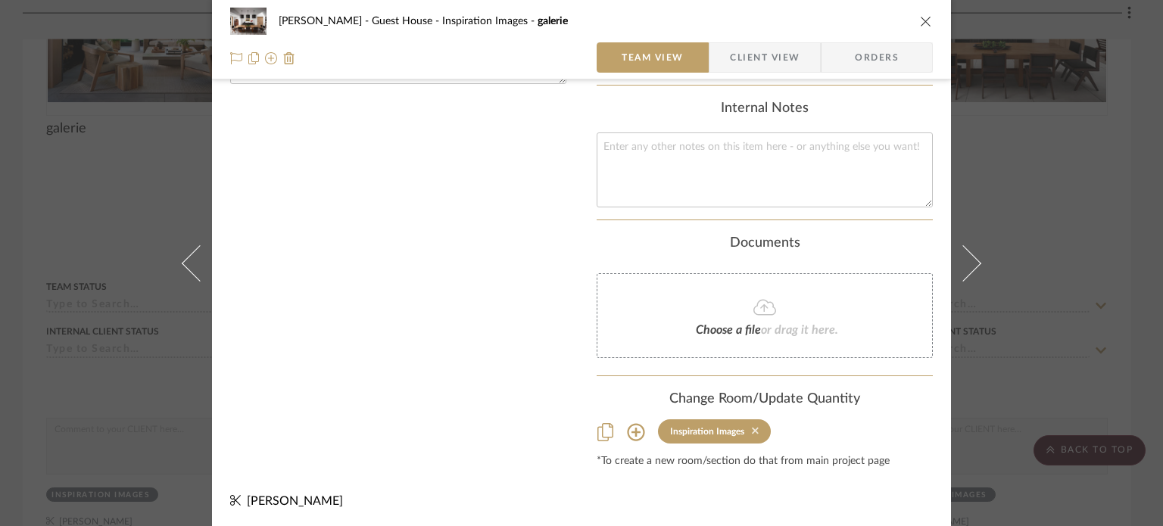
click at [752, 426] on icon at bounding box center [755, 430] width 7 height 11
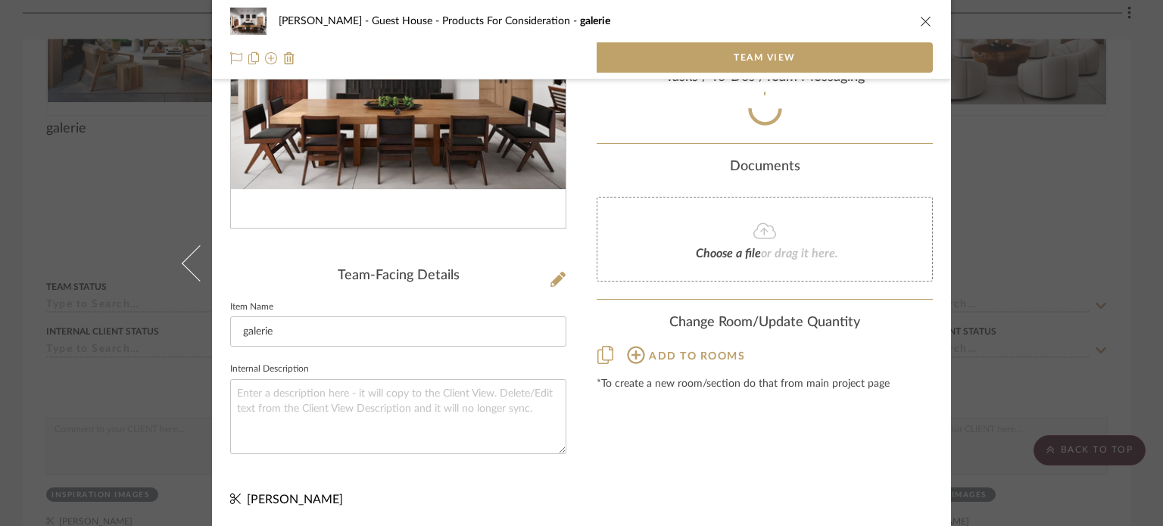
scroll to position [384, 0]
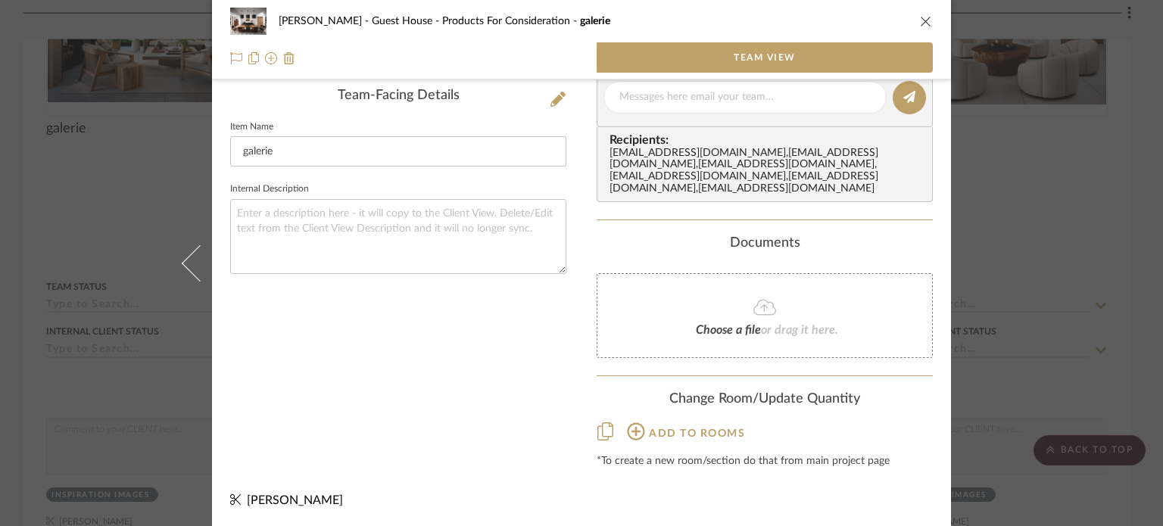
click at [976, 387] on mat-dialog-content "[PERSON_NAME] - Guest House Products For Consideration galerie Team View Team-F…" at bounding box center [581, 77] width 823 height 901
click at [920, 20] on icon "close" at bounding box center [926, 21] width 12 height 12
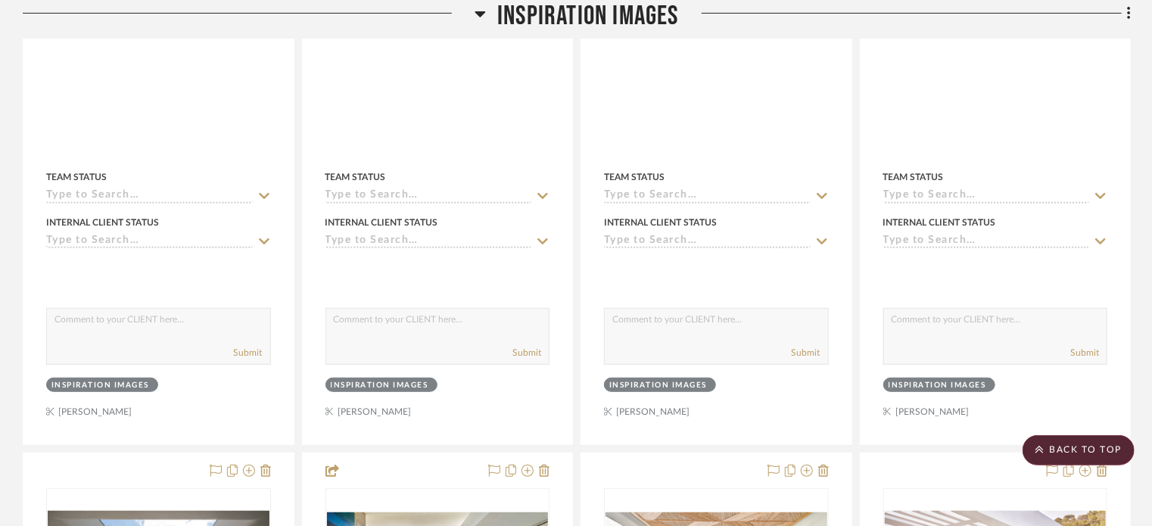
scroll to position [6094, 0]
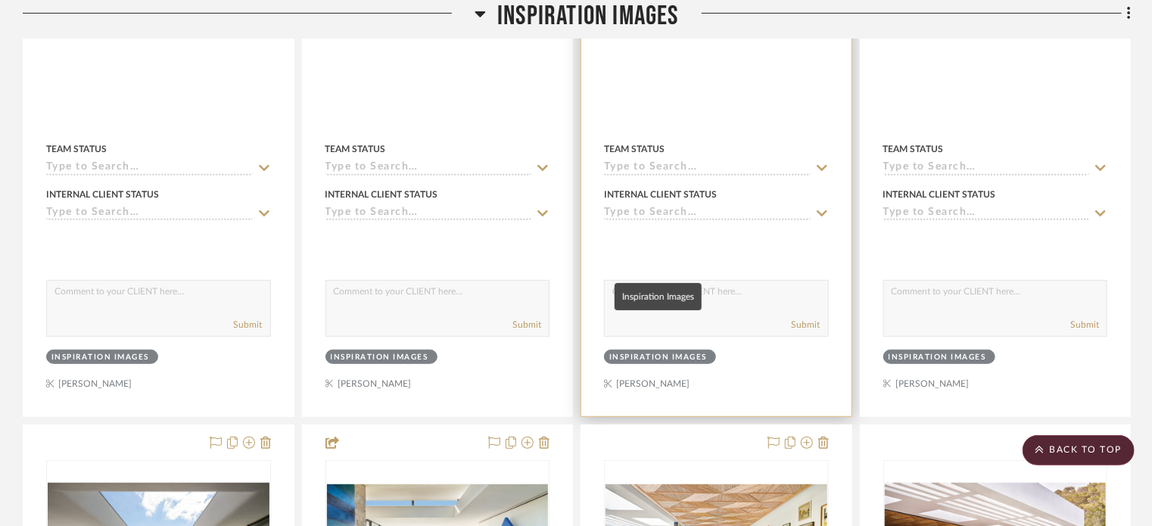
click at [702, 352] on div "Inspiration Images" at bounding box center [658, 357] width 98 height 11
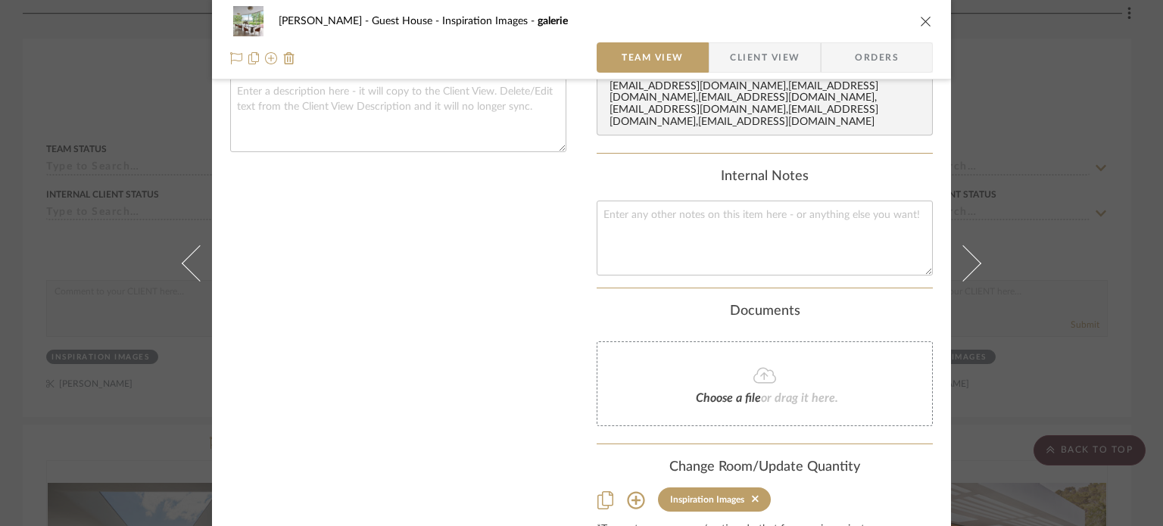
scroll to position [509, 0]
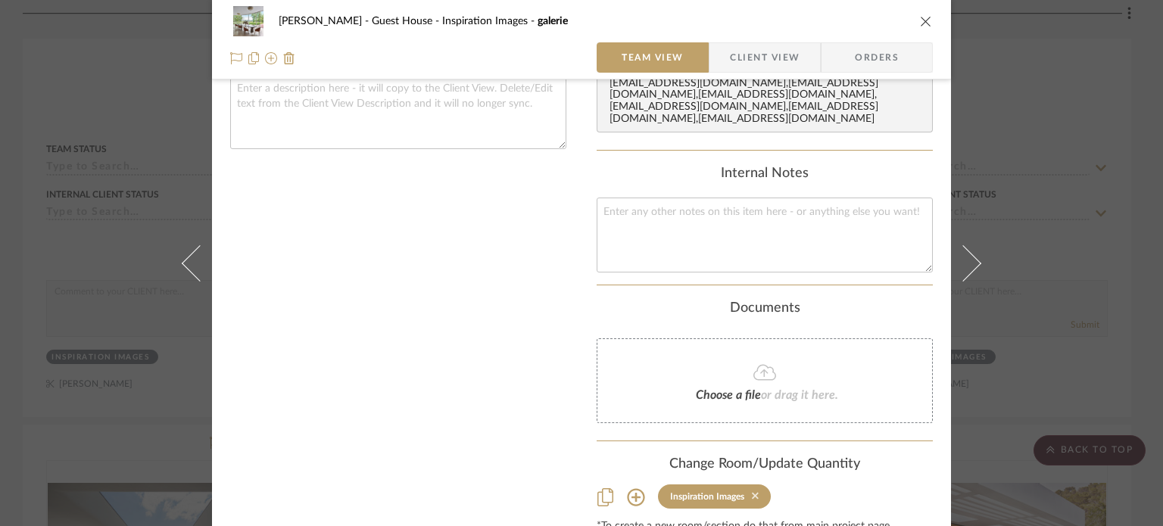
click at [752, 493] on icon at bounding box center [755, 496] width 7 height 7
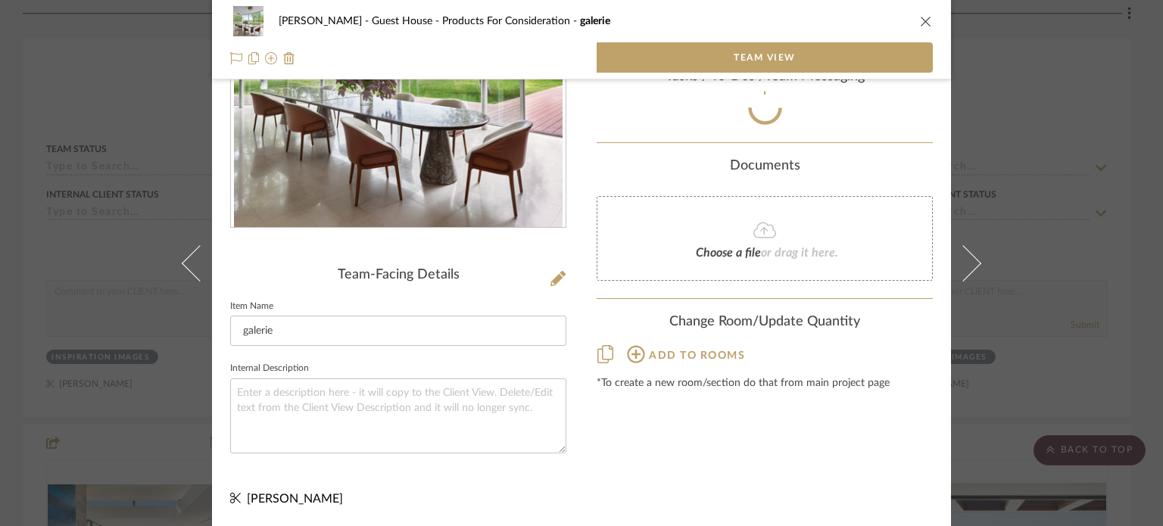
scroll to position [384, 0]
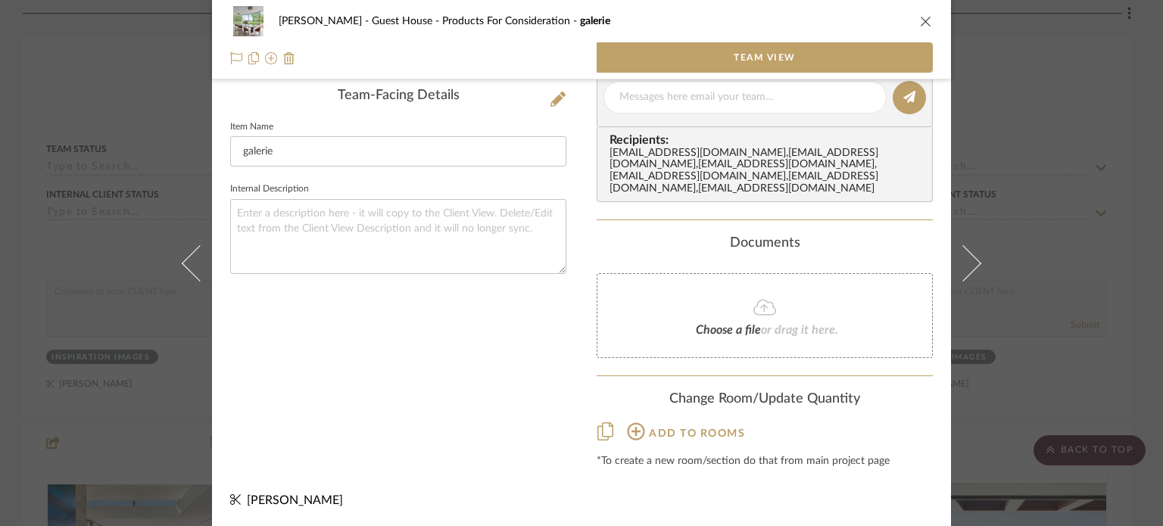
click at [1004, 385] on div "[PERSON_NAME] - Guest House Products For Consideration galerie Team View Team-F…" at bounding box center [581, 263] width 1163 height 526
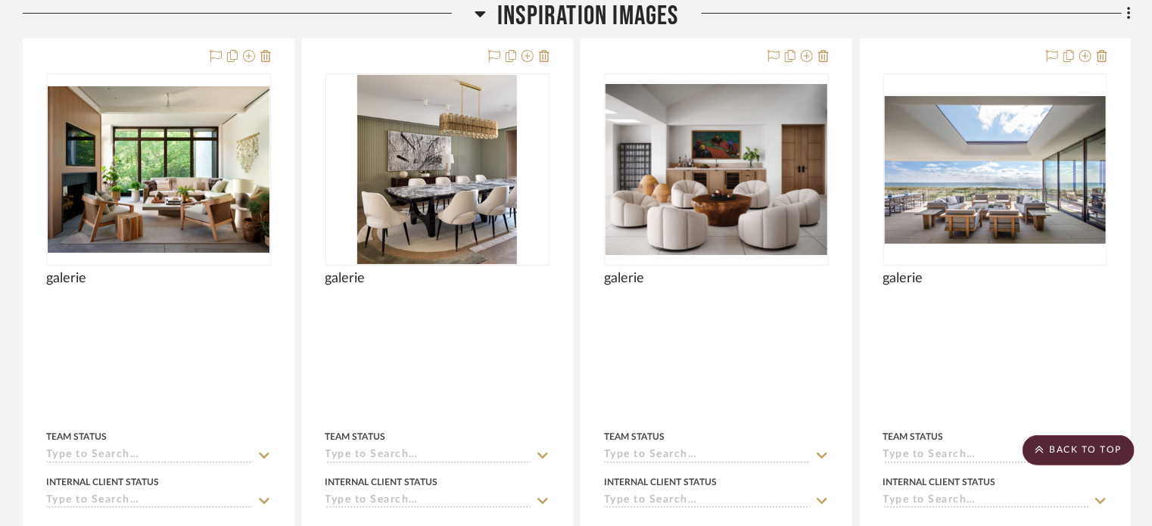
scroll to position [5820, 0]
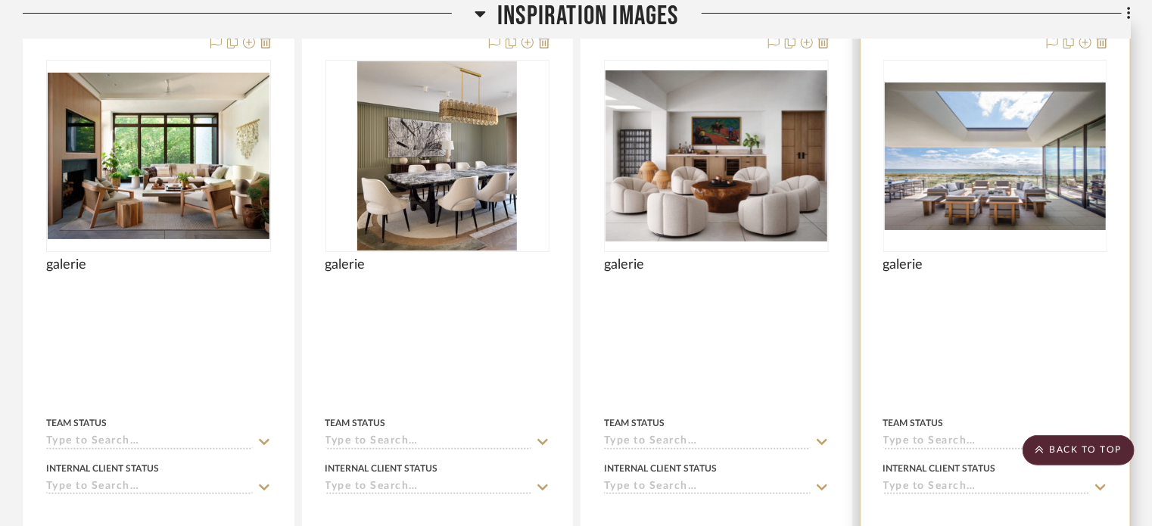
click at [963, 219] on div at bounding box center [996, 357] width 270 height 665
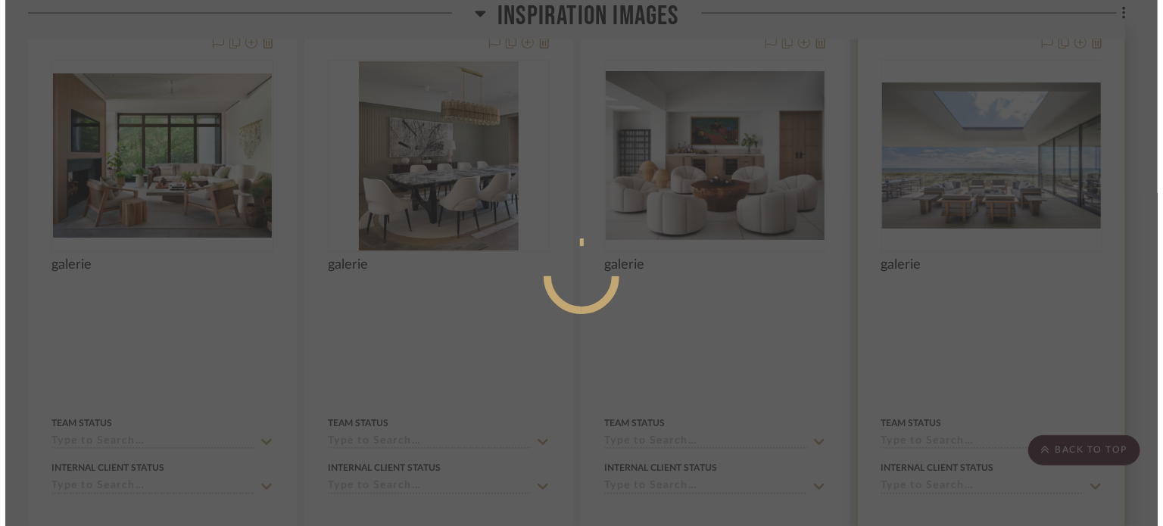
scroll to position [0, 0]
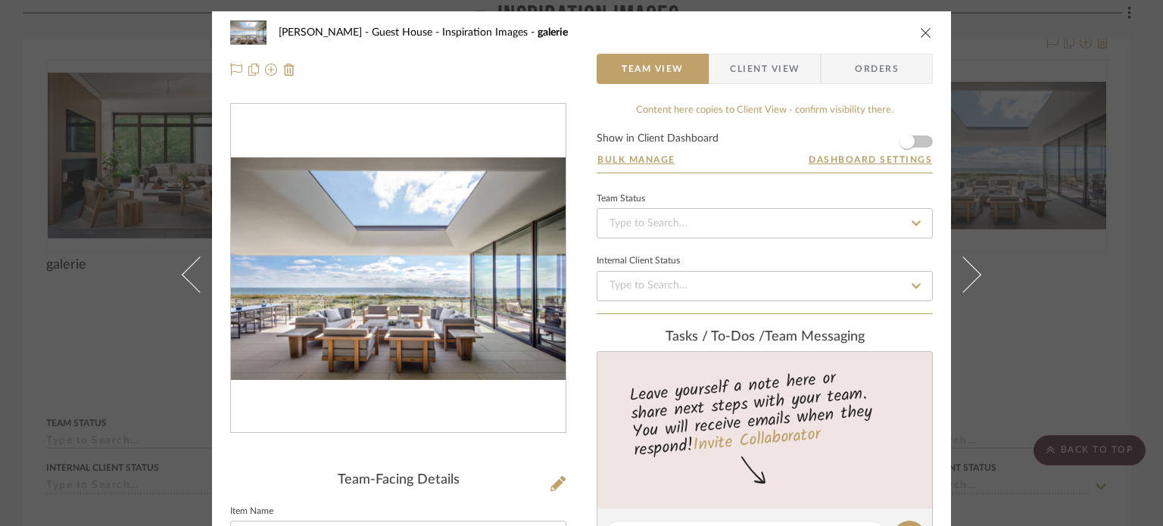
click at [920, 33] on icon "close" at bounding box center [926, 32] width 12 height 12
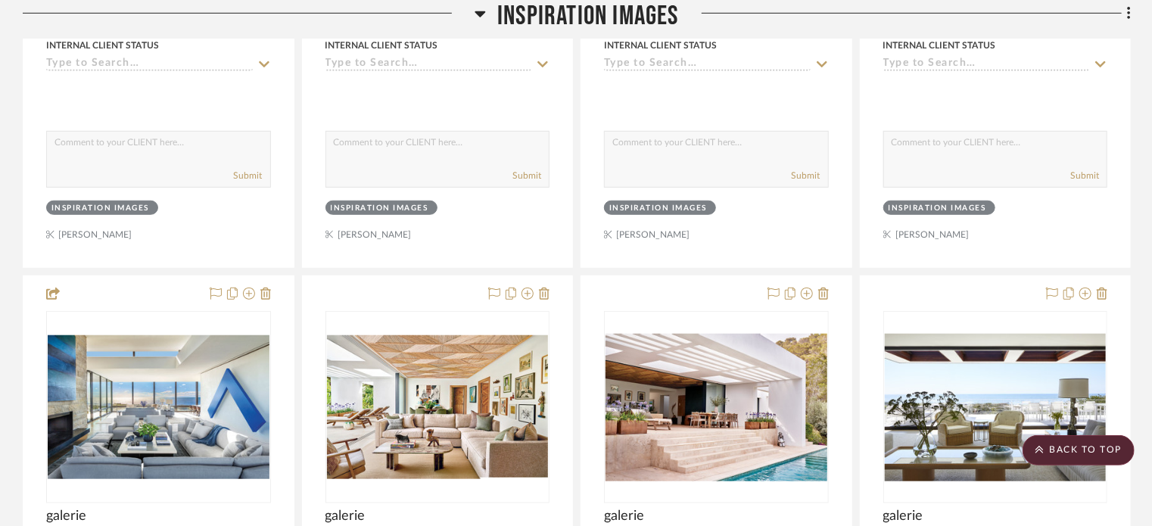
scroll to position [6134, 0]
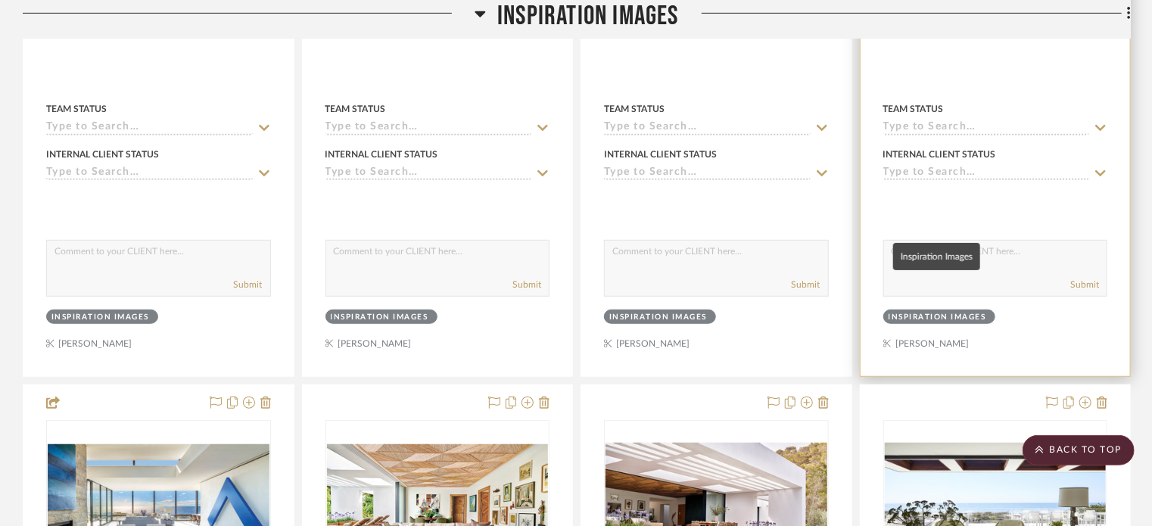
click at [954, 312] on div "Inspiration Images" at bounding box center [938, 317] width 98 height 11
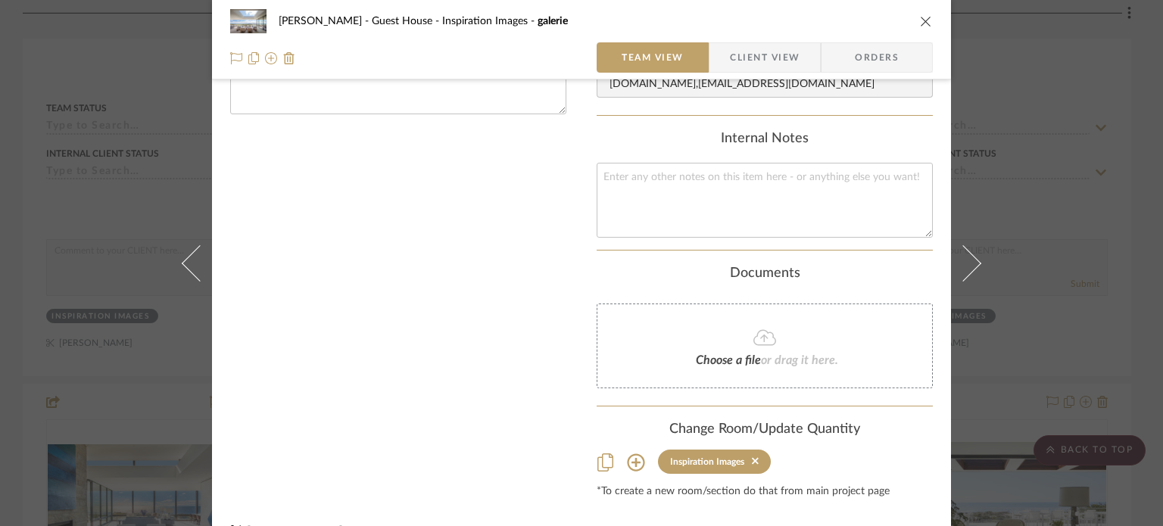
scroll to position [549, 0]
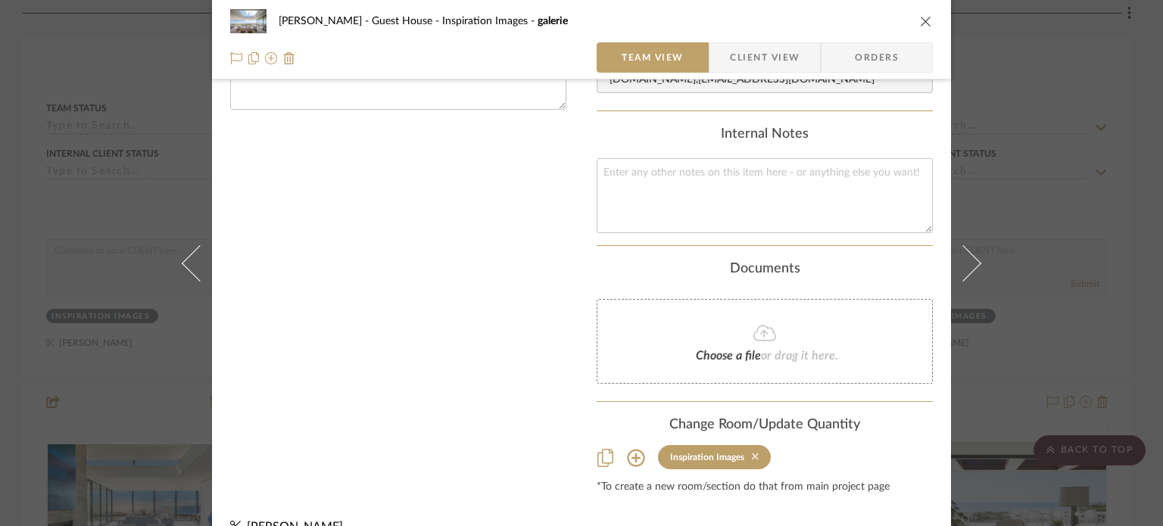
click at [752, 454] on icon at bounding box center [755, 456] width 7 height 11
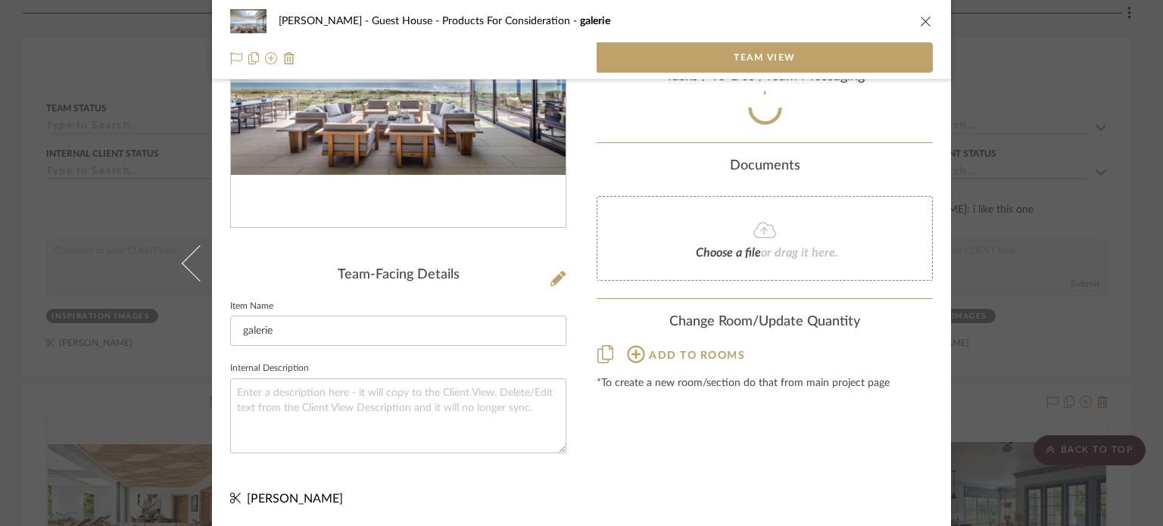
scroll to position [384, 0]
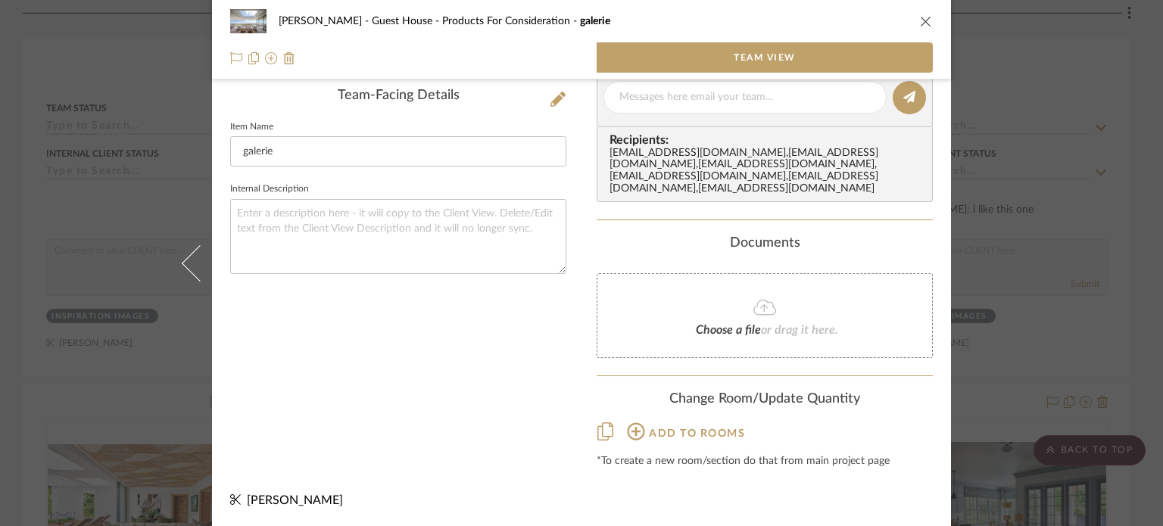
click at [1034, 309] on div "[PERSON_NAME] - Guest House Products For Consideration galerie Team View Team-F…" at bounding box center [581, 263] width 1163 height 526
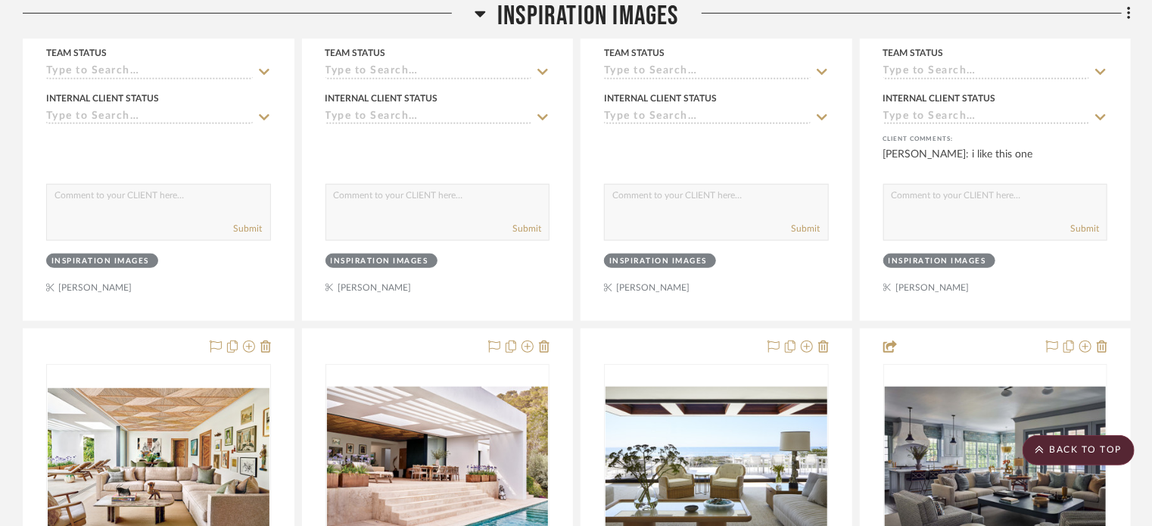
scroll to position [6164, 0]
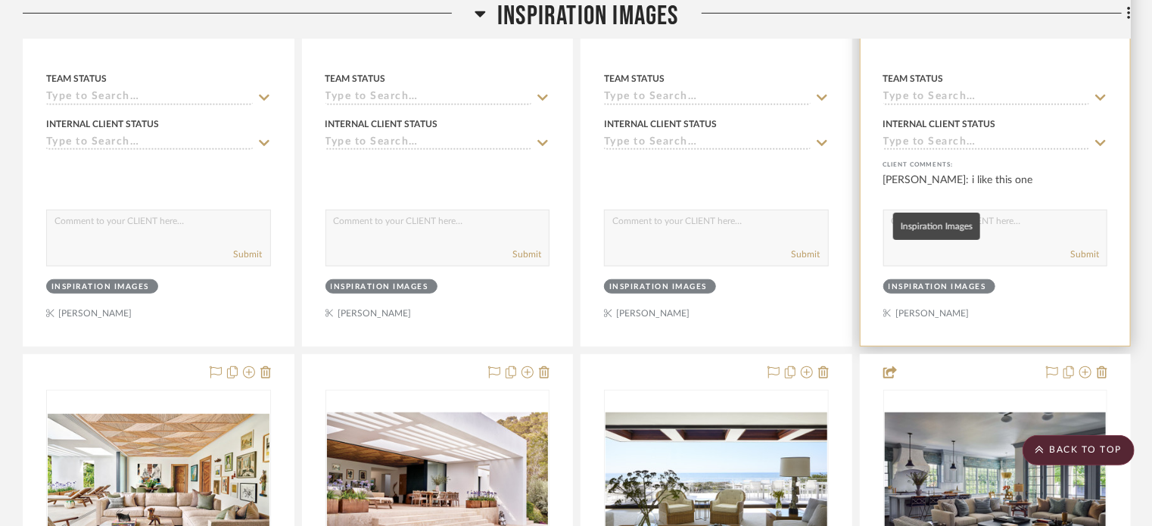
click at [929, 282] on div "Inspiration Images" at bounding box center [938, 287] width 98 height 11
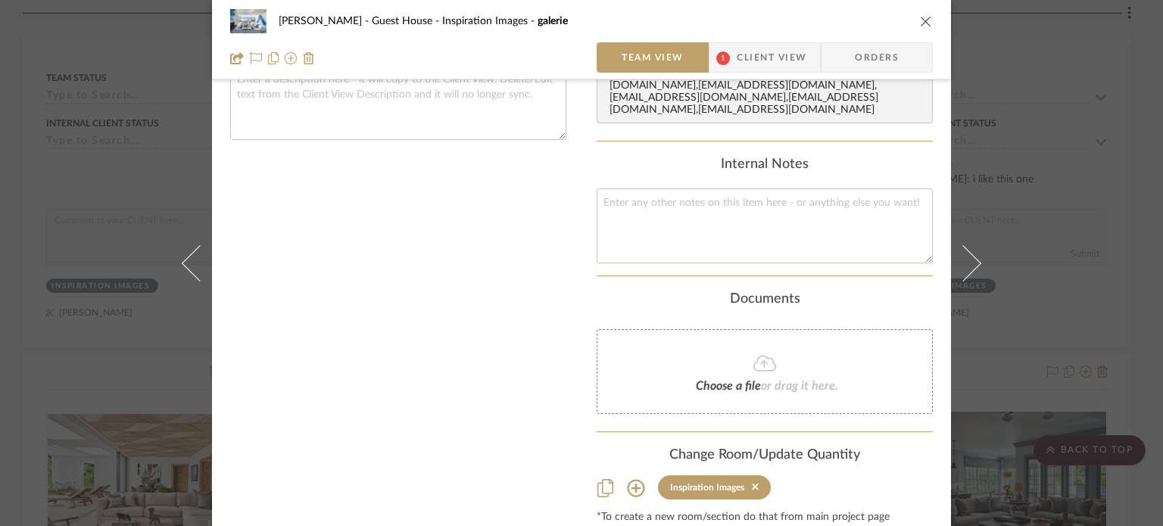
scroll to position [574, 0]
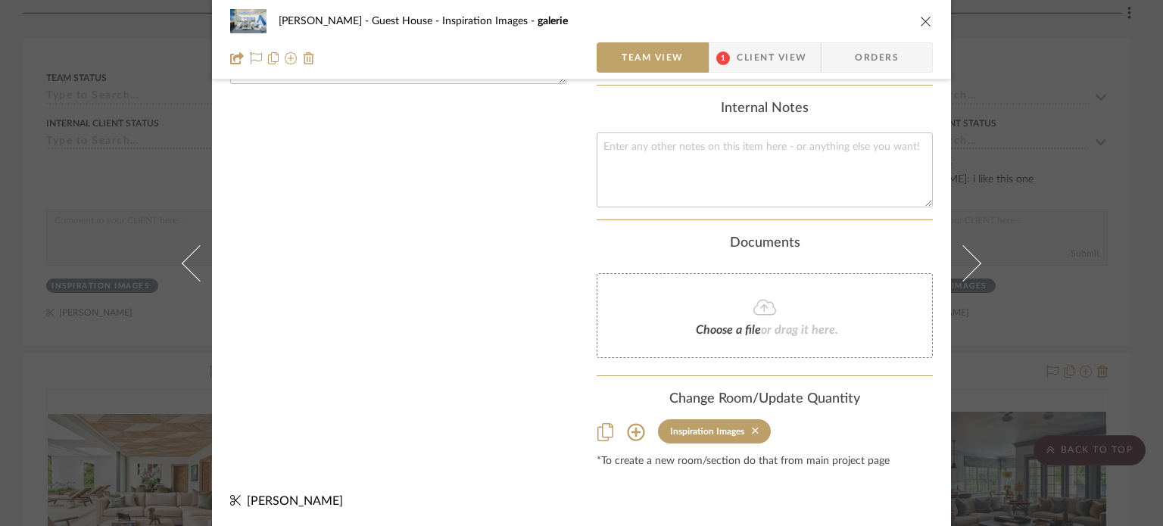
click at [752, 430] on icon at bounding box center [755, 431] width 7 height 7
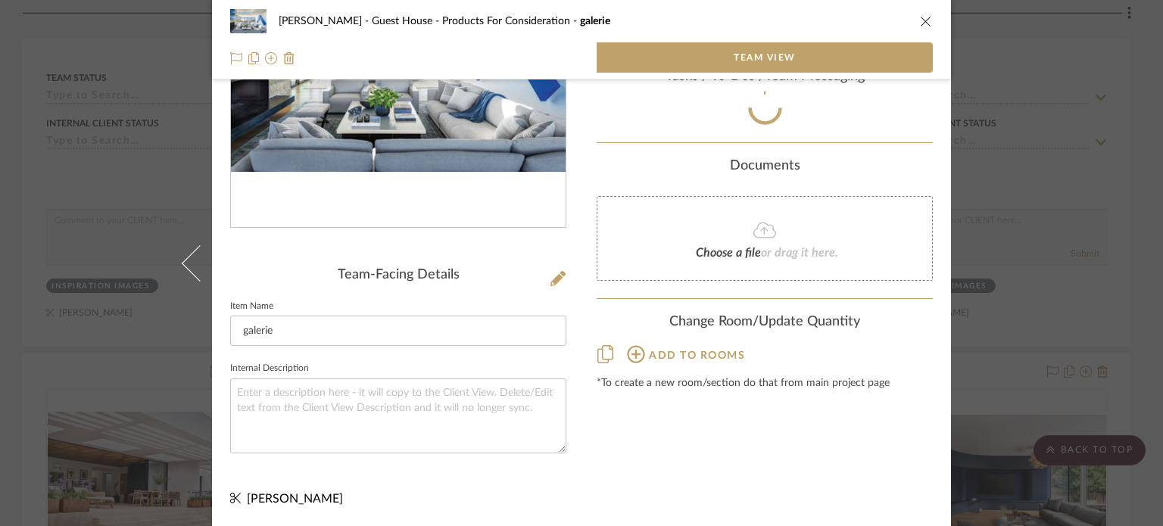
scroll to position [384, 0]
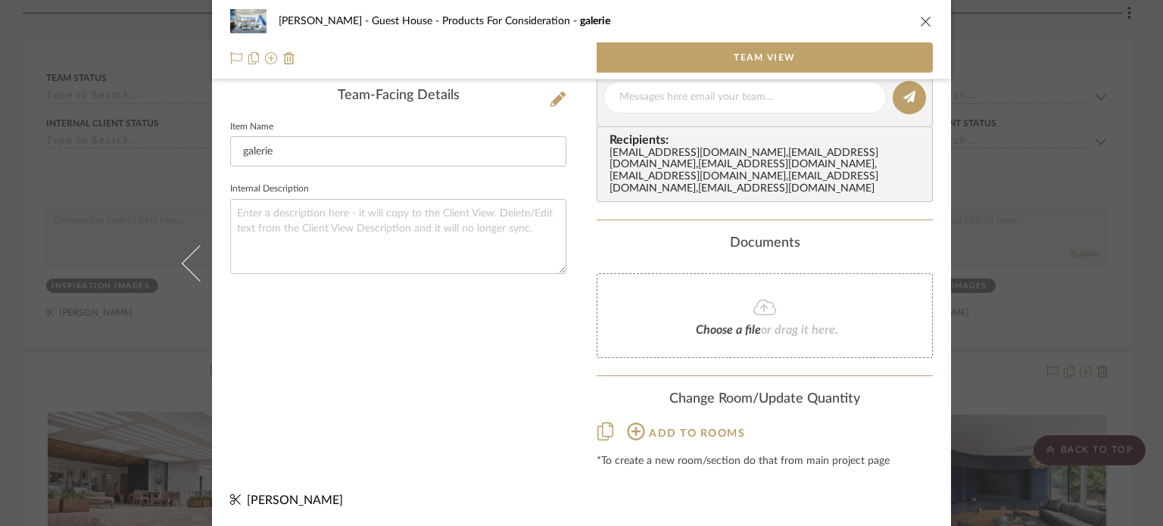
click at [1060, 300] on div "[PERSON_NAME] - Guest House Products For Consideration galerie Team View Team-F…" at bounding box center [581, 263] width 1163 height 526
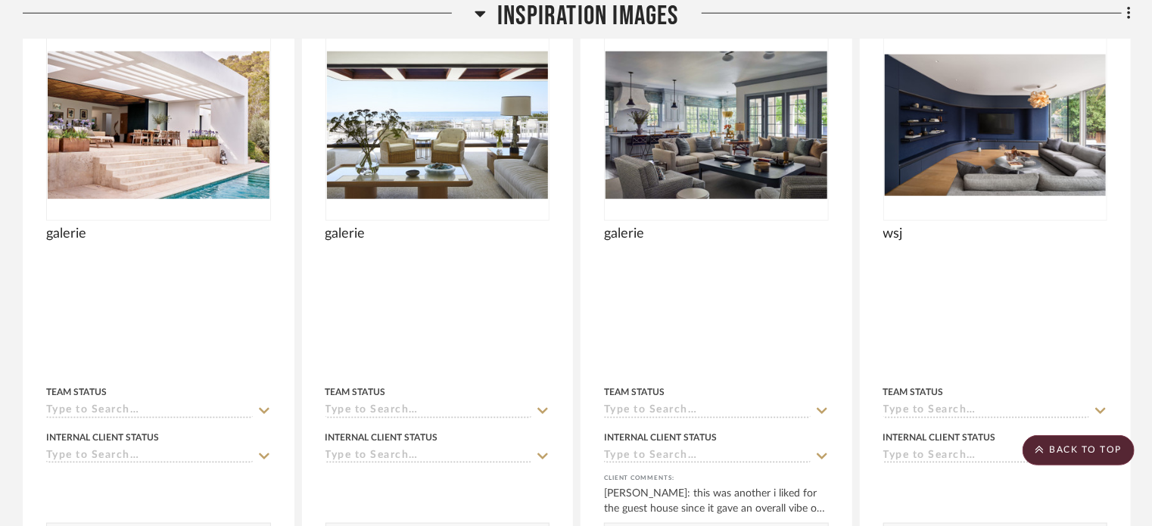
scroll to position [6667, 0]
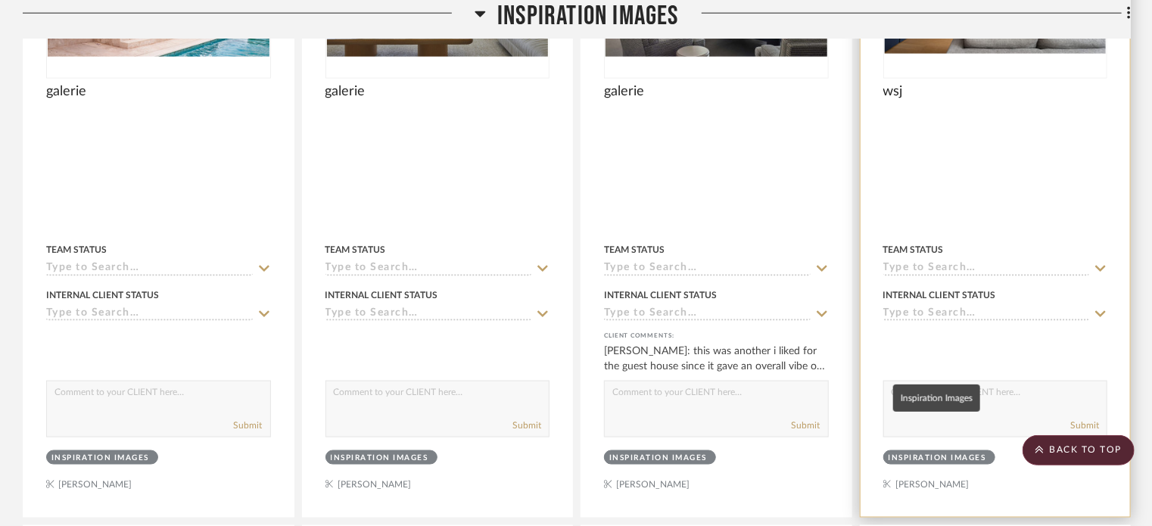
click at [949, 453] on div "Inspiration Images" at bounding box center [938, 458] width 98 height 11
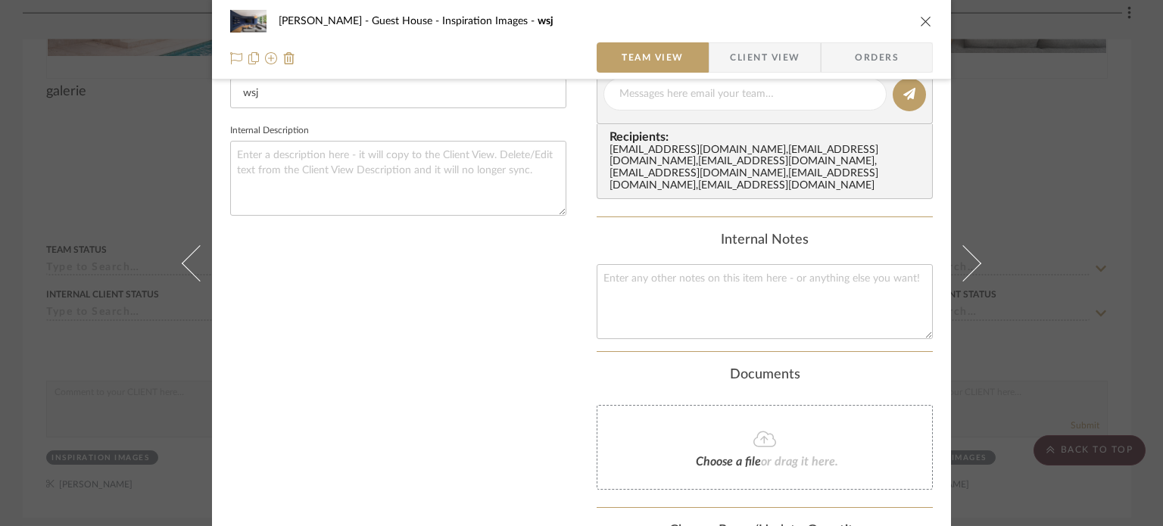
scroll to position [574, 0]
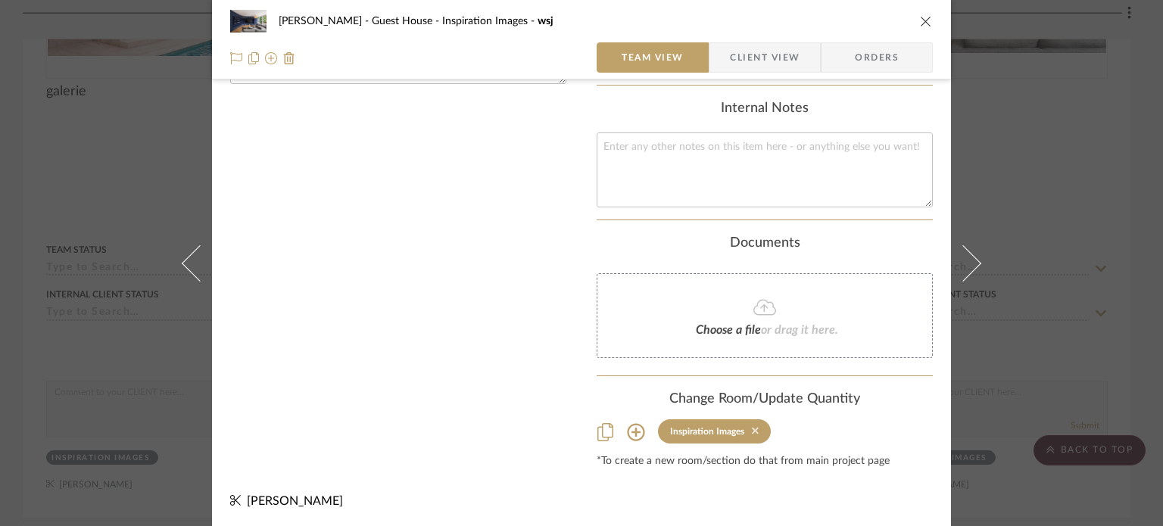
click at [752, 429] on icon at bounding box center [755, 431] width 7 height 7
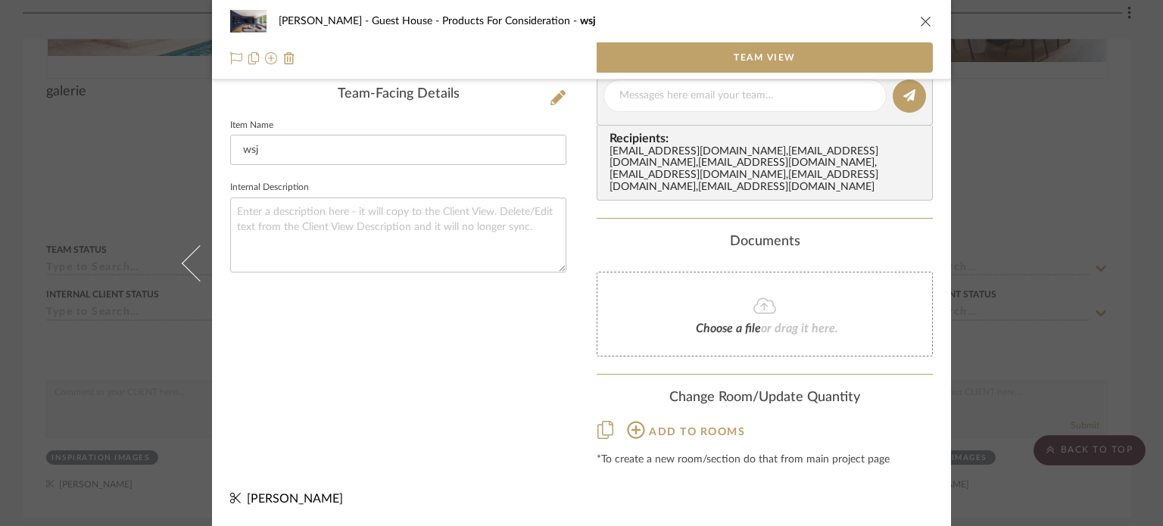
scroll to position [384, 0]
click at [991, 323] on div "[PERSON_NAME] - Guest House Products For Consideration wsj Team View Team-Facin…" at bounding box center [581, 263] width 1163 height 526
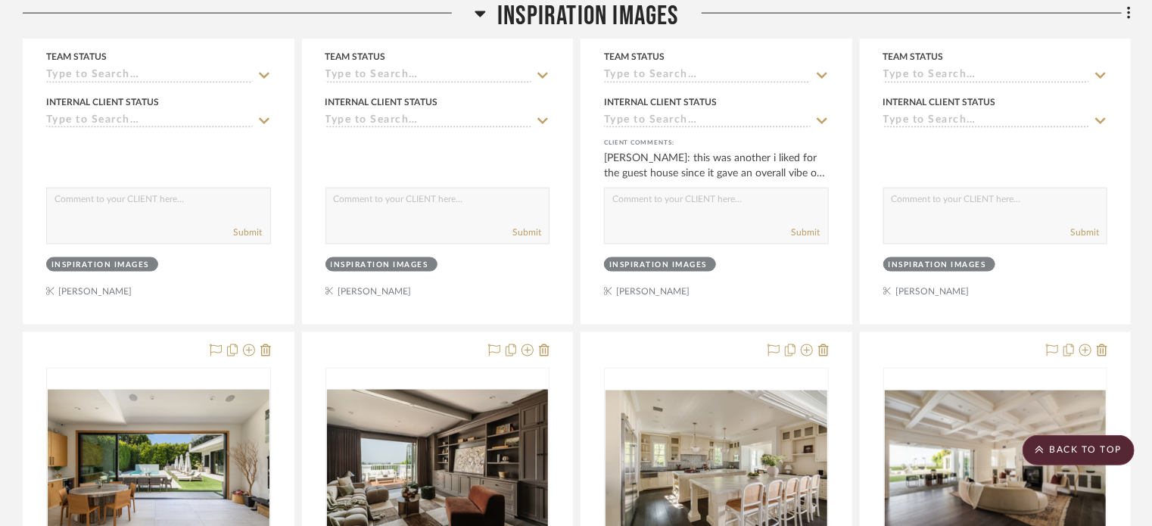
scroll to position [6848, 0]
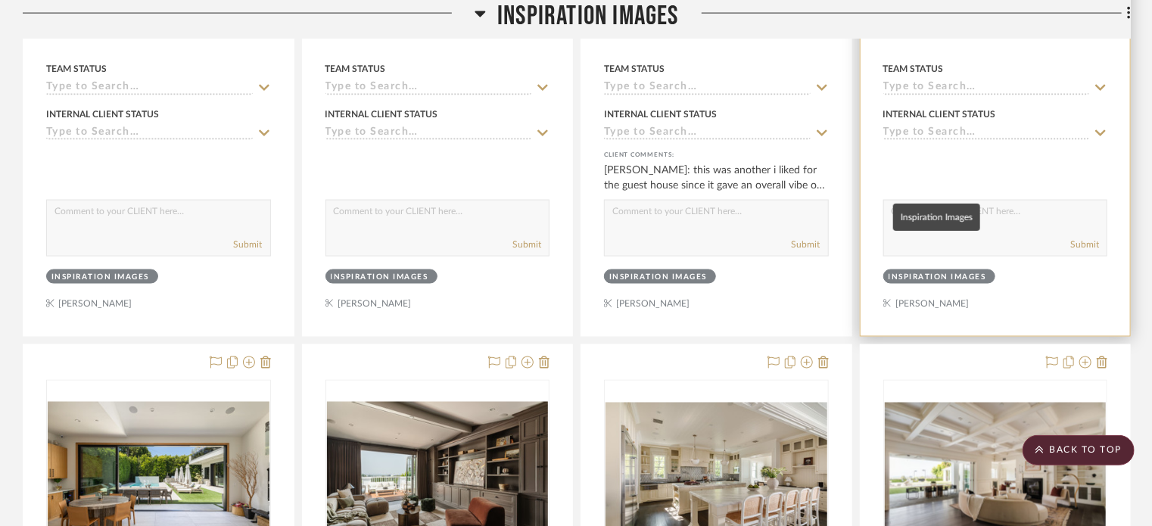
click at [920, 272] on div "Inspiration Images" at bounding box center [938, 277] width 98 height 11
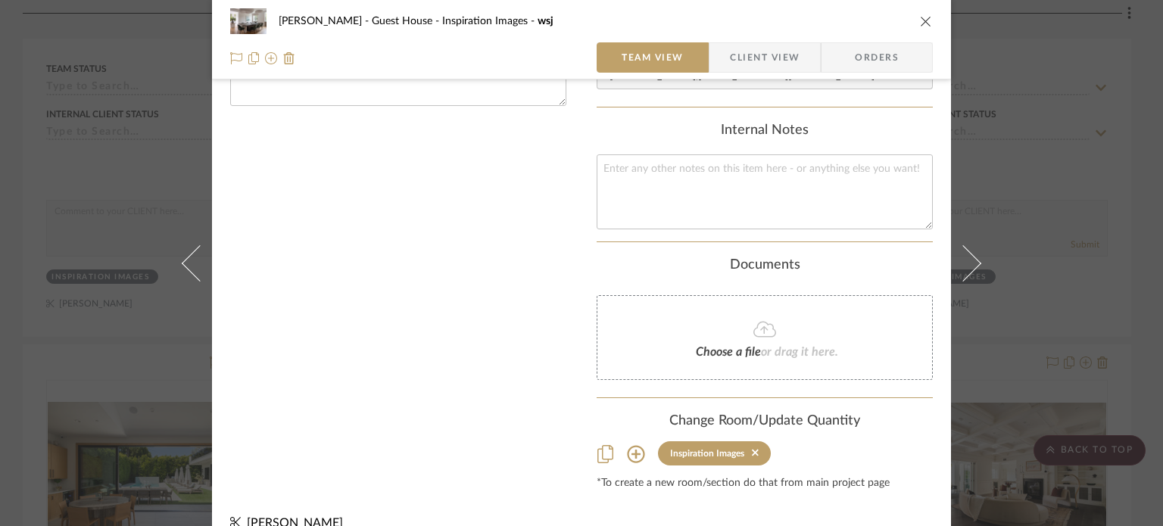
scroll to position [574, 0]
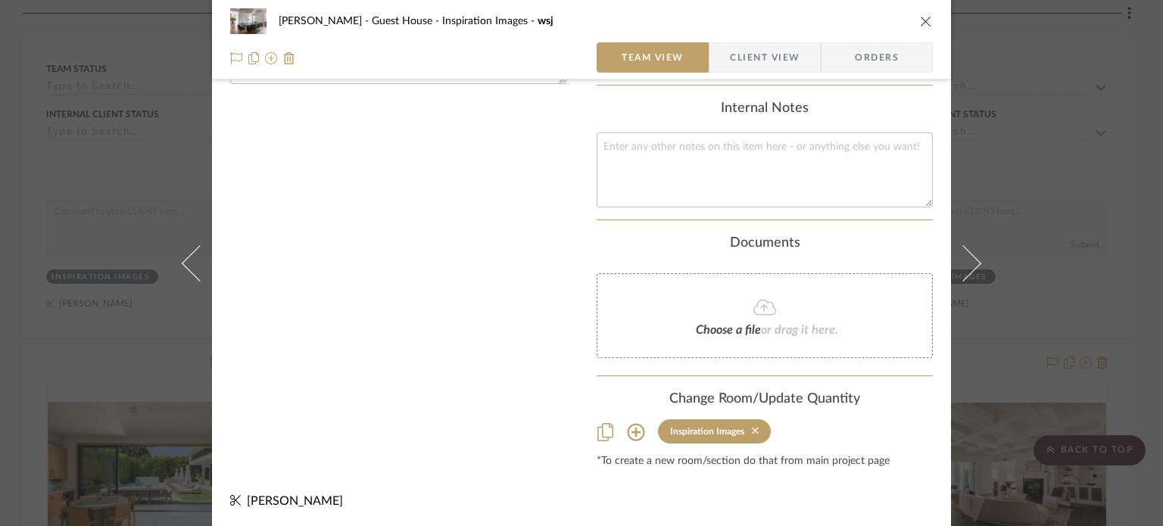
click at [752, 425] on icon at bounding box center [755, 430] width 7 height 11
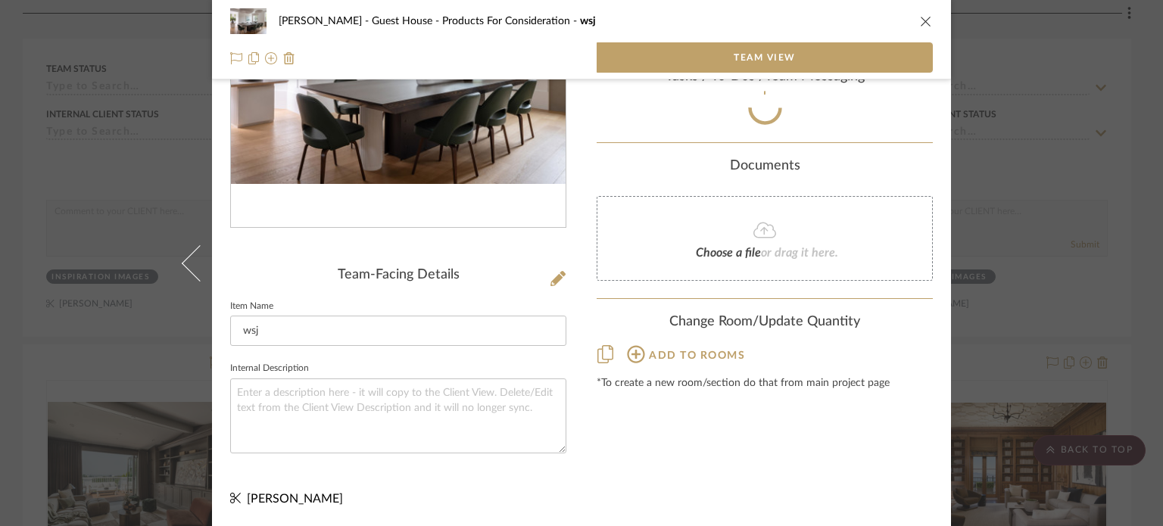
scroll to position [384, 0]
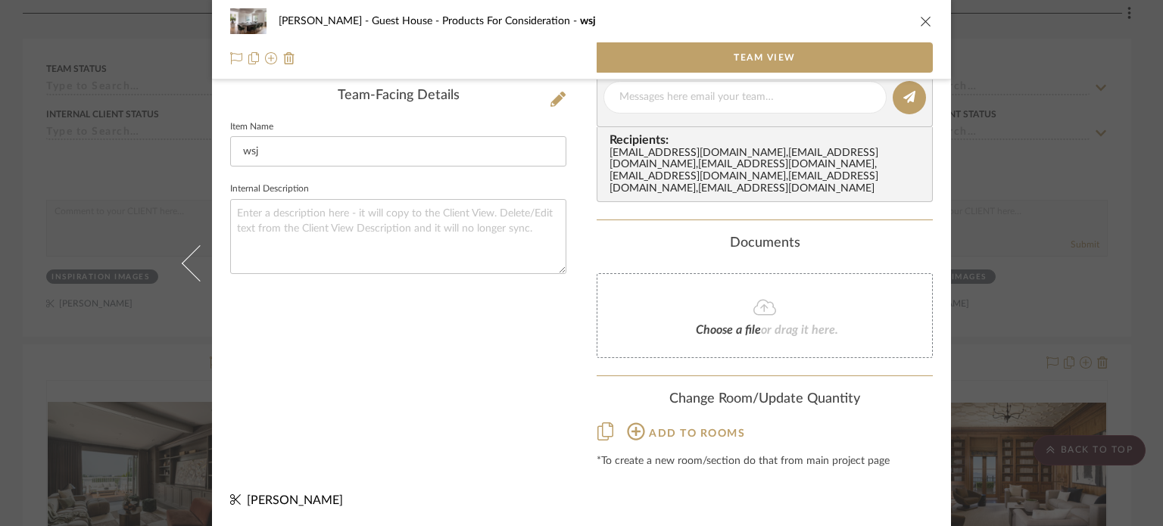
click at [996, 320] on div "[PERSON_NAME] - Guest House Products For Consideration wsj Team View Team-Facin…" at bounding box center [581, 263] width 1163 height 526
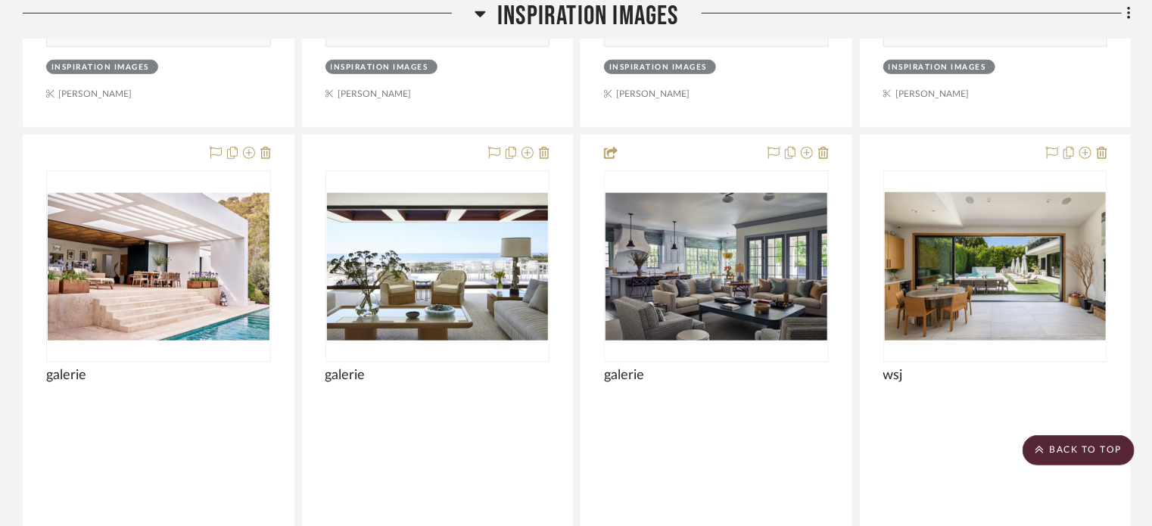
scroll to position [6344, 0]
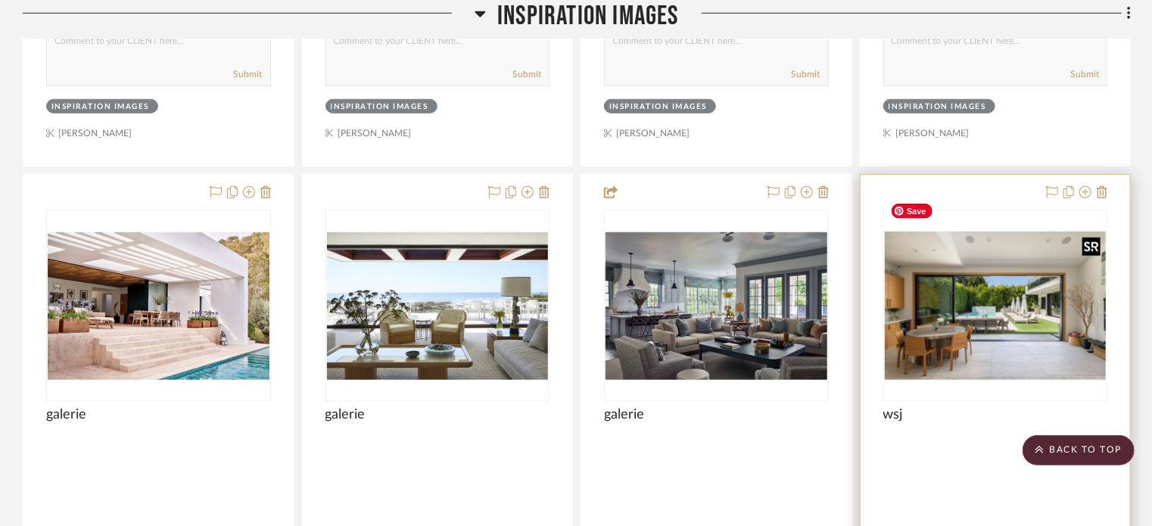
click at [1016, 311] on img "0" at bounding box center [996, 306] width 222 height 148
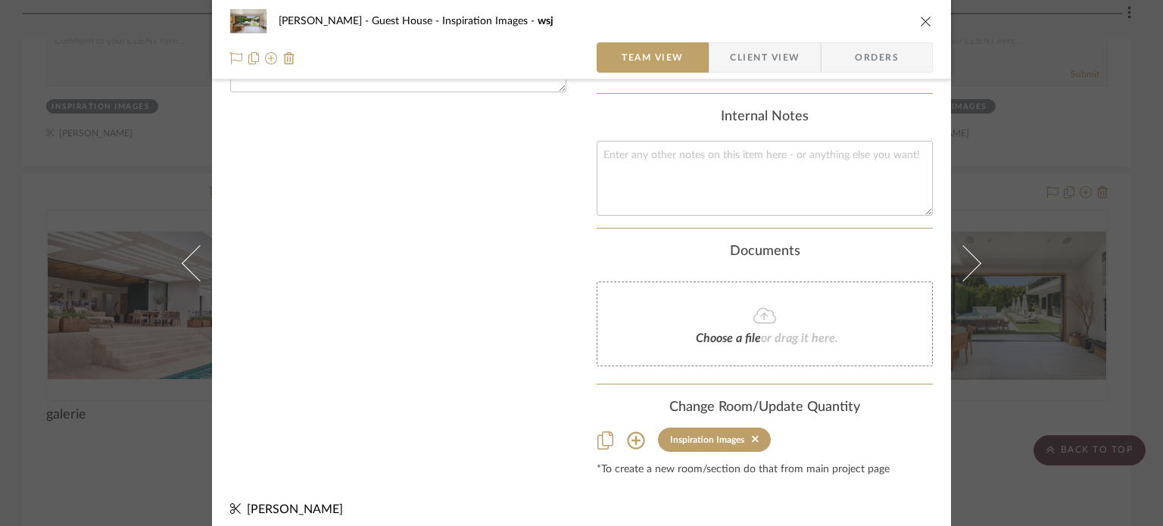
scroll to position [574, 0]
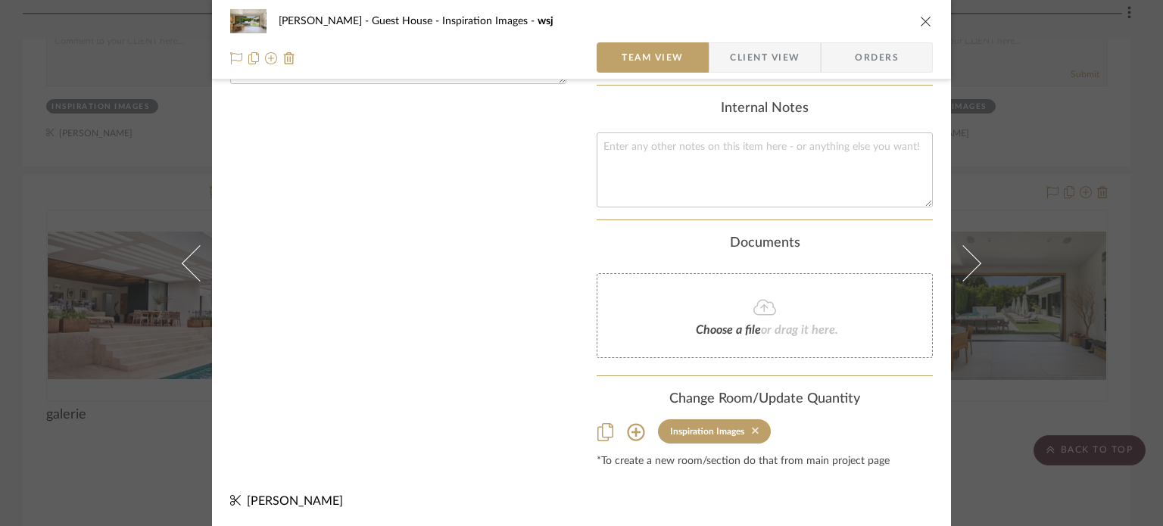
click at [752, 432] on icon at bounding box center [755, 430] width 7 height 11
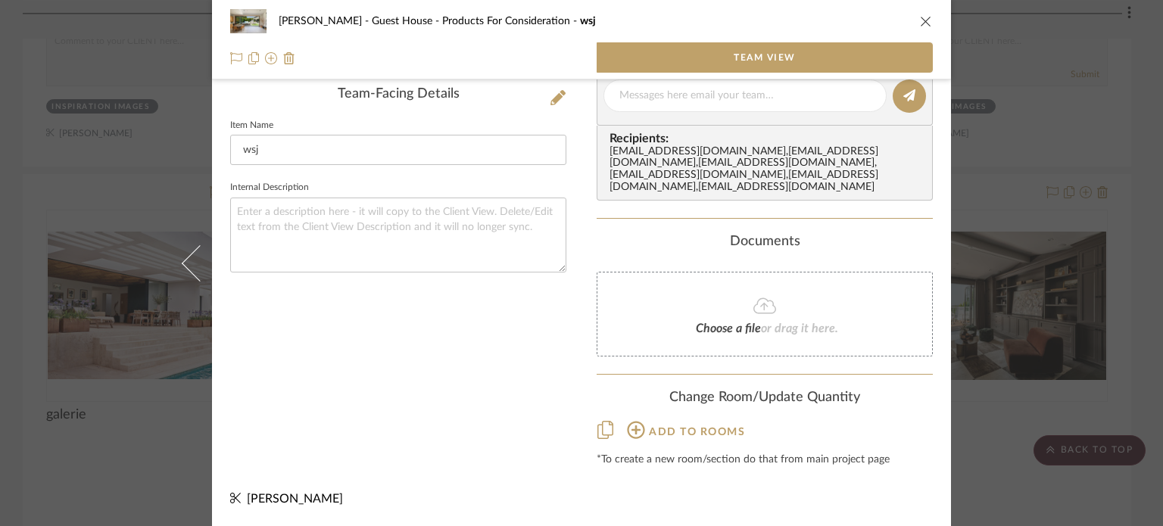
scroll to position [384, 0]
click at [972, 396] on mat-dialog-content "[PERSON_NAME] - Guest House Products For Consideration wsj Team View Team-Facin…" at bounding box center [581, 77] width 823 height 901
click at [998, 370] on div "[PERSON_NAME] - Guest House Products For Consideration wsj Team View Team-Facin…" at bounding box center [581, 263] width 1163 height 526
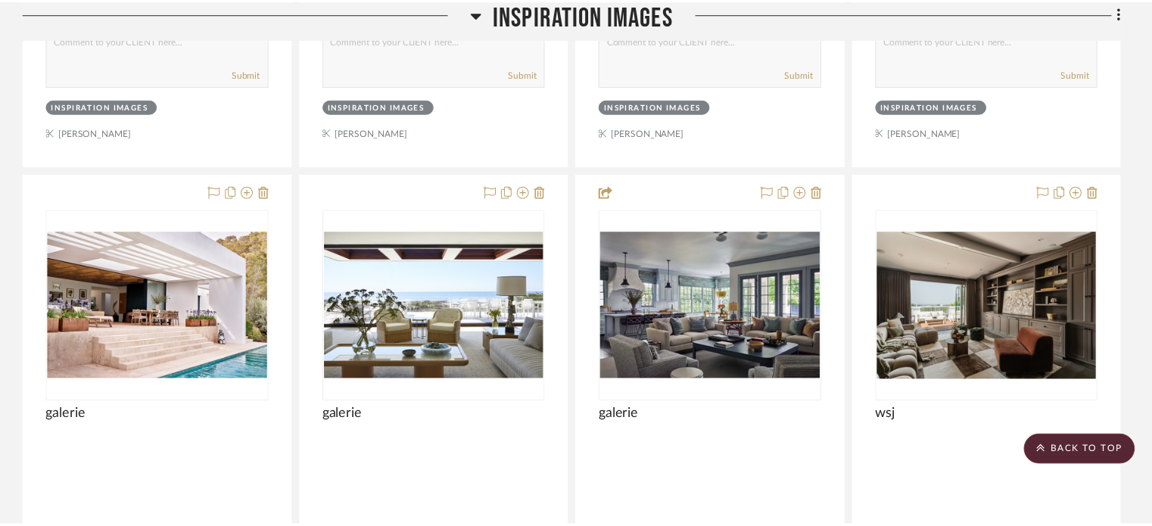
scroll to position [6344, 0]
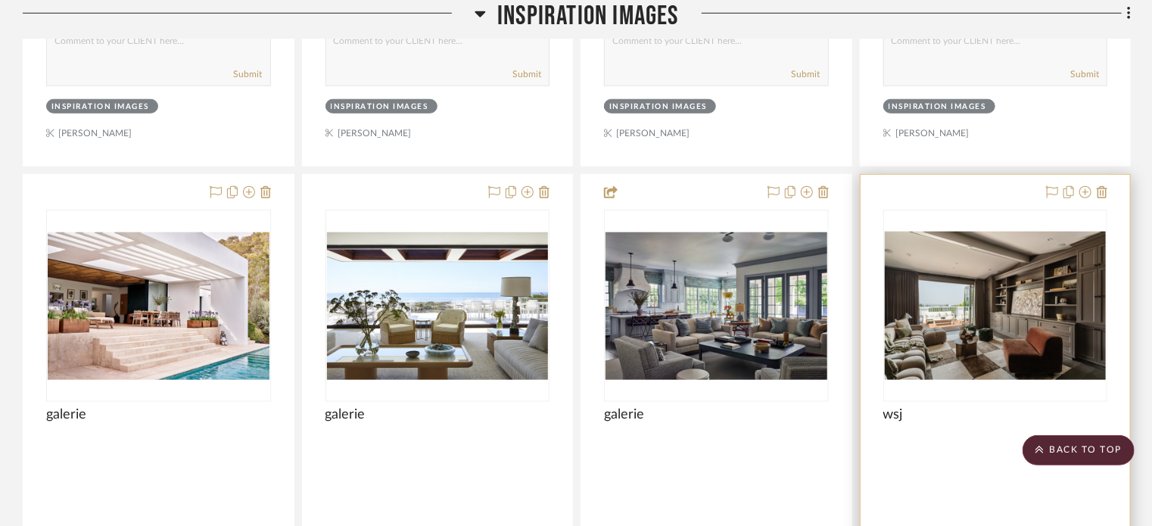
click at [961, 406] on div "wsj" at bounding box center [995, 422] width 225 height 33
click at [938, 319] on img "0" at bounding box center [996, 306] width 222 height 148
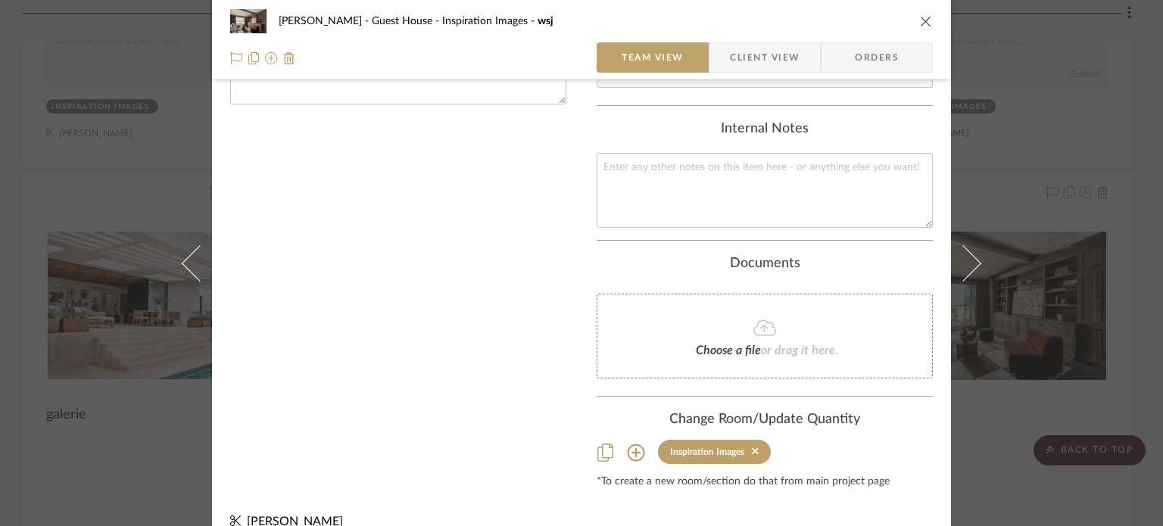
scroll to position [574, 0]
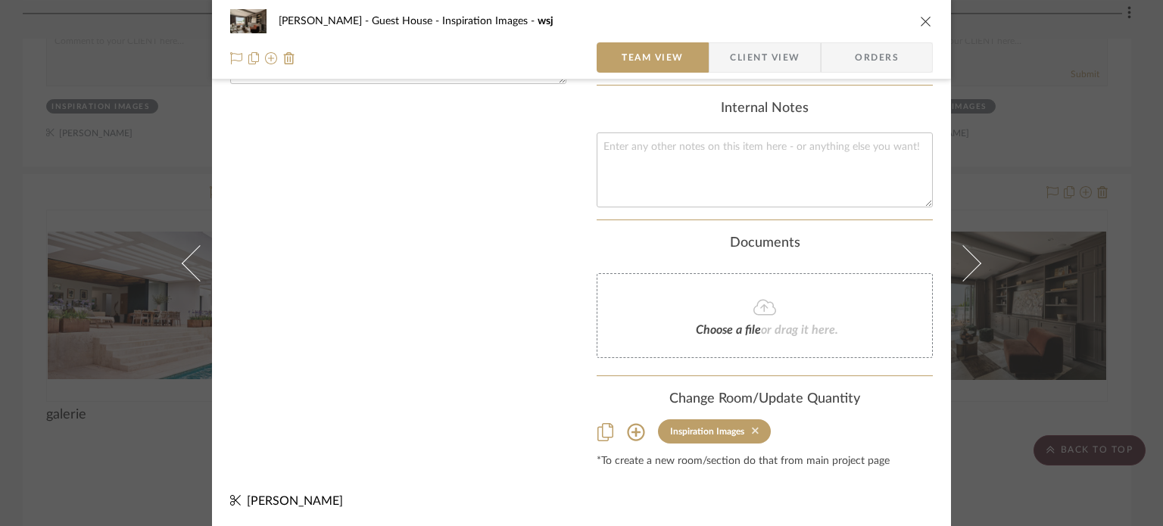
click at [752, 428] on icon at bounding box center [755, 431] width 7 height 7
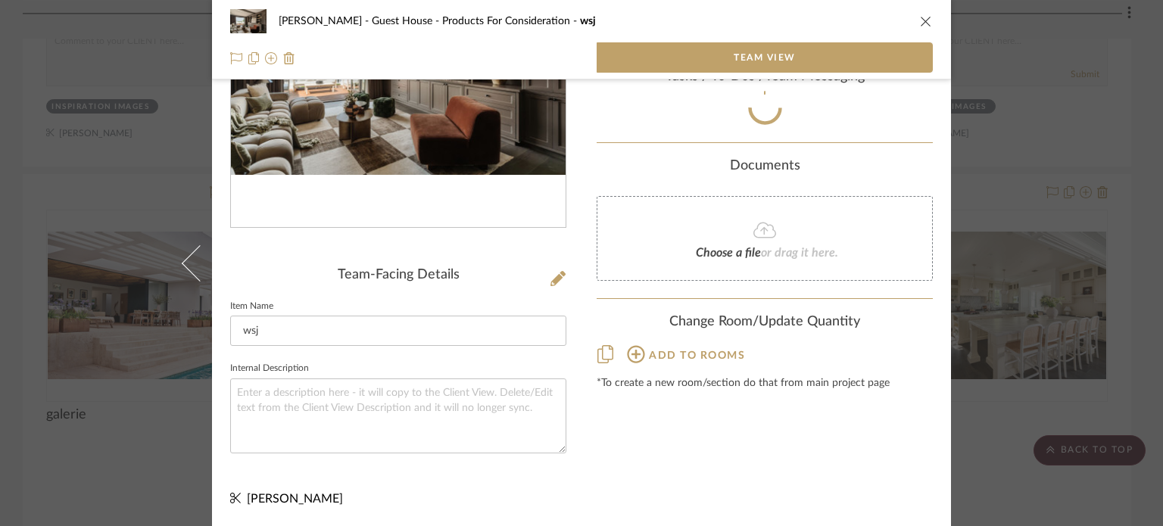
scroll to position [384, 0]
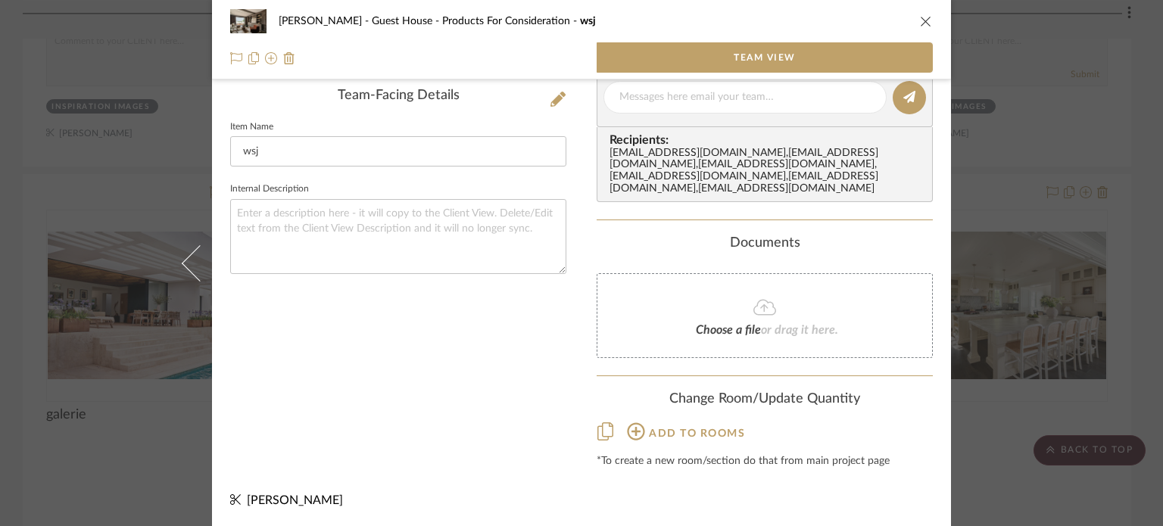
click at [898, 439] on div "Add to rooms" at bounding box center [764, 431] width 336 height 23
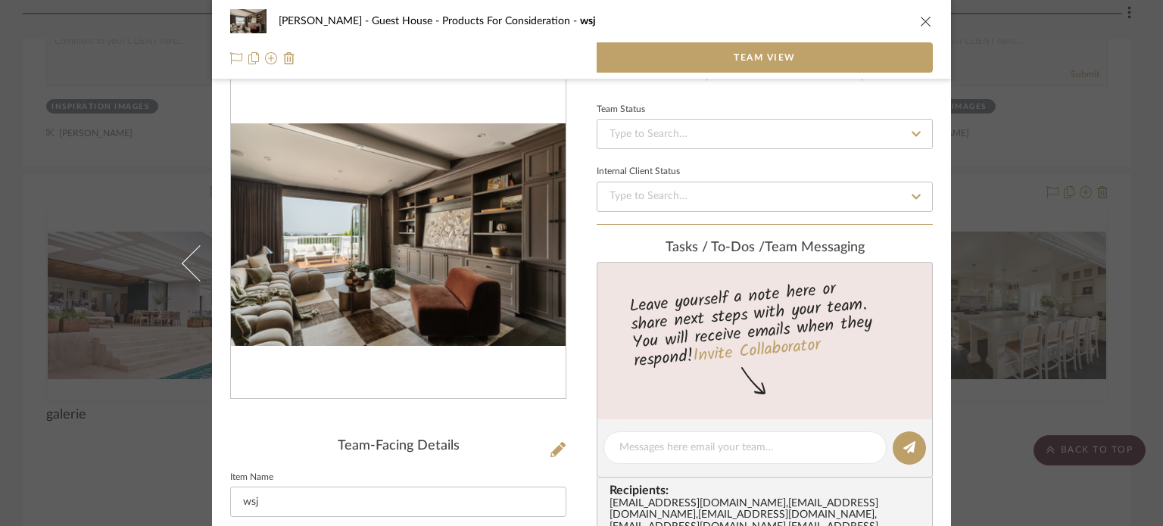
scroll to position [0, 0]
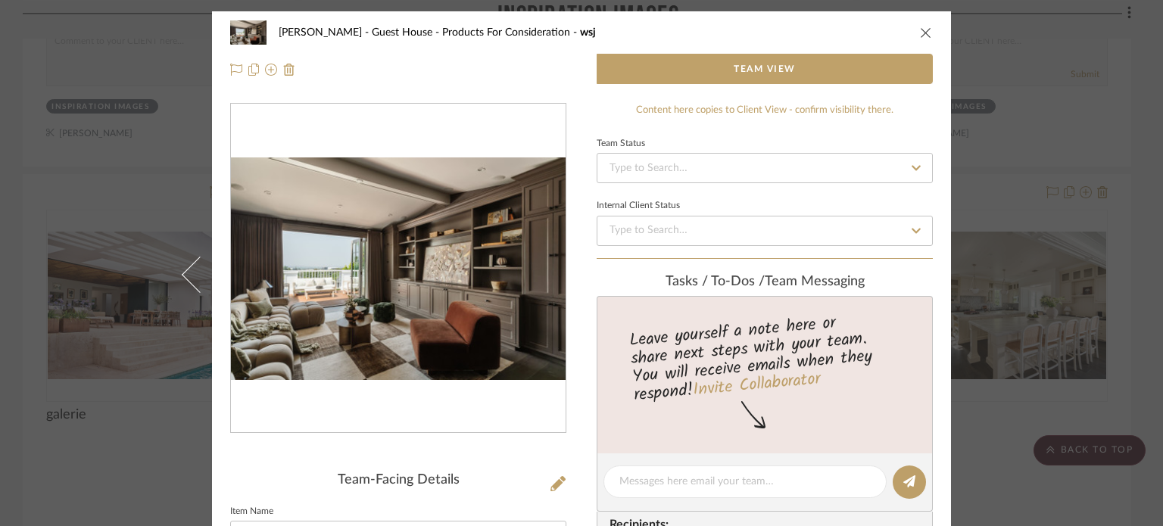
click at [920, 36] on icon "close" at bounding box center [926, 32] width 12 height 12
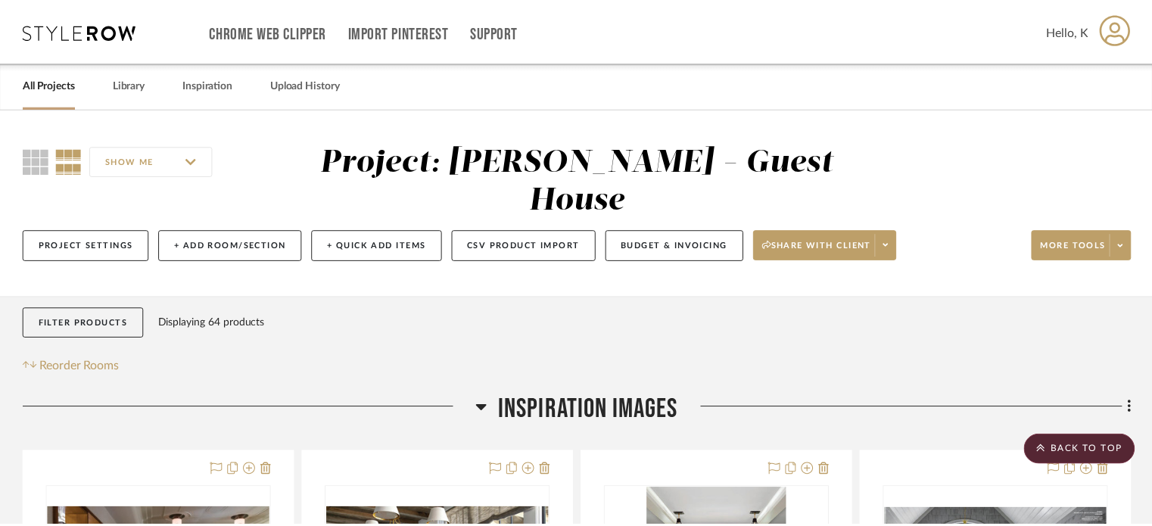
scroll to position [6344, 0]
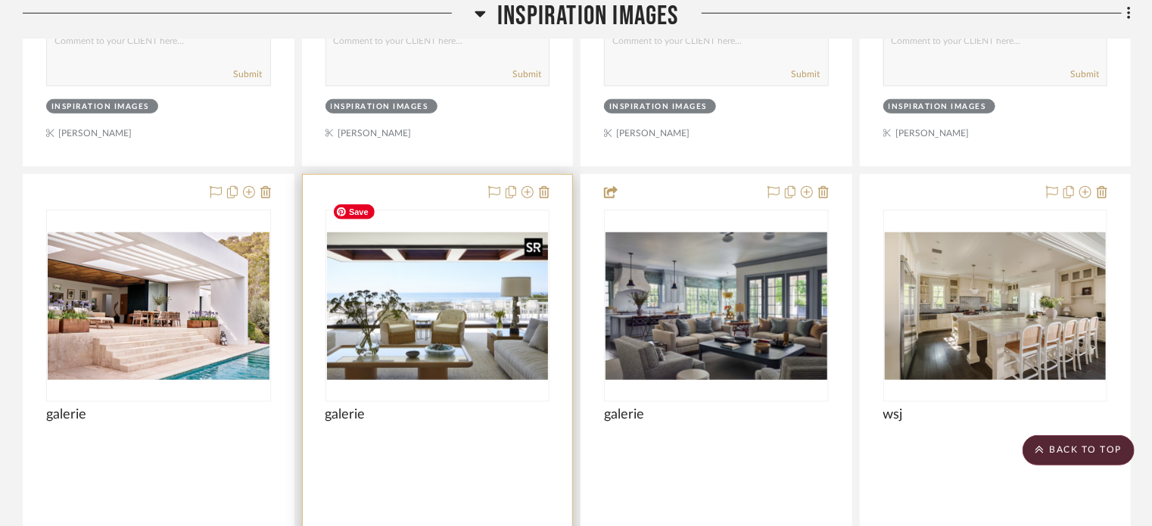
click at [485, 293] on img "0" at bounding box center [438, 306] width 222 height 148
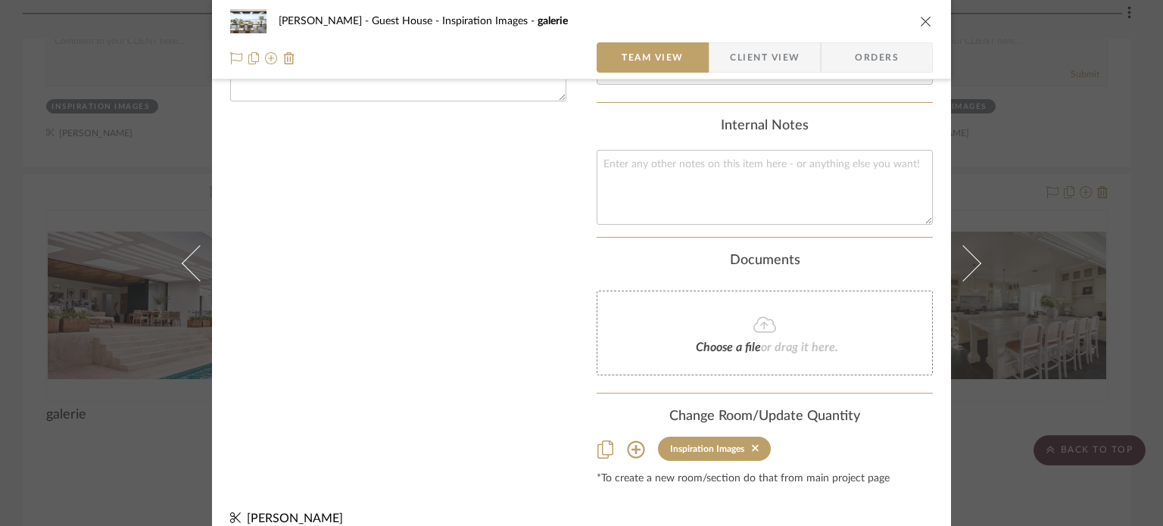
scroll to position [555, 0]
click at [752, 447] on icon at bounding box center [755, 450] width 7 height 7
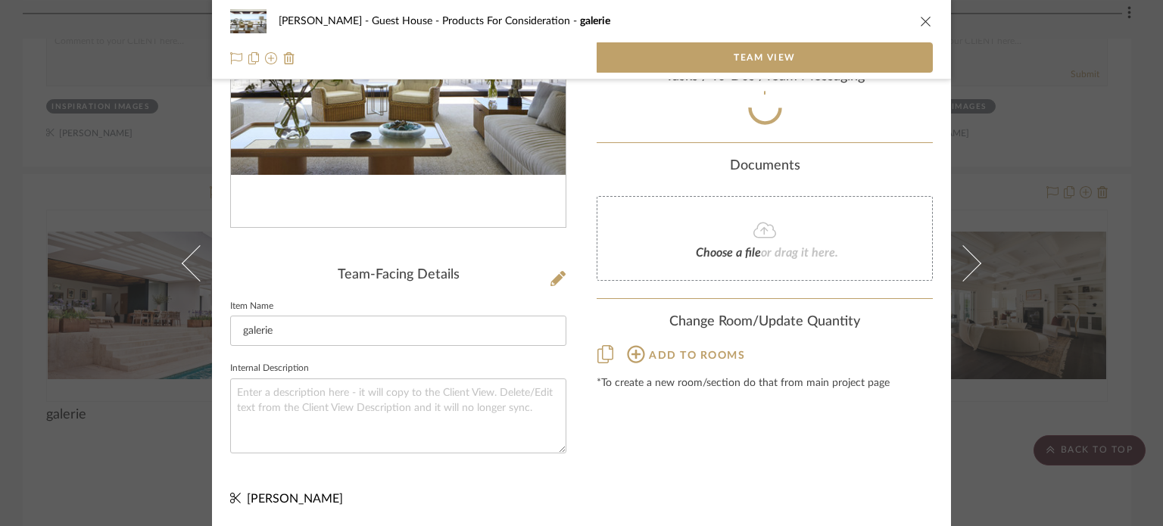
scroll to position [384, 0]
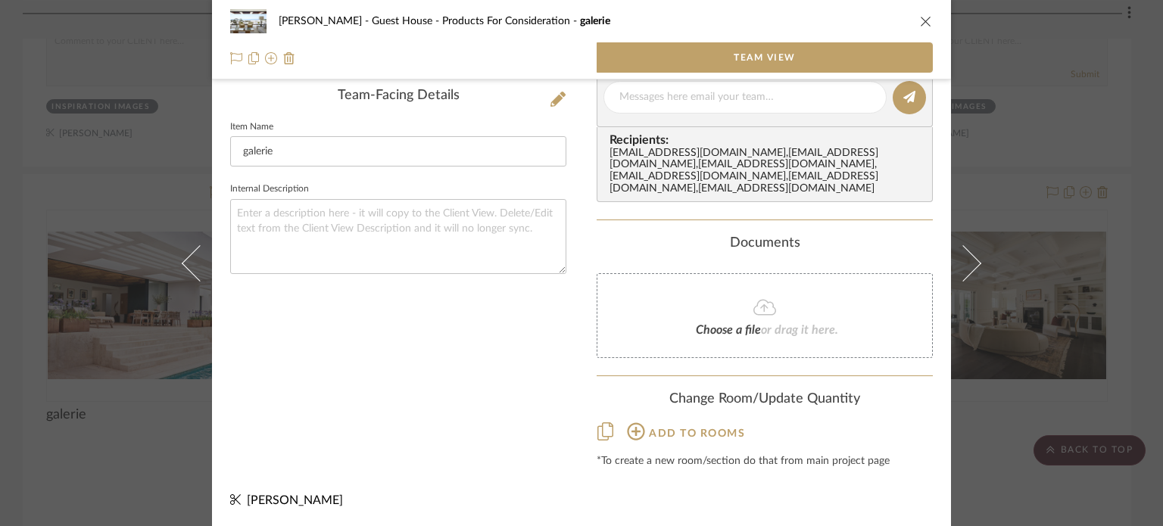
click at [923, 23] on icon "close" at bounding box center [926, 21] width 12 height 12
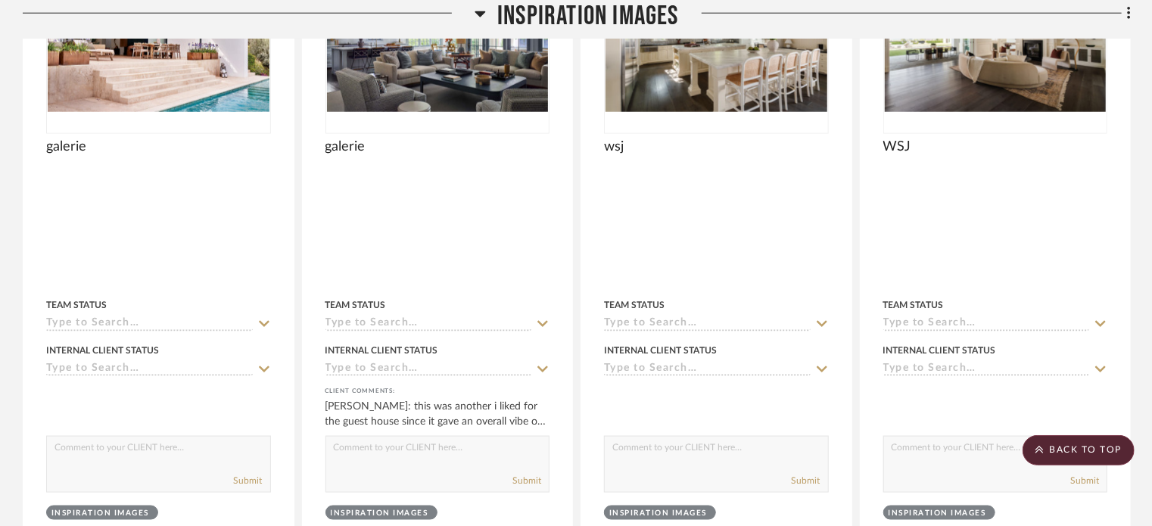
scroll to position [6648, 0]
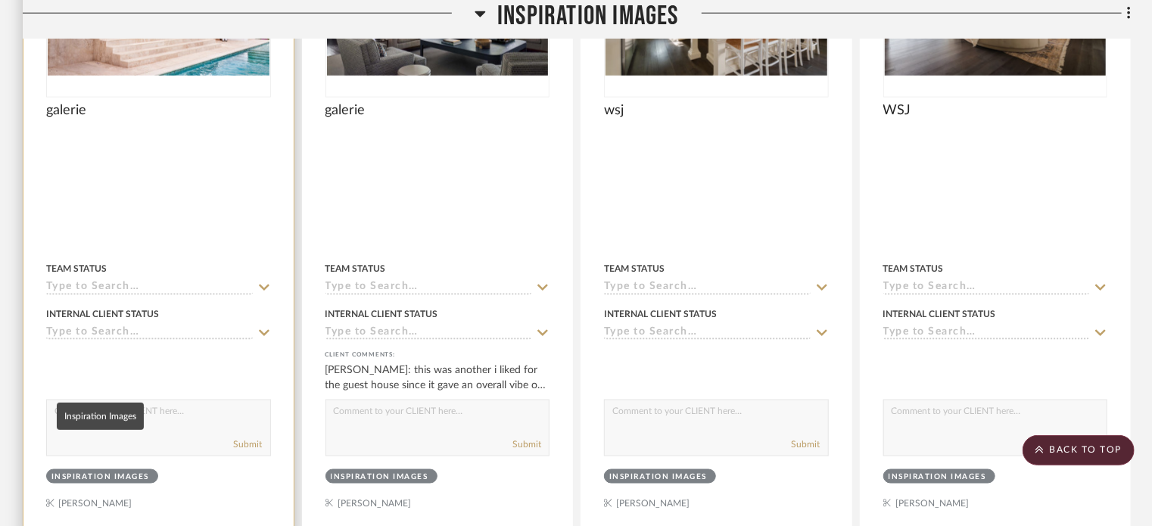
click at [147, 472] on div "Inspiration Images" at bounding box center [100, 477] width 98 height 11
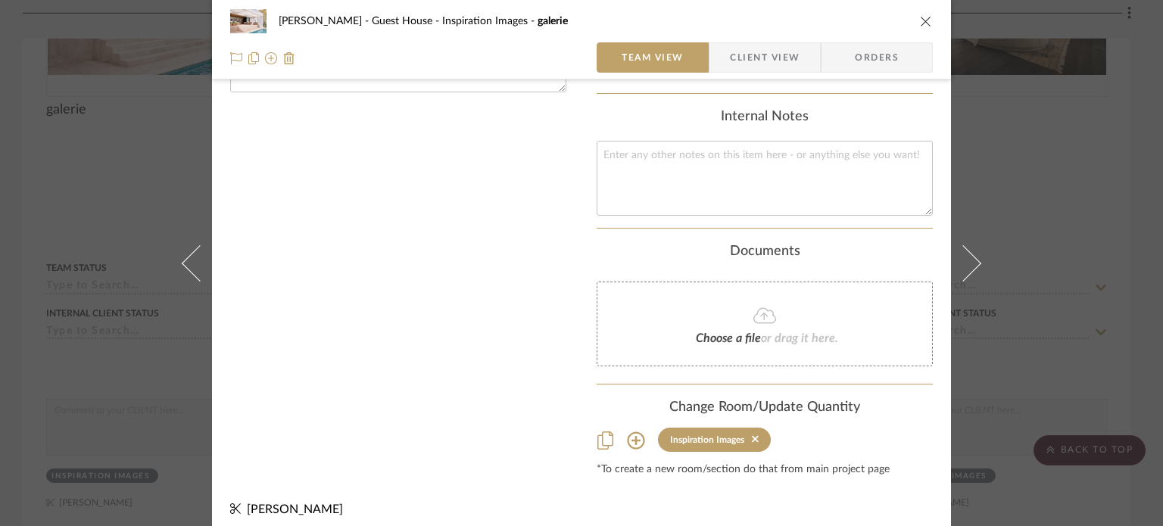
scroll to position [568, 0]
click at [748, 432] on div at bounding box center [753, 437] width 11 height 11
click at [752, 434] on icon at bounding box center [755, 437] width 7 height 7
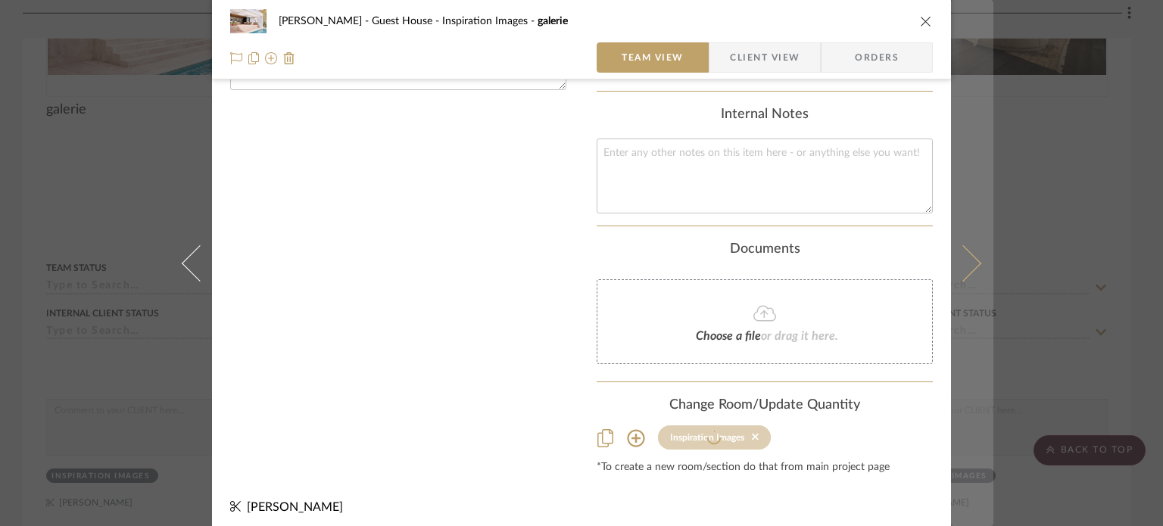
scroll to position [384, 0]
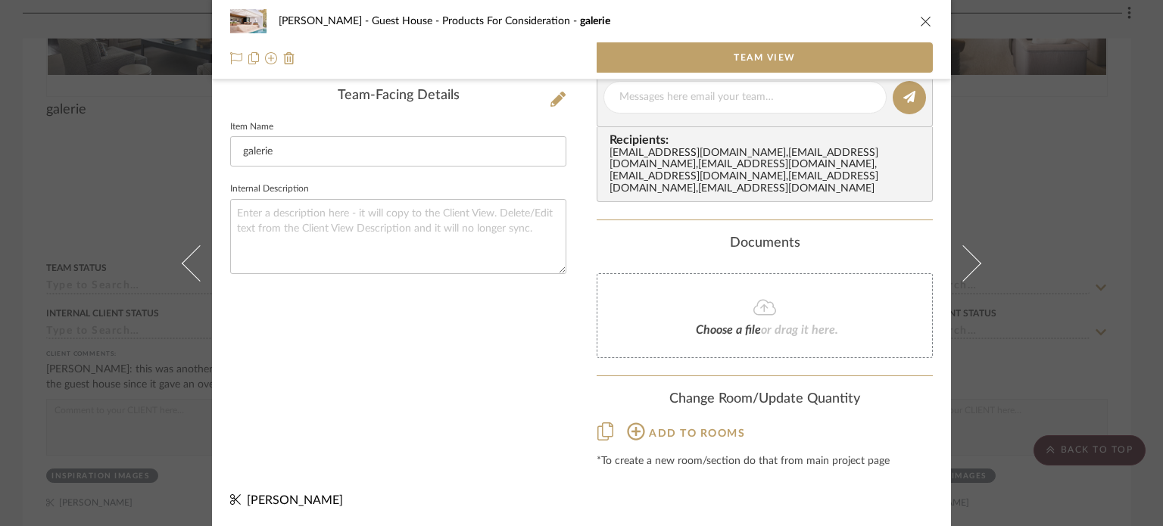
click at [1063, 314] on div "[PERSON_NAME] - Guest House Products For Consideration galerie Team View Team-F…" at bounding box center [581, 263] width 1163 height 526
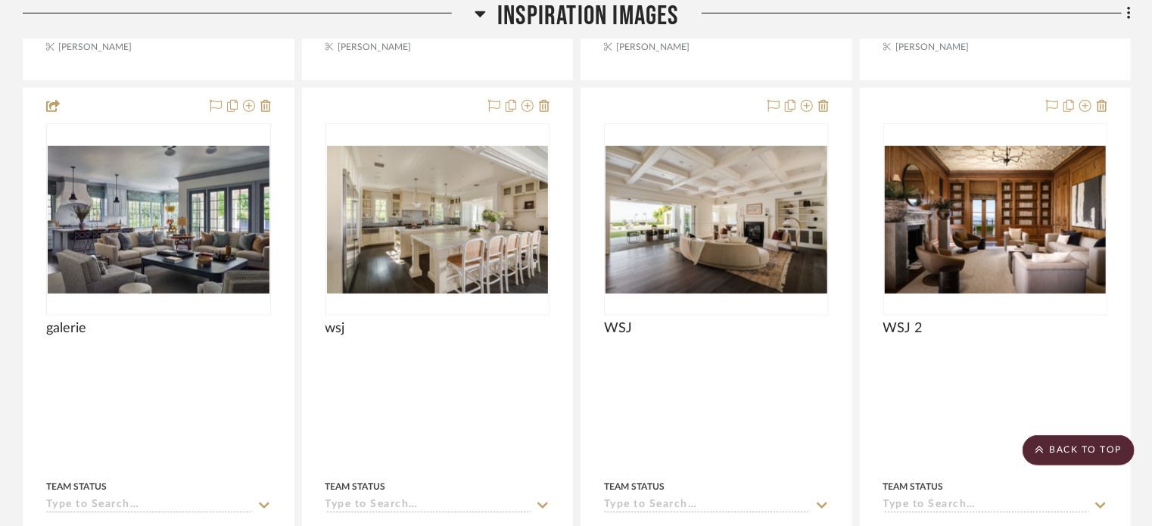
scroll to position [6442, 0]
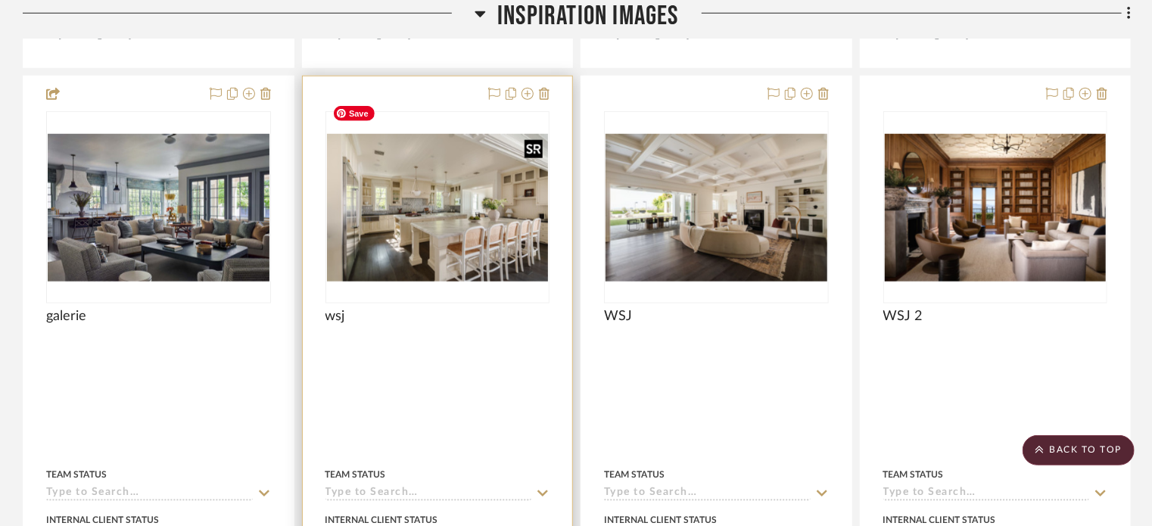
click at [512, 222] on img "0" at bounding box center [438, 208] width 222 height 148
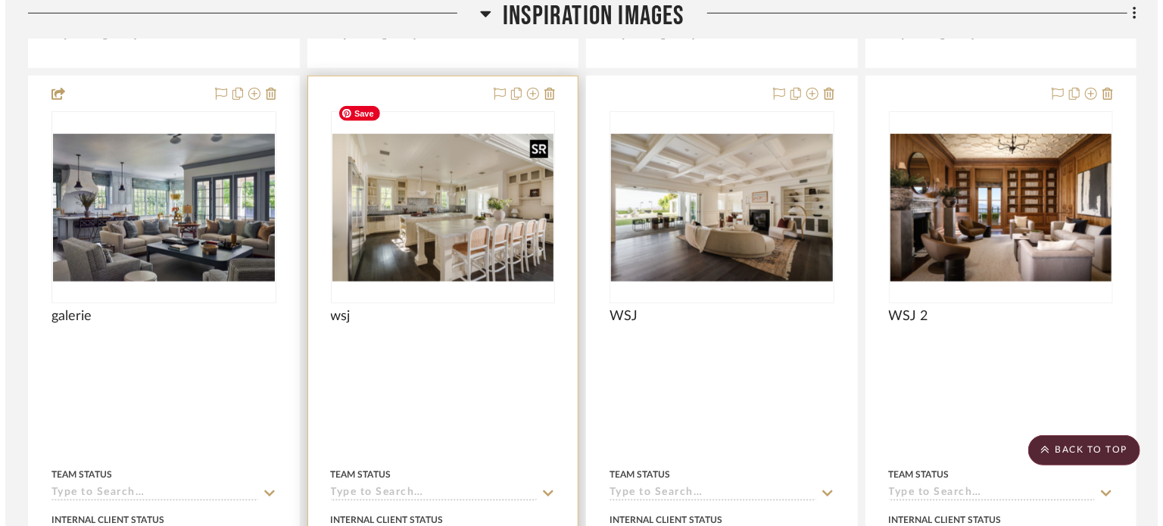
scroll to position [0, 0]
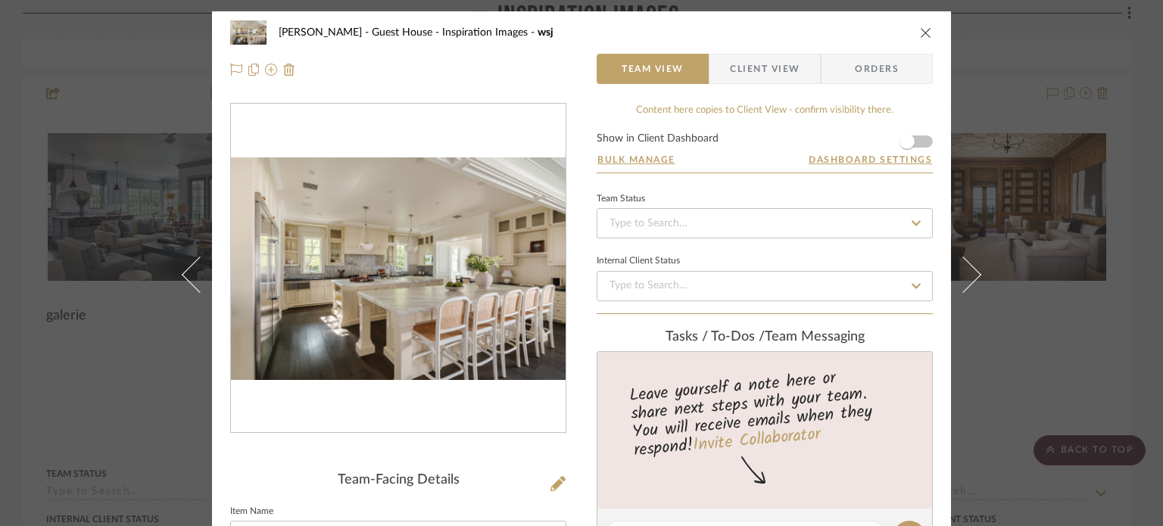
click at [911, 36] on div "[PERSON_NAME] - Guest House Inspiration Images wsj" at bounding box center [581, 32] width 702 height 30
click at [920, 30] on icon "close" at bounding box center [926, 32] width 12 height 12
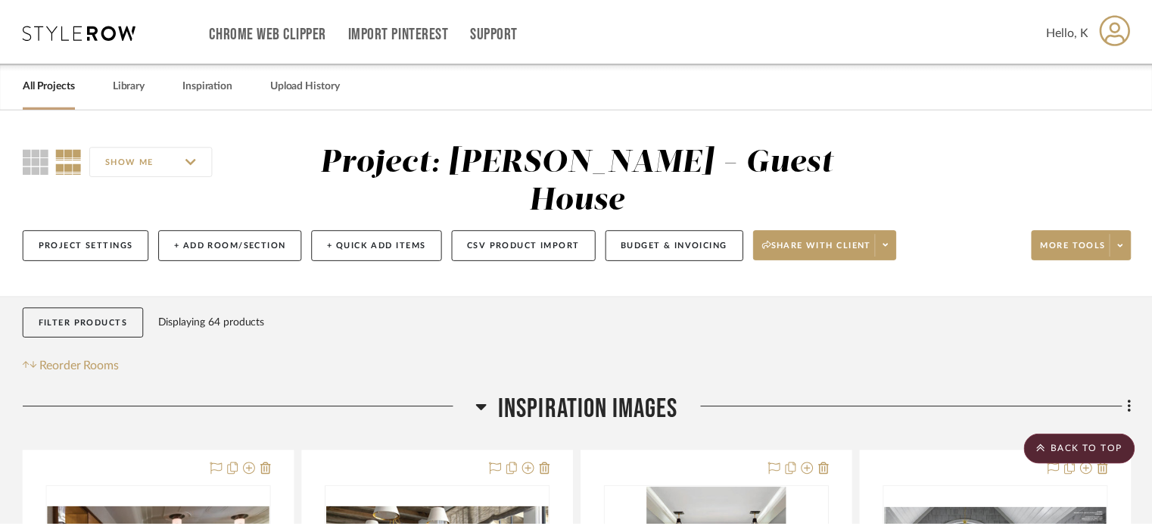
scroll to position [6442, 0]
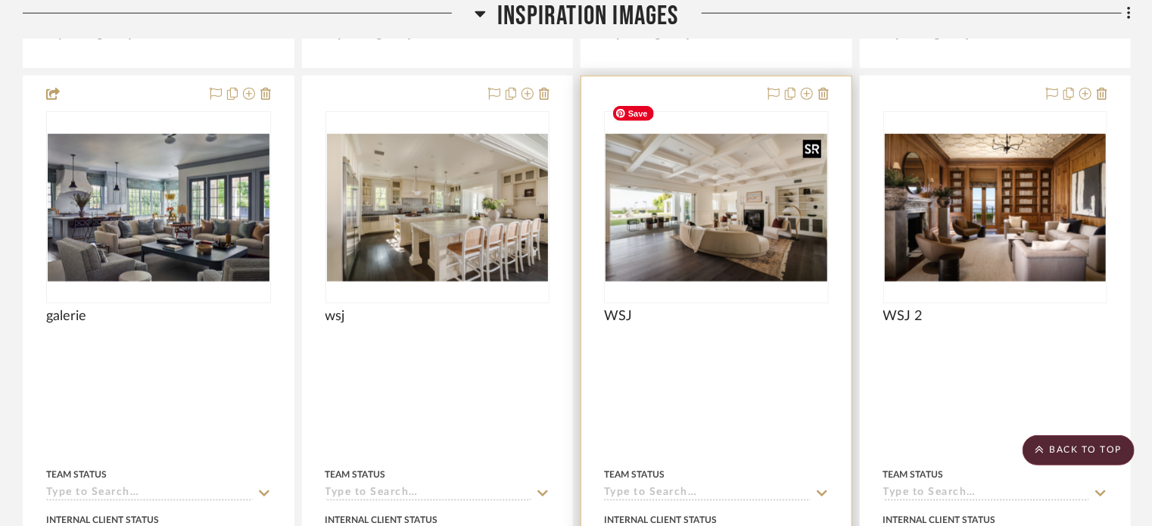
click at [755, 194] on img "0" at bounding box center [716, 208] width 222 height 148
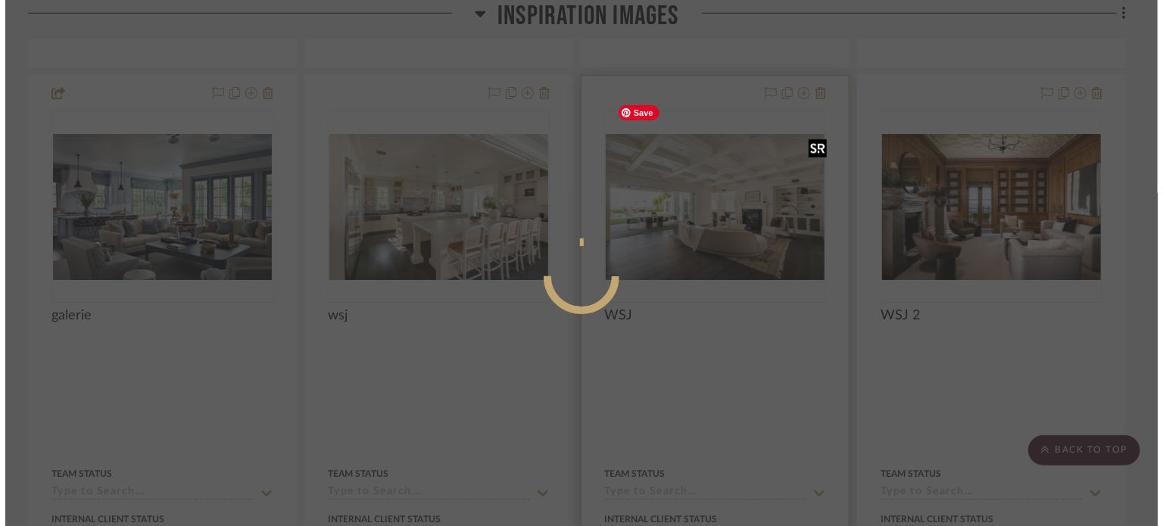
scroll to position [0, 0]
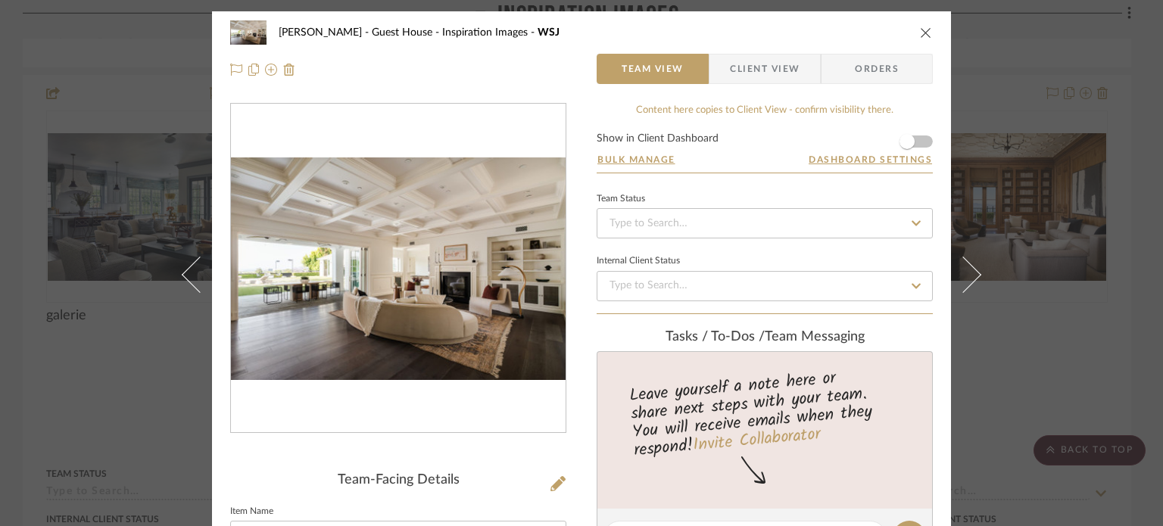
click at [1144, 324] on div "[PERSON_NAME] - Guest House Inspiration Images WSJ Team View Client View Orders…" at bounding box center [581, 263] width 1163 height 526
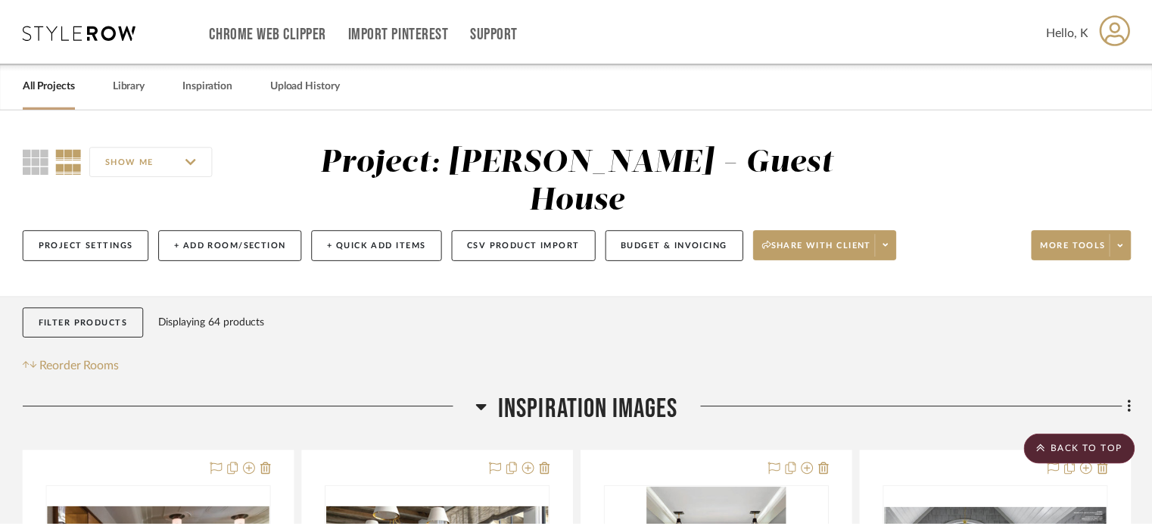
scroll to position [6442, 0]
